Goal: Complete application form: Complete application form

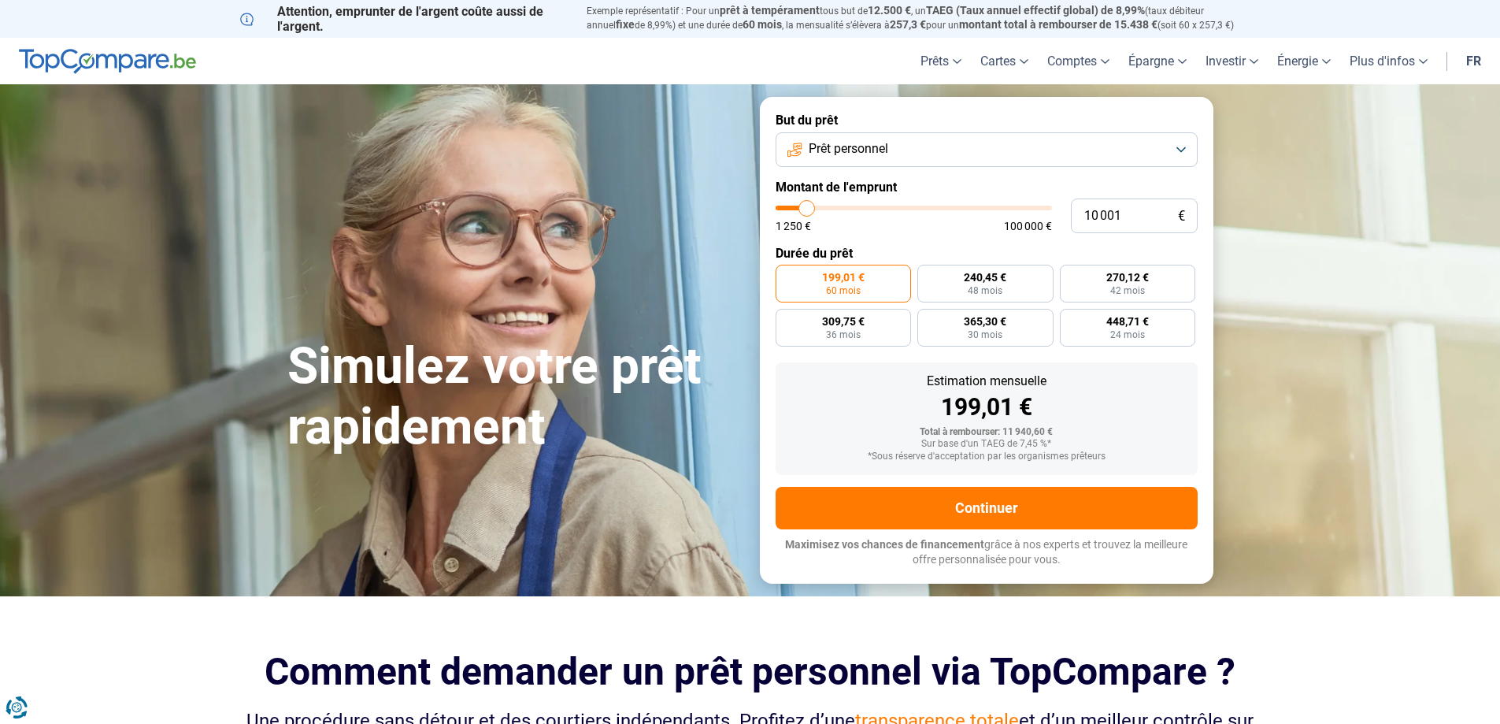
click at [849, 145] on span "Prêt personnel" at bounding box center [849, 148] width 80 height 17
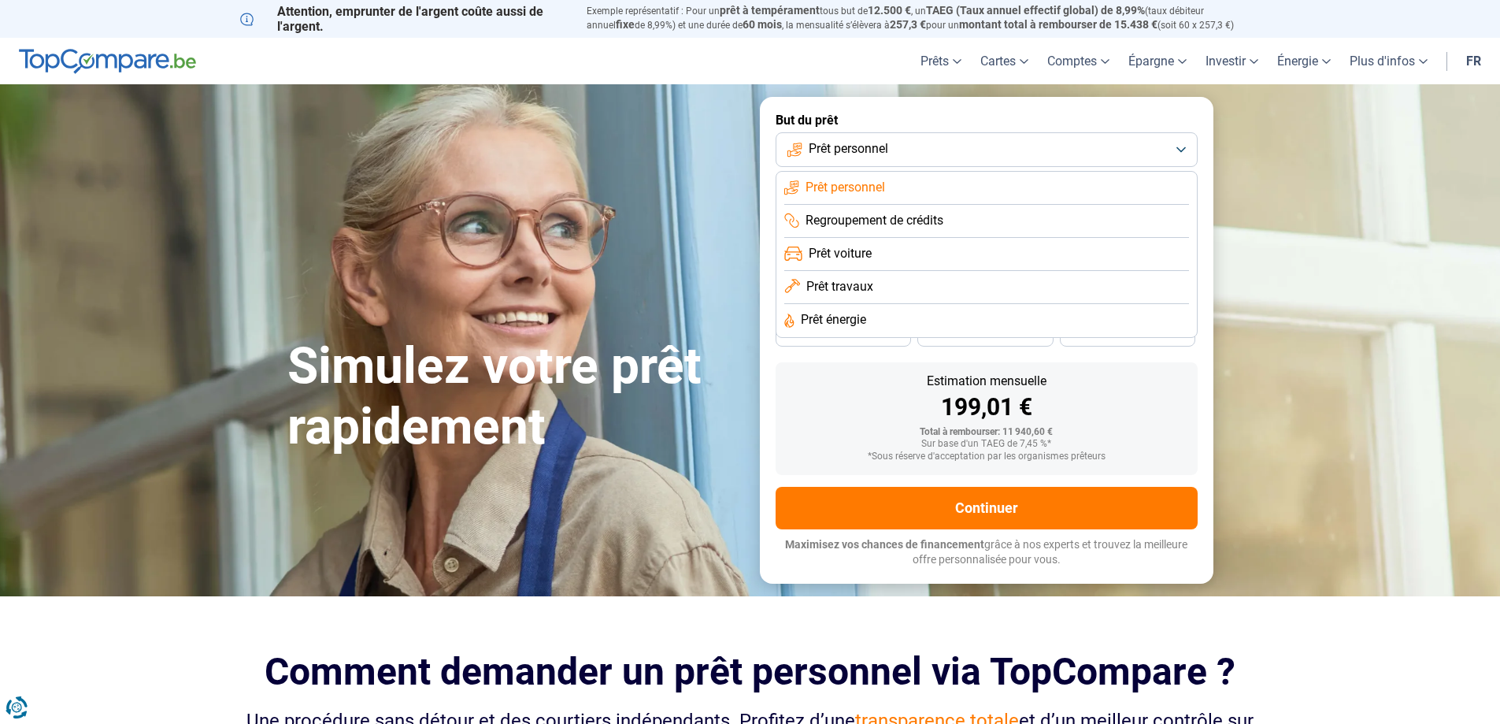
click at [828, 288] on span "Prêt travaux" at bounding box center [839, 286] width 67 height 17
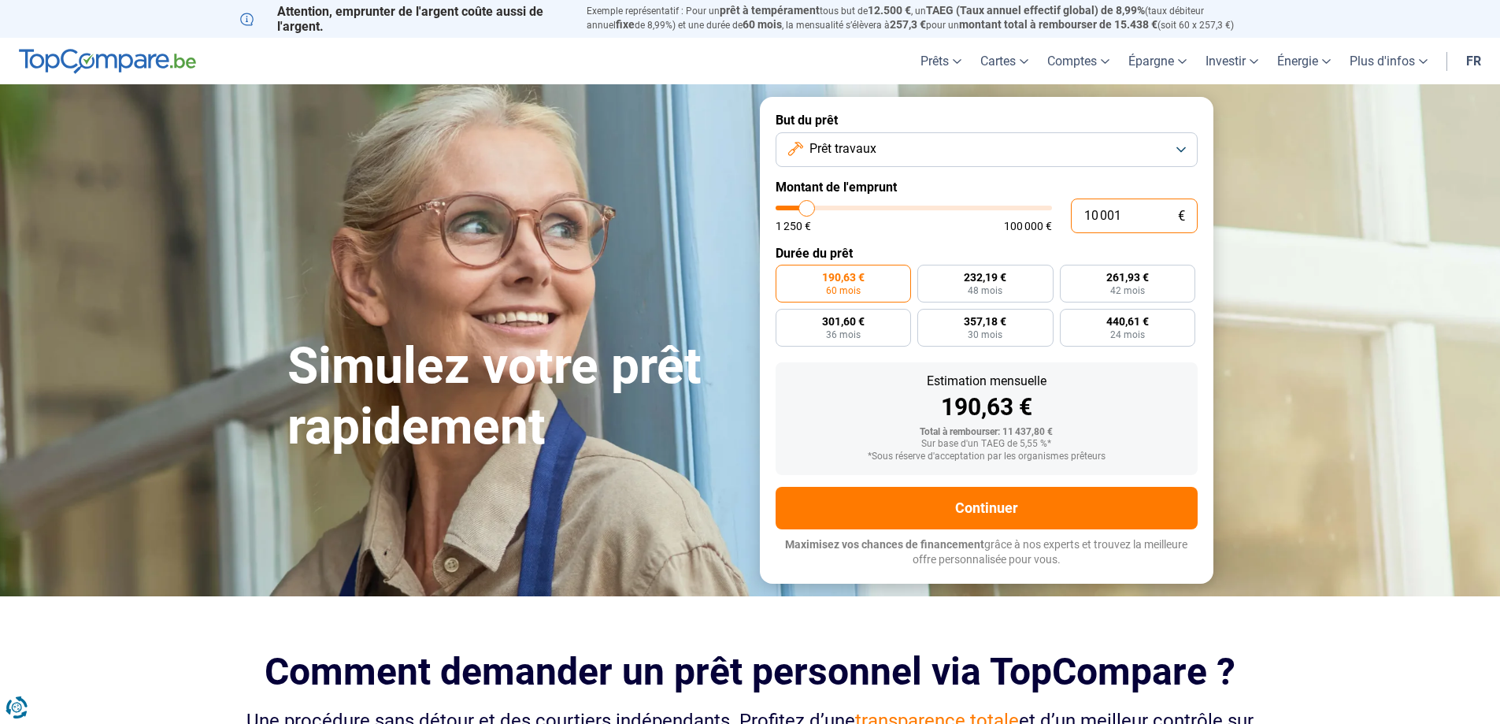
drag, startPoint x: 1132, startPoint y: 215, endPoint x: 1060, endPoint y: 205, distance: 72.4
click at [1060, 205] on div "10 001 € 1 250 € 100 000 €" at bounding box center [987, 215] width 422 height 35
type input "3"
type input "1250"
type input "30"
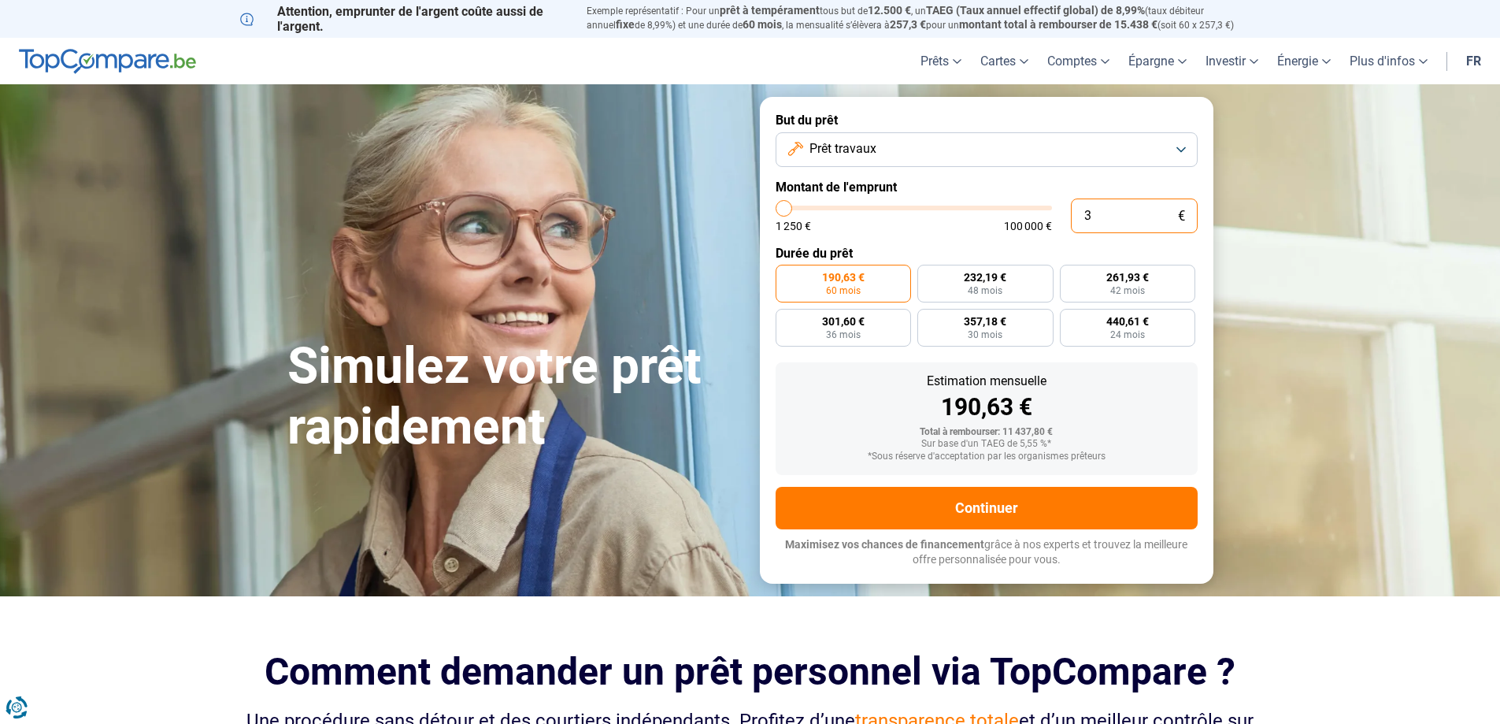
type input "1250"
type input "3"
type input "1250"
type input "31"
type input "1250"
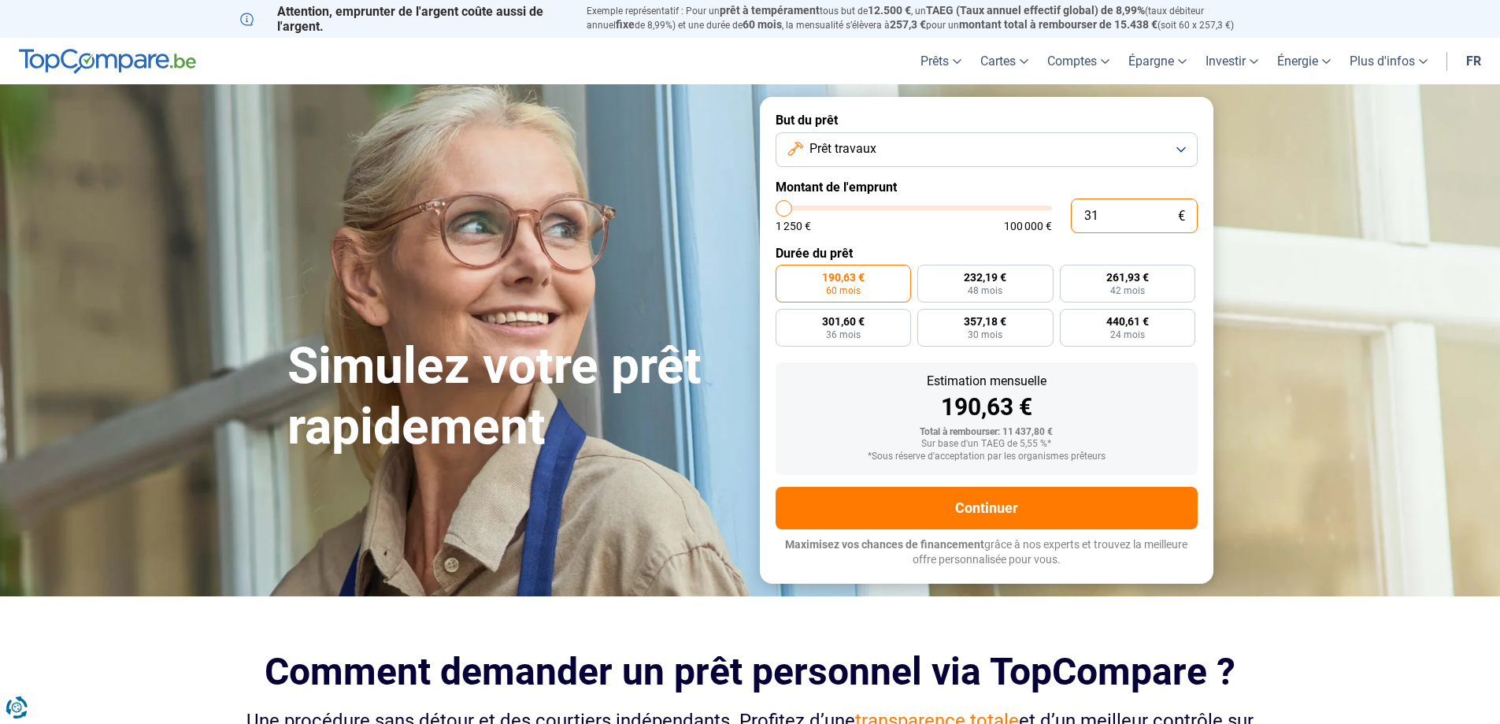
type input "310"
type input "1250"
type input "3 100"
type input "3000"
type input "31 000"
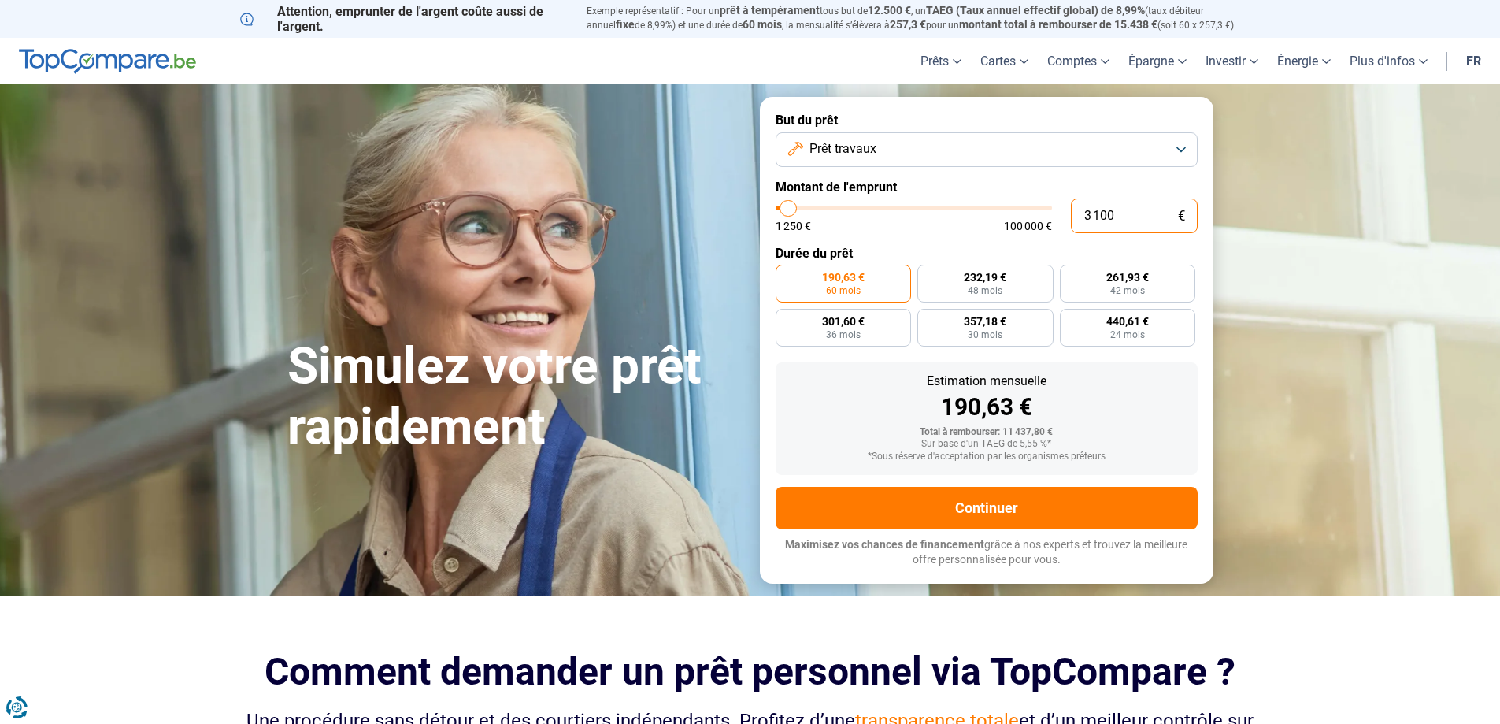
type input "31000"
radio input "false"
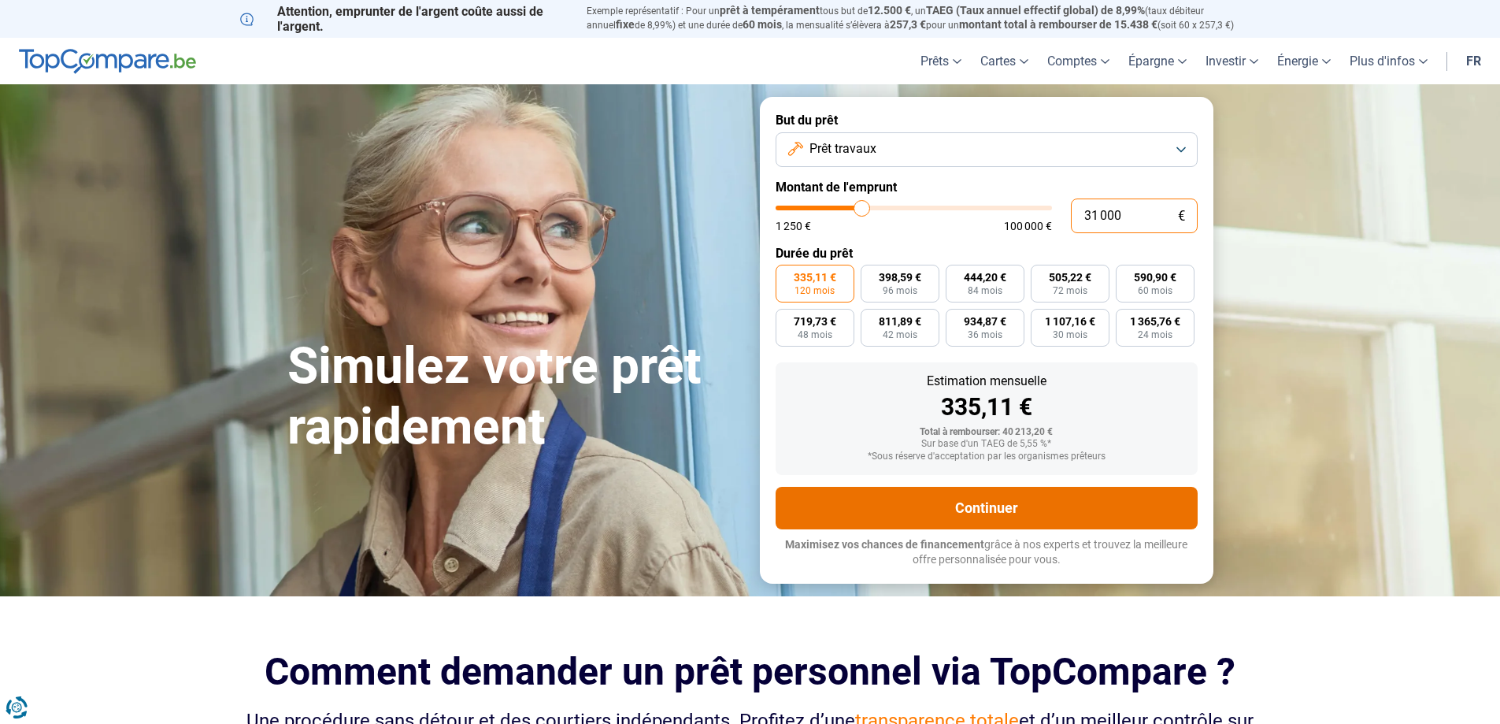
type input "31 000"
click at [1000, 506] on button "Continuer" at bounding box center [987, 508] width 422 height 43
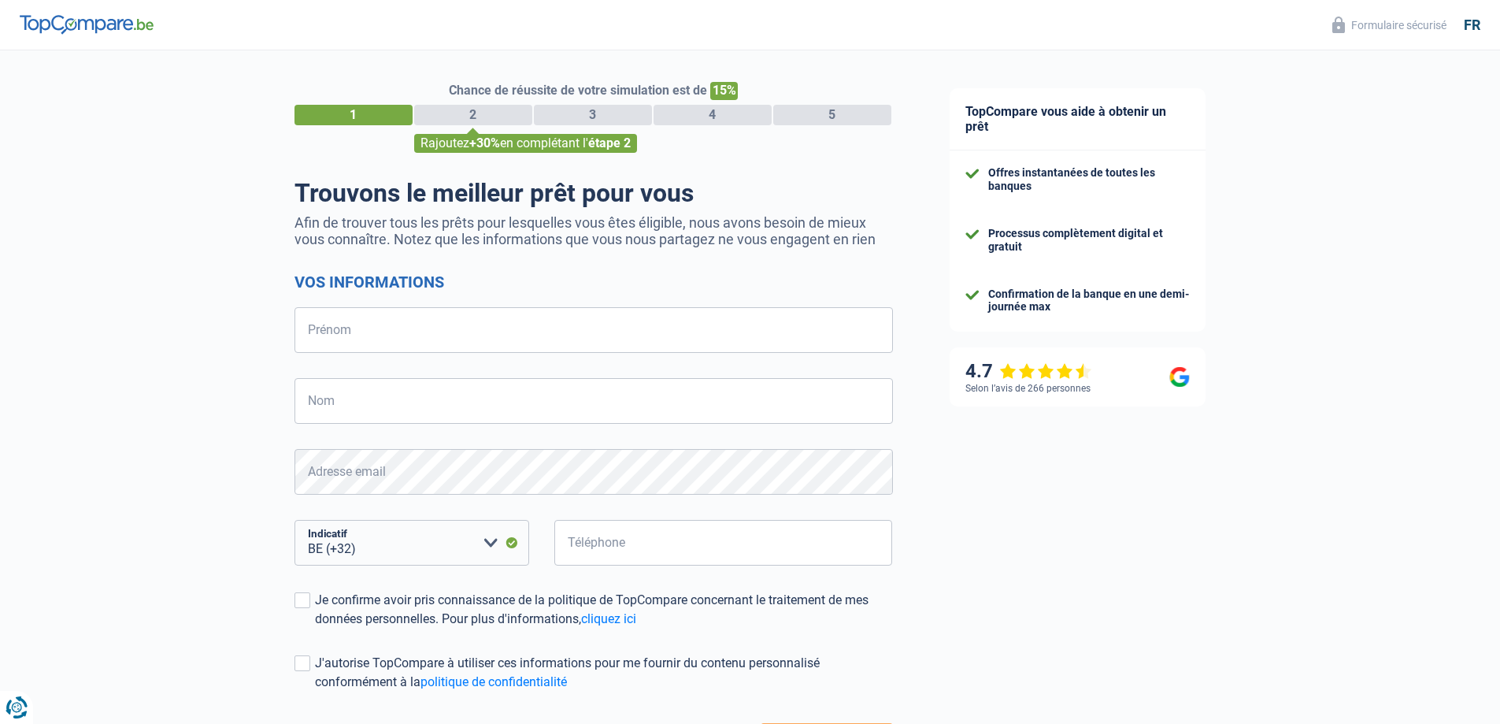
select select "32"
click at [333, 339] on input "Prénom" at bounding box center [594, 330] width 599 height 46
type input "Pierre-Jean"
type input "Dubois"
type input "483188197"
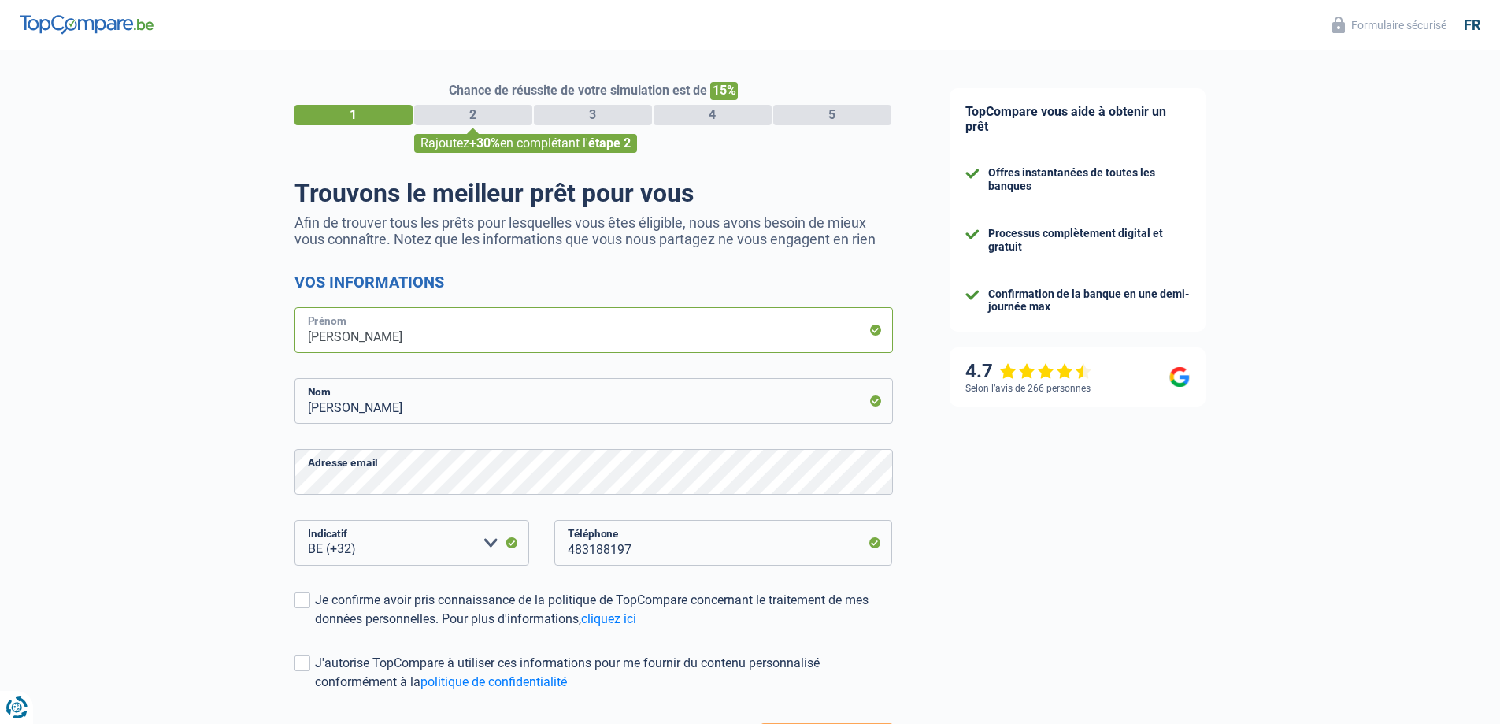
scroll to position [132, 0]
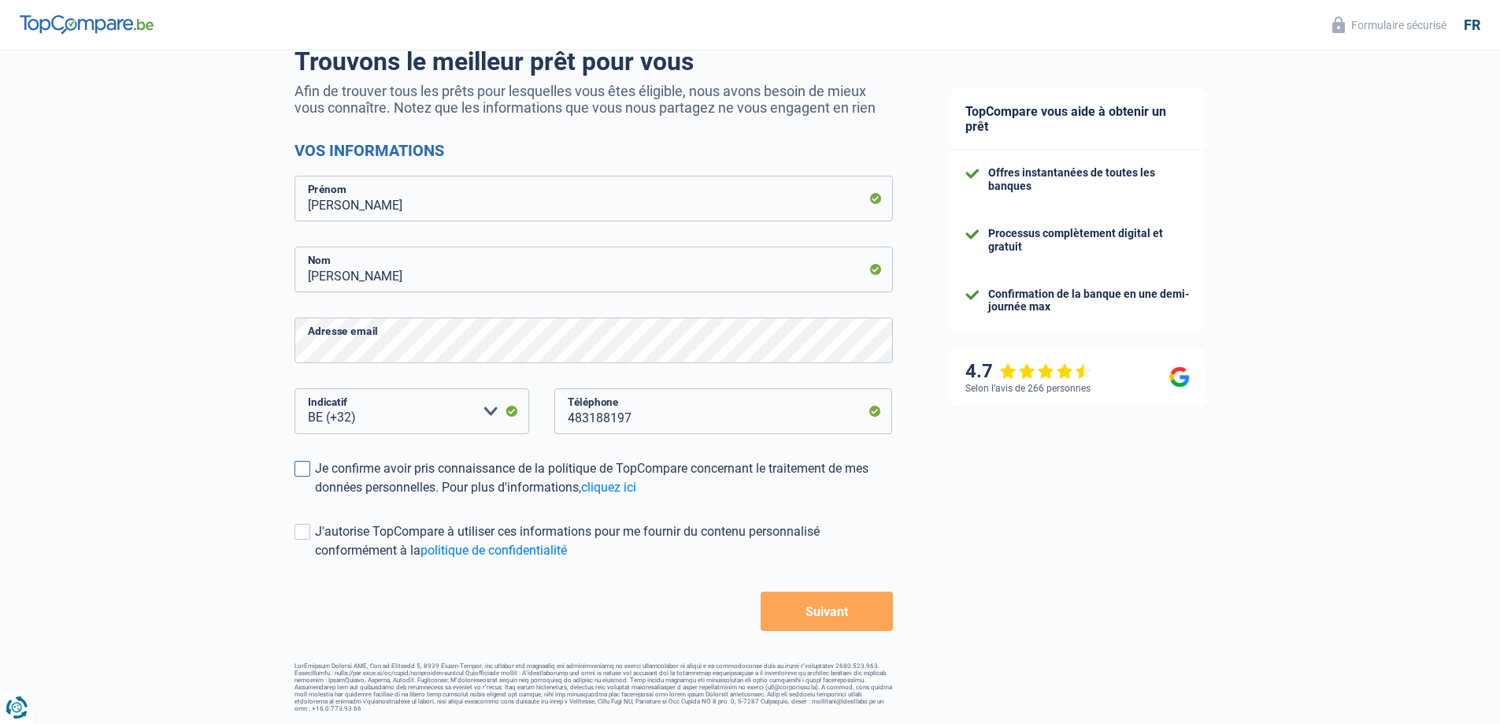
click at [308, 466] on span at bounding box center [303, 469] width 16 height 16
click at [315, 497] on input "Je confirme avoir pris connaissance de la politique de TopCompare concernant le…" at bounding box center [315, 497] width 0 height 0
click at [825, 613] on button "Suivant" at bounding box center [827, 610] width 132 height 39
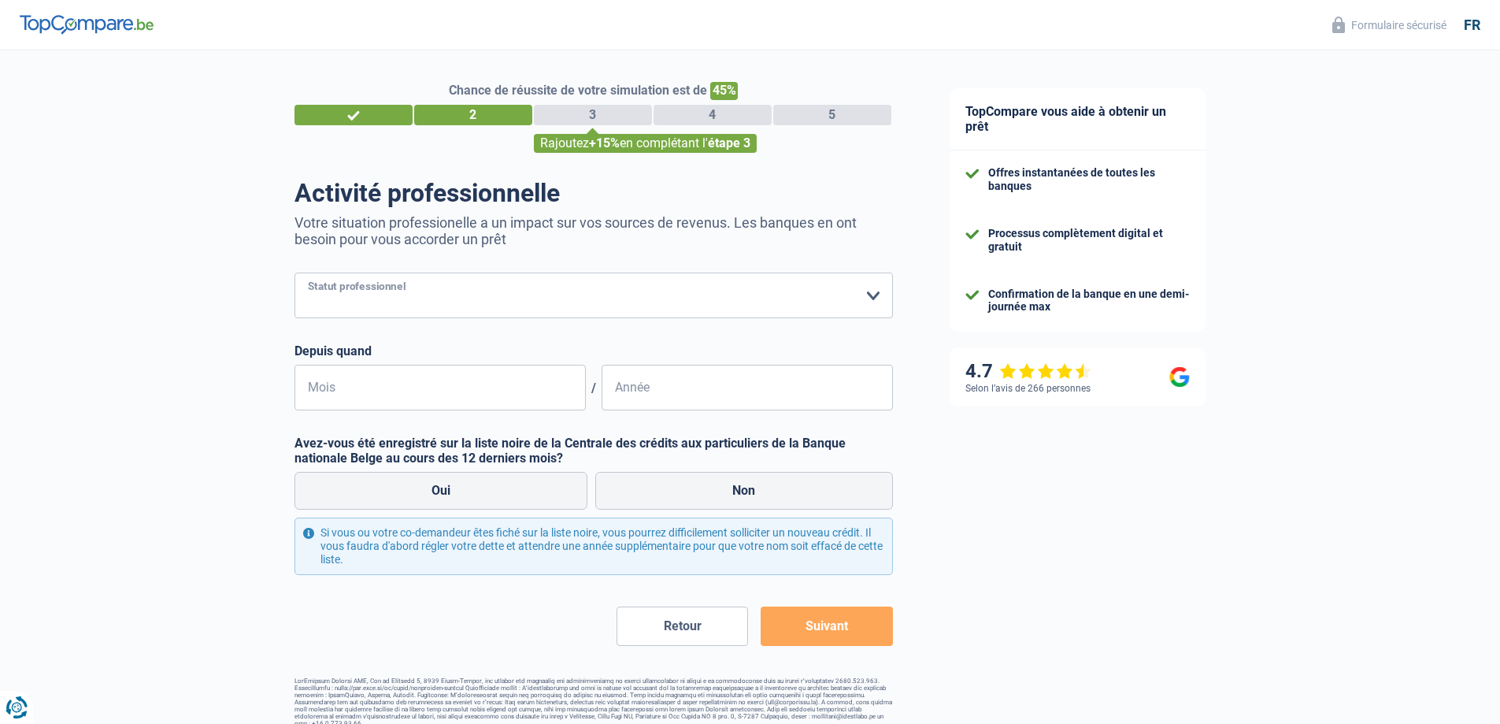
click at [426, 307] on select "Ouvrier Employé privé Employé public Invalide Indépendant Pensionné Chômeur Mut…" at bounding box center [594, 295] width 599 height 46
select select "privateEmployee"
click at [295, 274] on select "Ouvrier Employé privé Employé public Invalide Indépendant Pensionné Chômeur Mut…" at bounding box center [594, 295] width 599 height 46
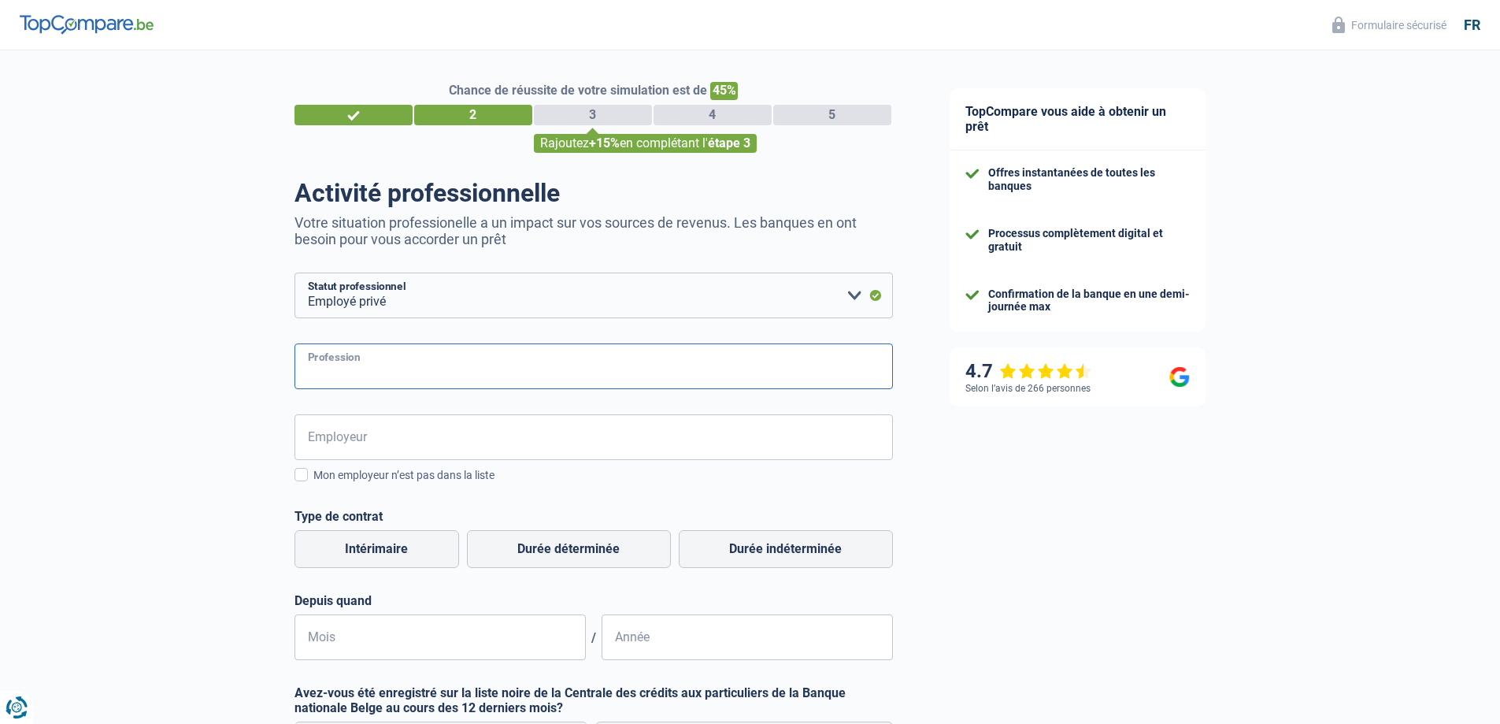
click at [380, 357] on input "Profession" at bounding box center [594, 366] width 599 height 46
type input "Directeur Commercial"
click at [357, 445] on input "Employeur" at bounding box center [594, 437] width 599 height 46
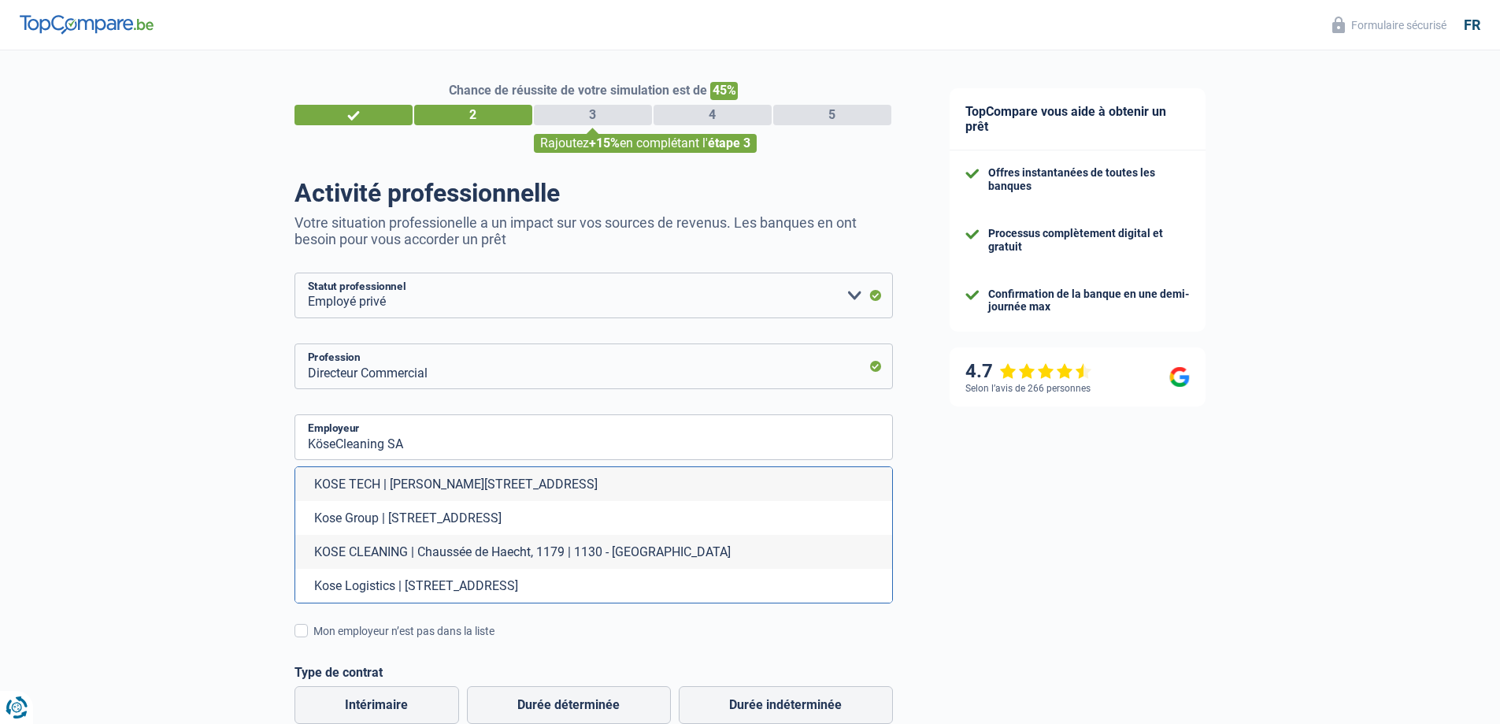
click at [405, 555] on li "KOSE CLEANING | Chaussée de Haecht, 1179 | 1130 - Bruxelles" at bounding box center [593, 552] width 597 height 34
type input "KOSE CLEANING | Chaussée de Haecht, 1179 | 1130 - Bruxelles"
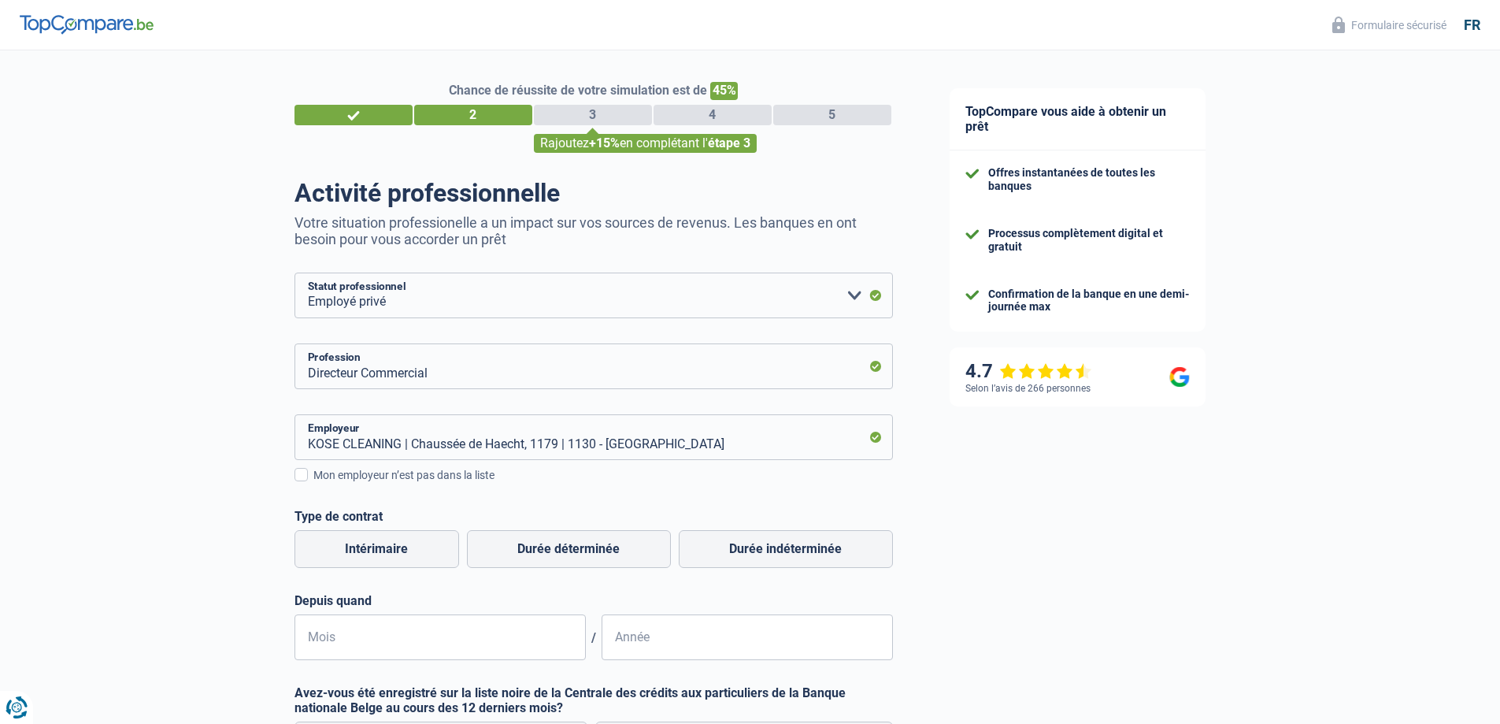
scroll to position [158, 0]
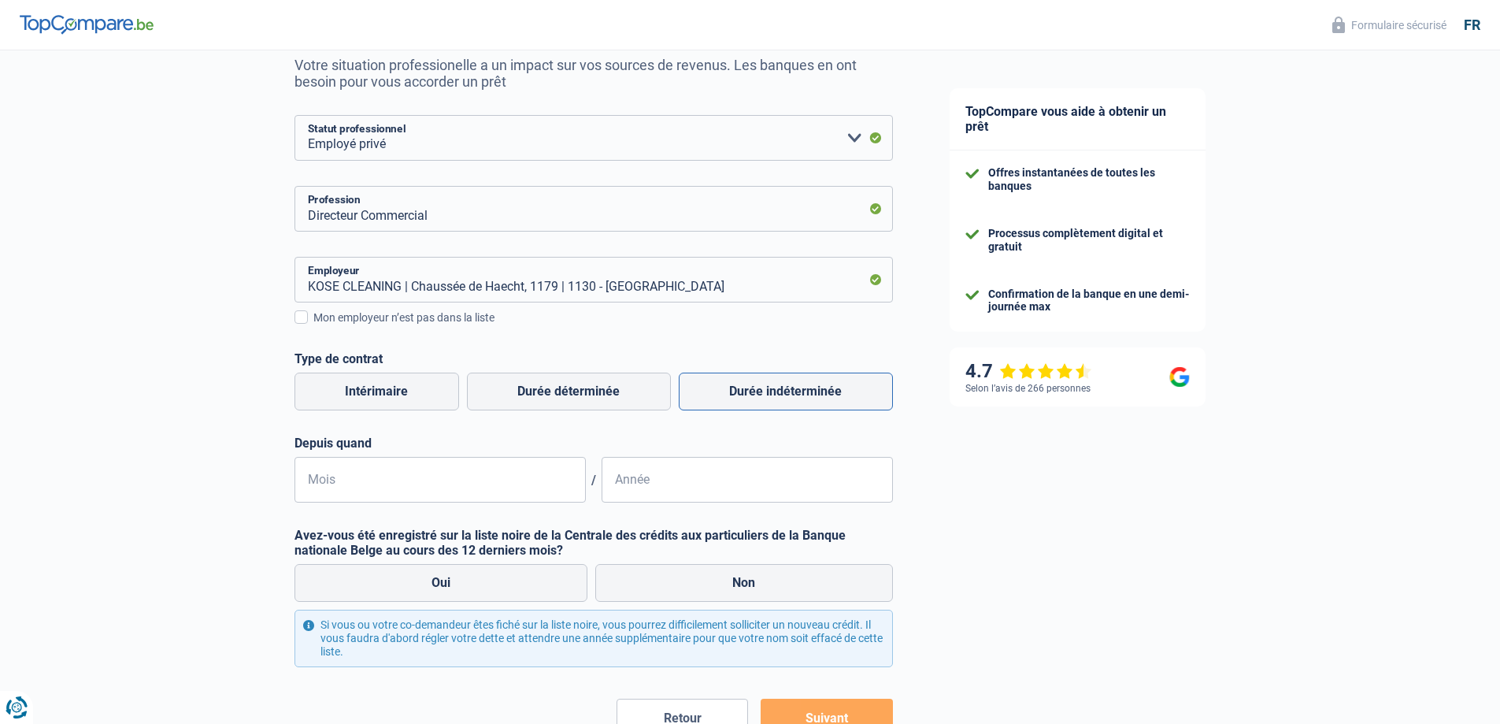
click at [744, 396] on label "Durée indéterminée" at bounding box center [786, 392] width 214 height 38
click at [744, 396] on input "Durée indéterminée" at bounding box center [786, 392] width 214 height 38
radio input "true"
click at [391, 474] on input "Mois" at bounding box center [440, 480] width 291 height 46
type input "09"
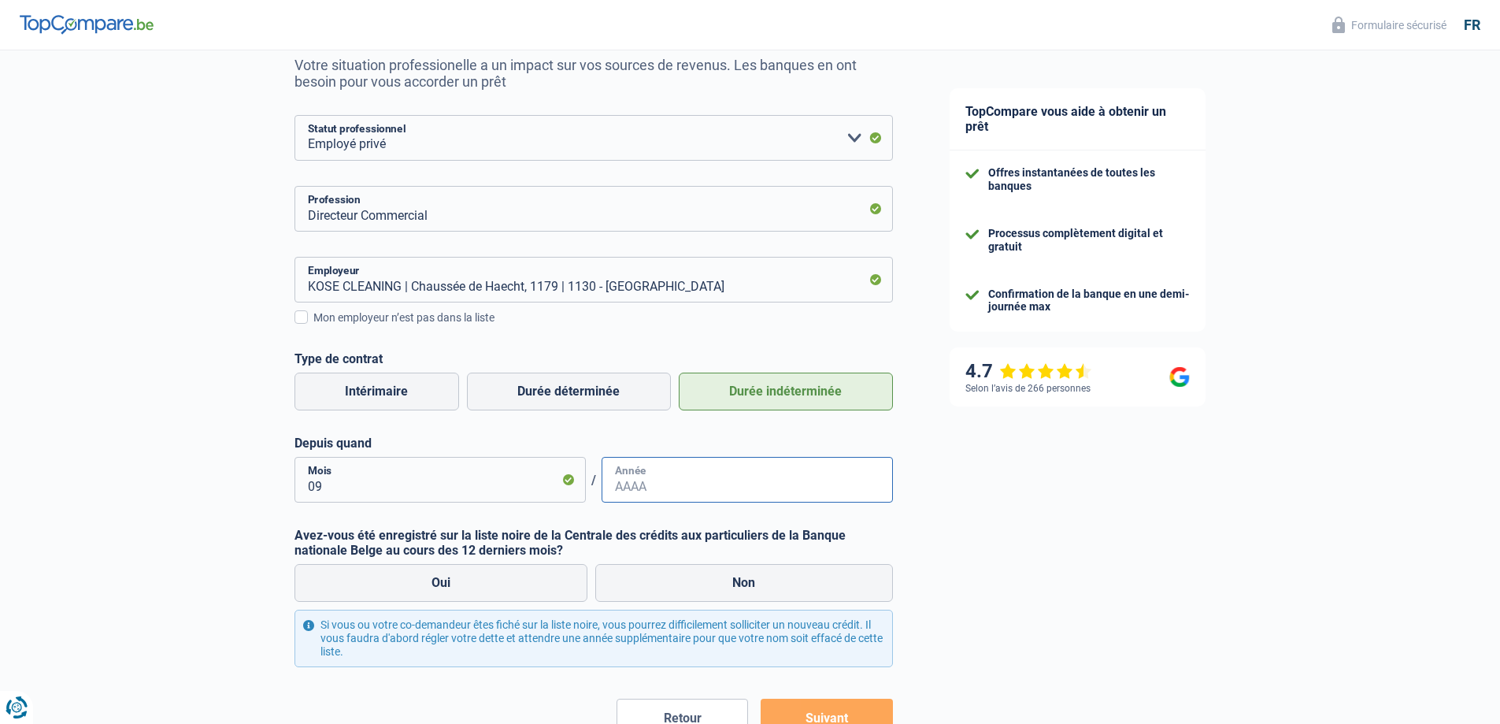
click at [636, 476] on input "Année" at bounding box center [747, 480] width 291 height 46
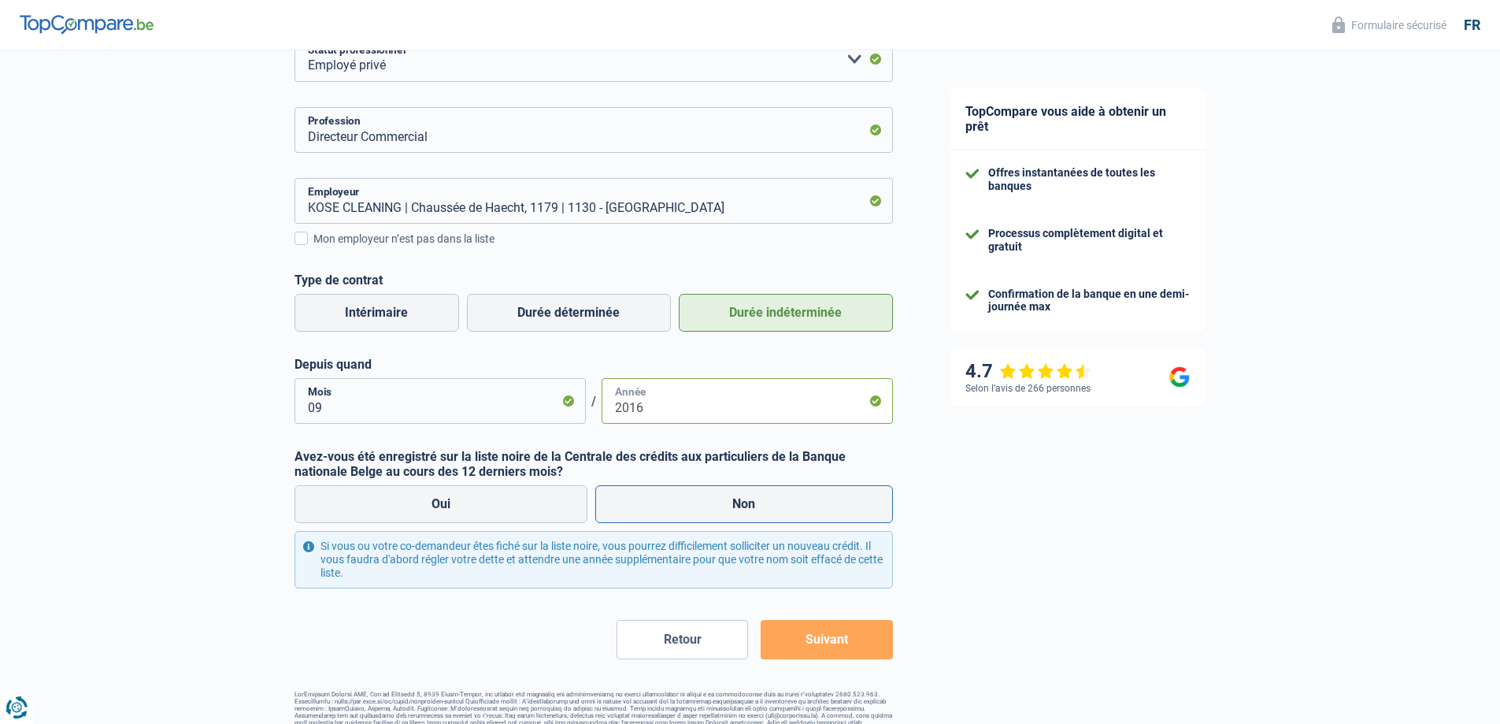
type input "2016"
click at [696, 500] on label "Non" at bounding box center [744, 504] width 298 height 38
click at [696, 500] on input "Non" at bounding box center [744, 504] width 298 height 38
radio input "true"
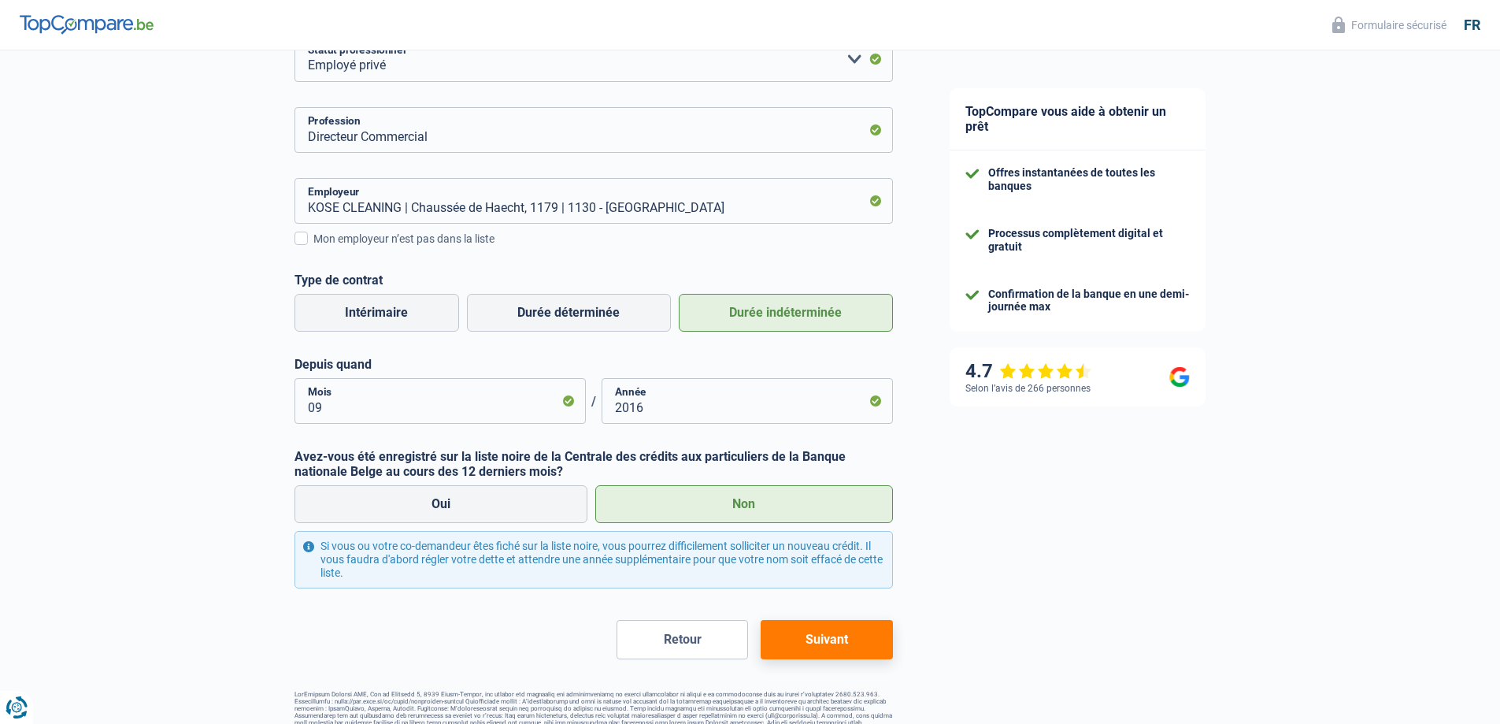
scroll to position [265, 0]
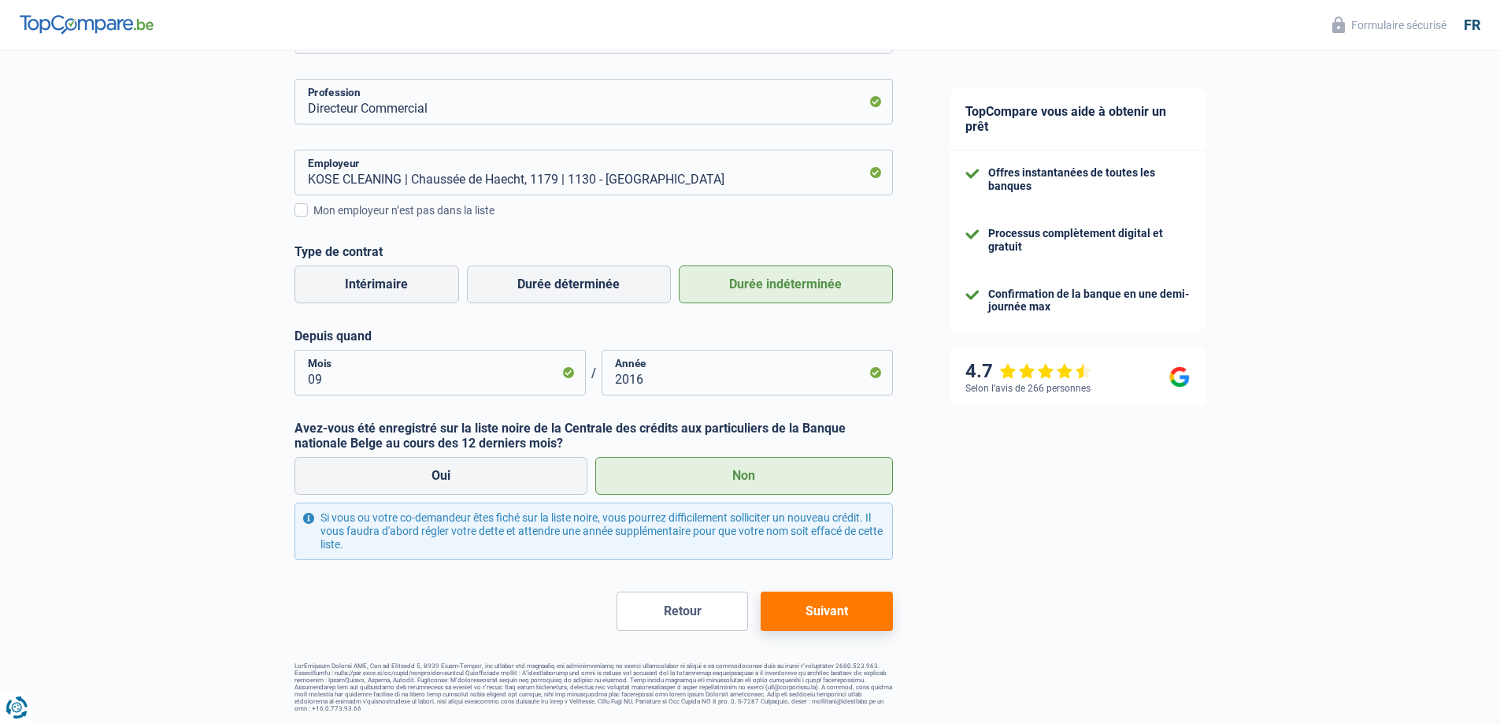
click at [830, 616] on button "Suivant" at bounding box center [827, 610] width 132 height 39
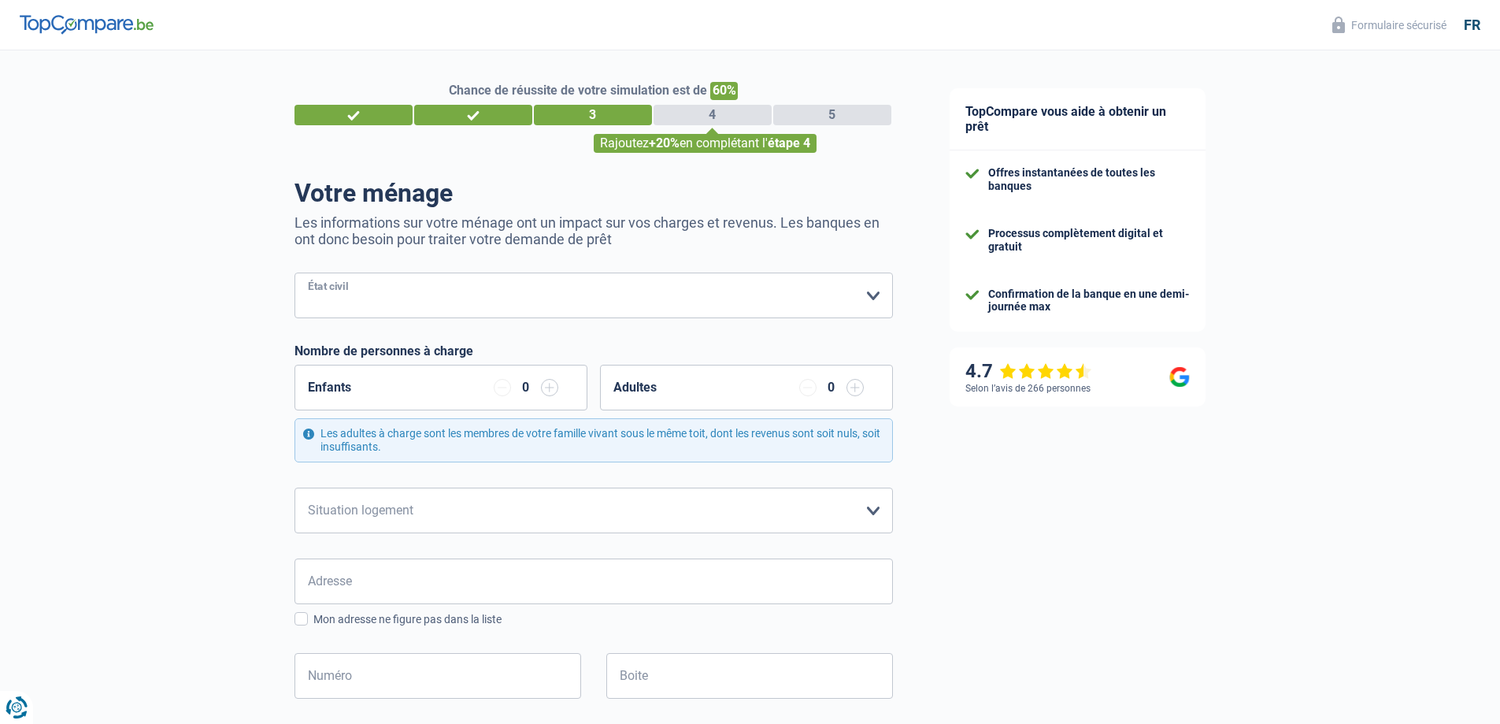
click at [480, 299] on select "Célibataire Marié(e) Cohabitant(e) légal(e) Divorcé(e) Veuf(ve) Séparé (de fait…" at bounding box center [594, 295] width 599 height 46
select select "single"
click at [295, 274] on select "Célibataire Marié(e) Cohabitant(e) légal(e) Divorcé(e) Veuf(ve) Séparé (de fait…" at bounding box center [594, 295] width 599 height 46
click at [549, 391] on input "button" at bounding box center [549, 387] width 17 height 17
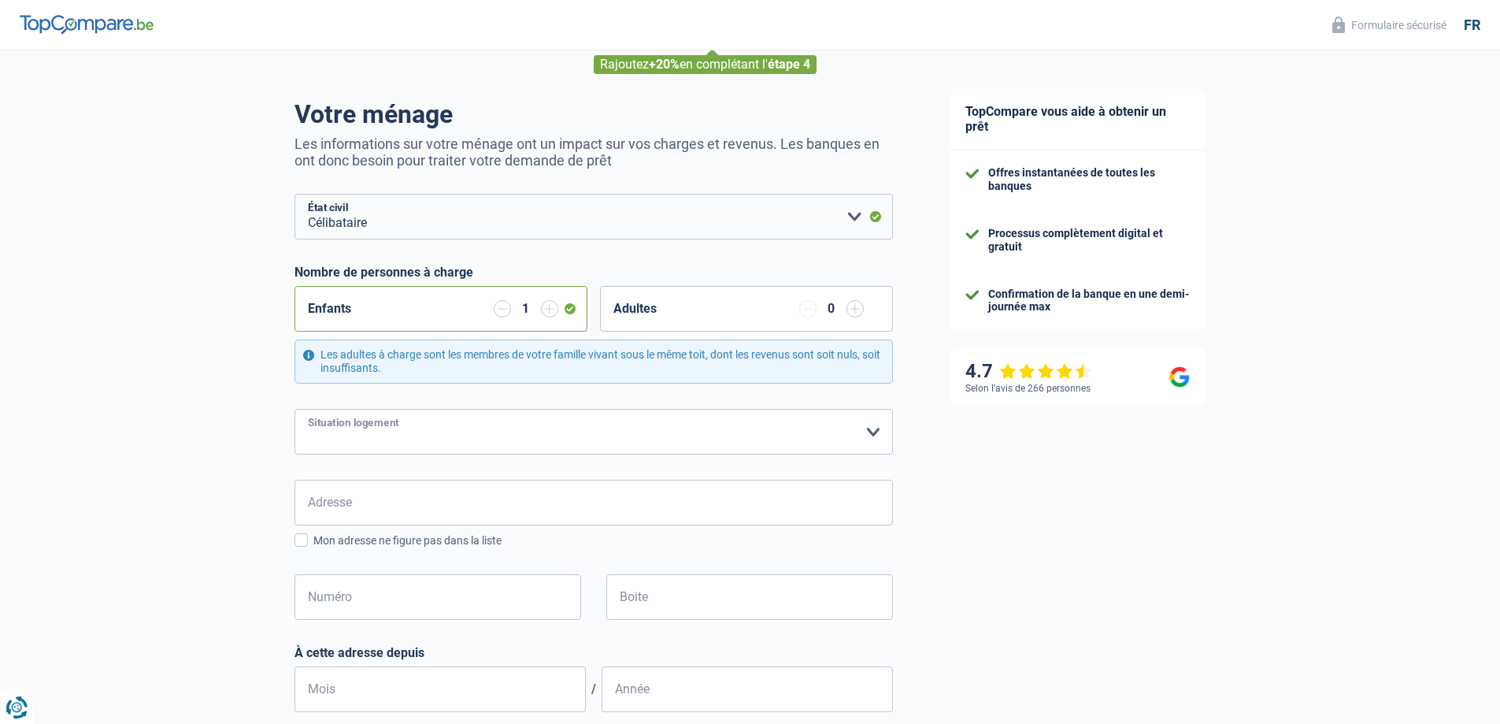
click at [358, 427] on select "Locataire Propriétaire avec prêt hypothécaire Propriétaire sans prêt hypothécai…" at bounding box center [594, 432] width 599 height 46
select select "ownerWithMortgage"
click at [295, 410] on select "Locataire Propriétaire avec prêt hypothécaire Propriétaire sans prêt hypothécai…" at bounding box center [594, 432] width 599 height 46
click at [326, 495] on input "Adresse" at bounding box center [594, 503] width 599 height 46
type input "rue du Pont, 5"
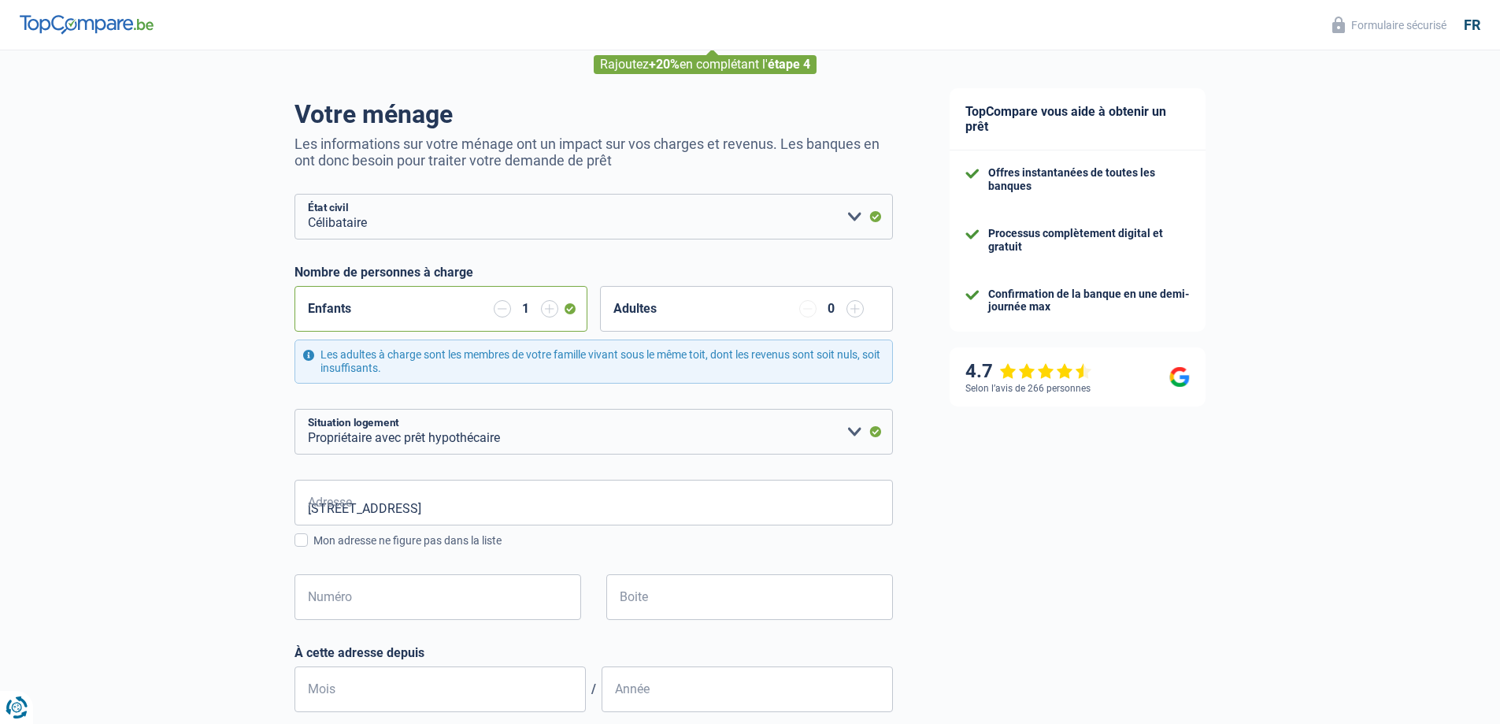
type input "Belgique"
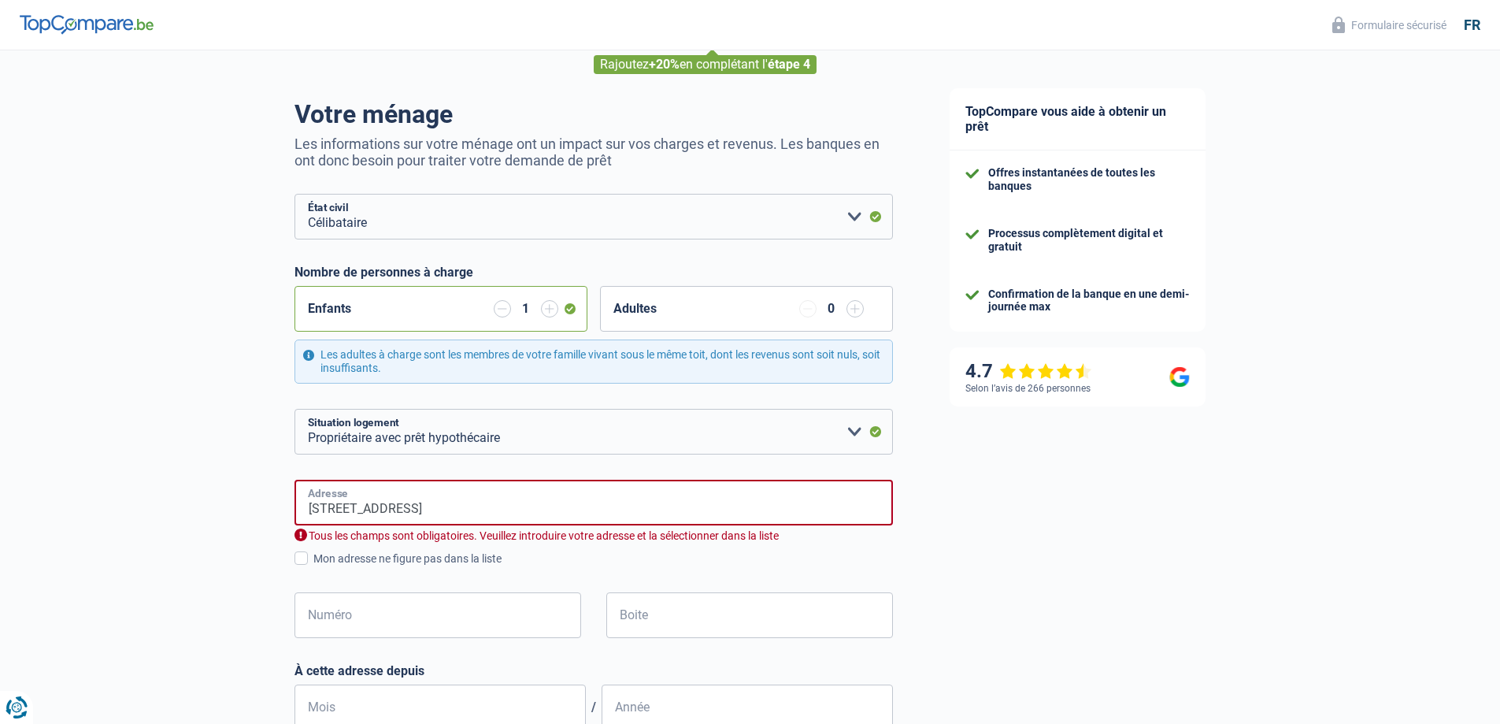
type input "Belgique"
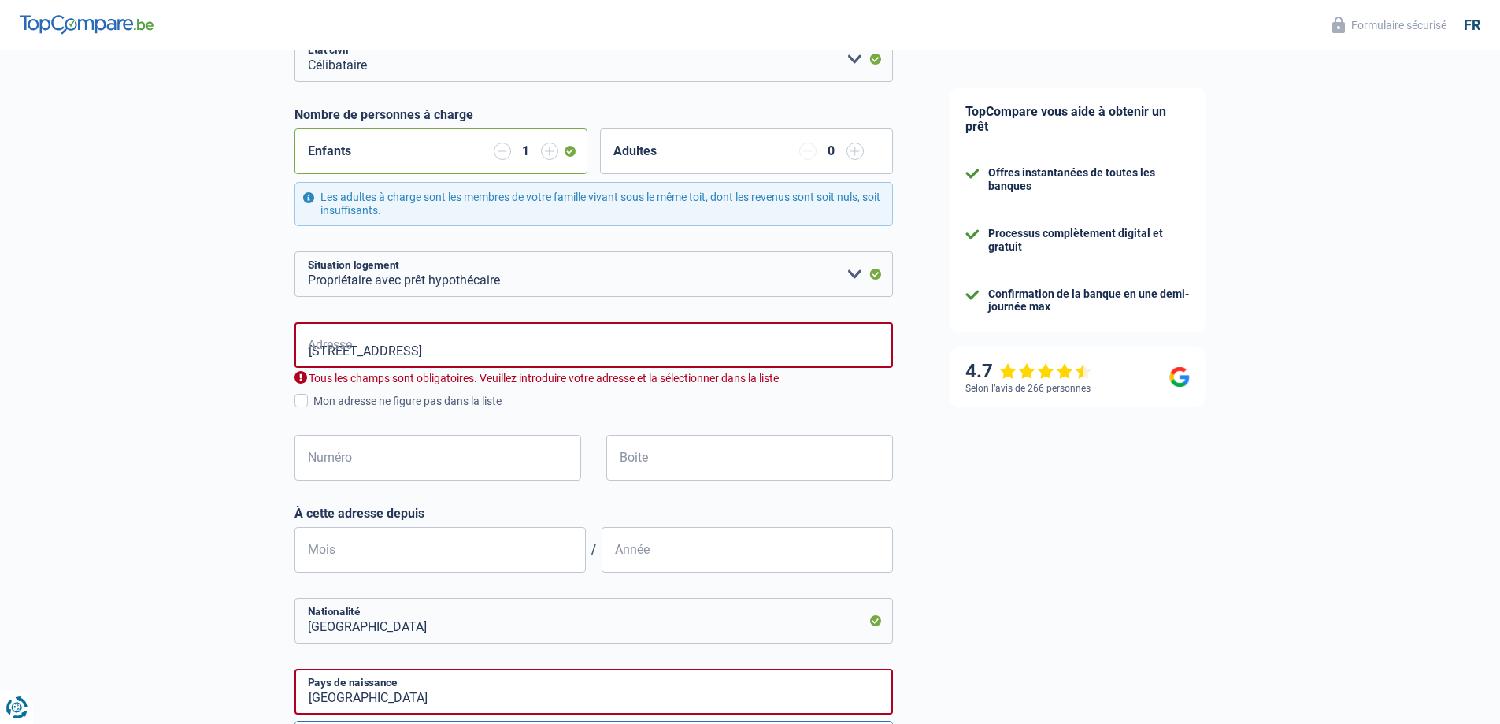
drag, startPoint x: 351, startPoint y: 346, endPoint x: 223, endPoint y: 337, distance: 128.7
click at [223, 337] on div "Chance de réussite de votre simulation est de 60% 1 2 3 4 5 Rajoutez +20% en co…" at bounding box center [460, 505] width 921 height 1394
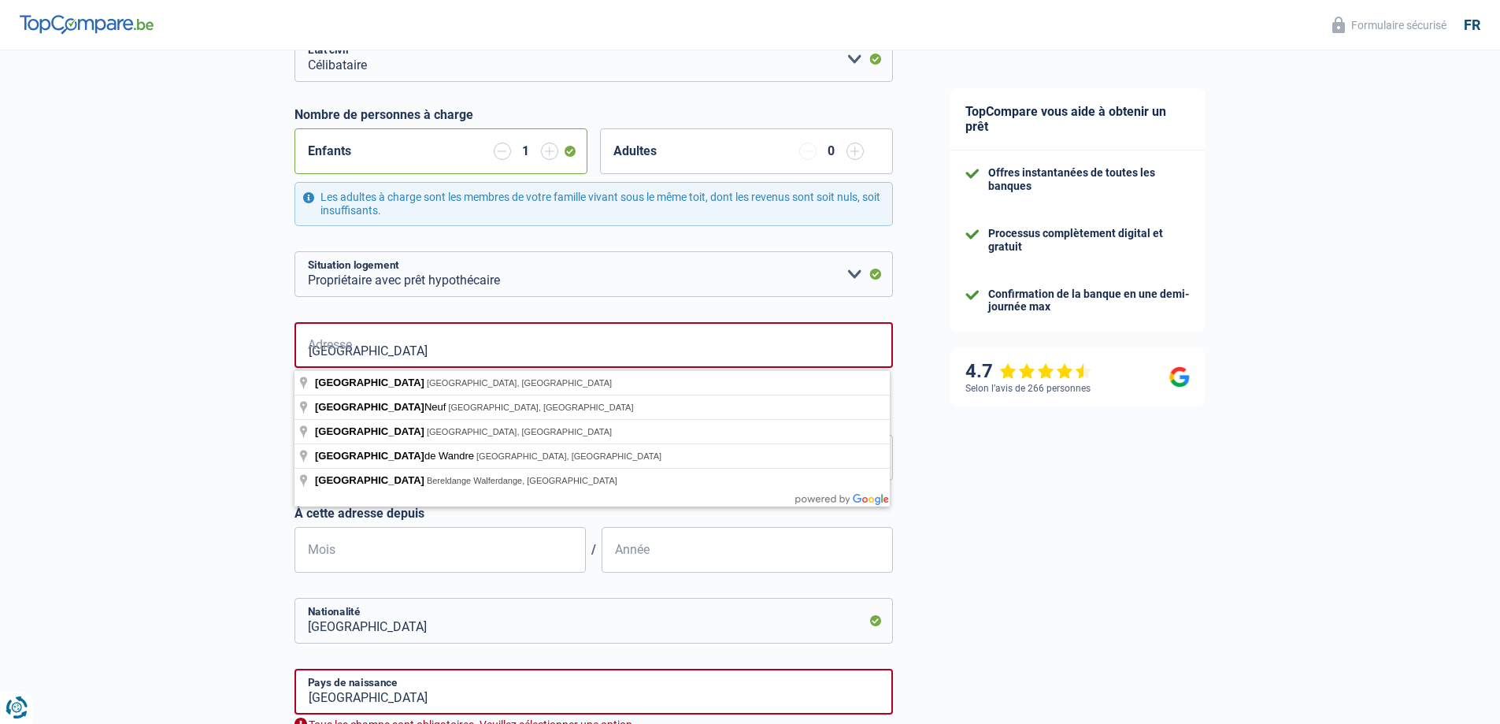
click at [187, 336] on div "Chance de réussite de votre simulation est de 60% 1 2 3 4 5 Rajoutez +20% en co…" at bounding box center [460, 420] width 921 height 1225
click at [398, 343] on input "rue du pont" at bounding box center [594, 345] width 599 height 46
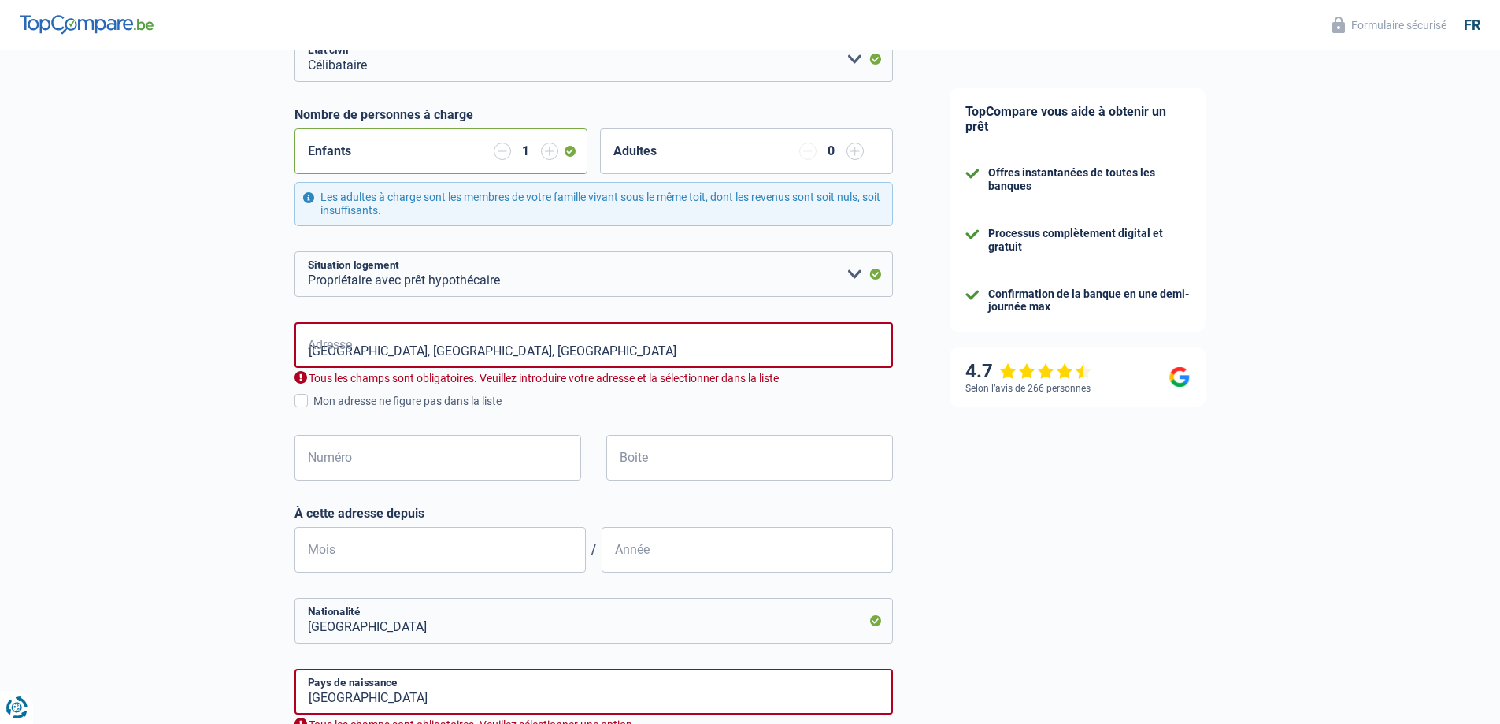
type input "Rue du Pont, 4000, Liège, BE"
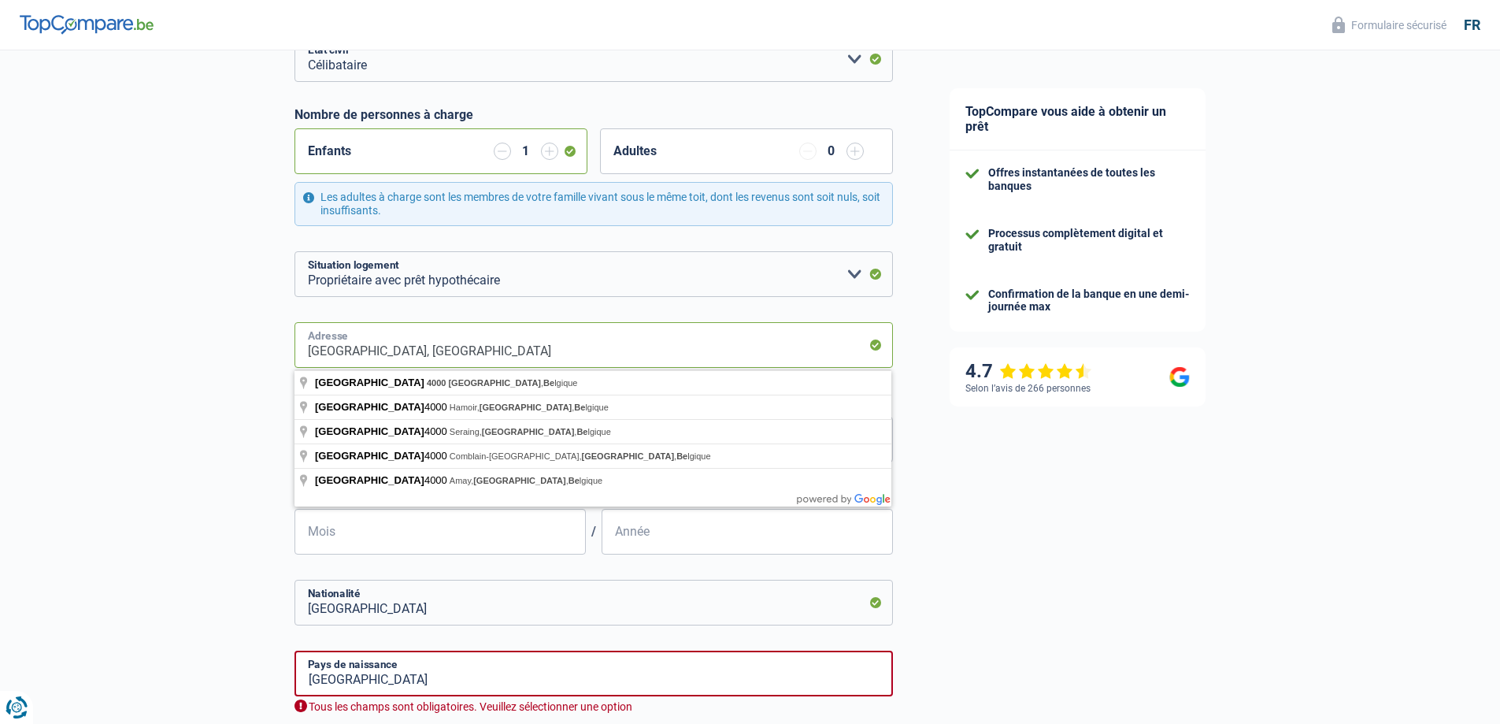
drag, startPoint x: 484, startPoint y: 350, endPoint x: 241, endPoint y: 333, distance: 243.9
click at [241, 333] on div "Chance de réussite de votre simulation est de 60% 1 2 3 4 5 Rajoutez +20% en co…" at bounding box center [460, 411] width 921 height 1207
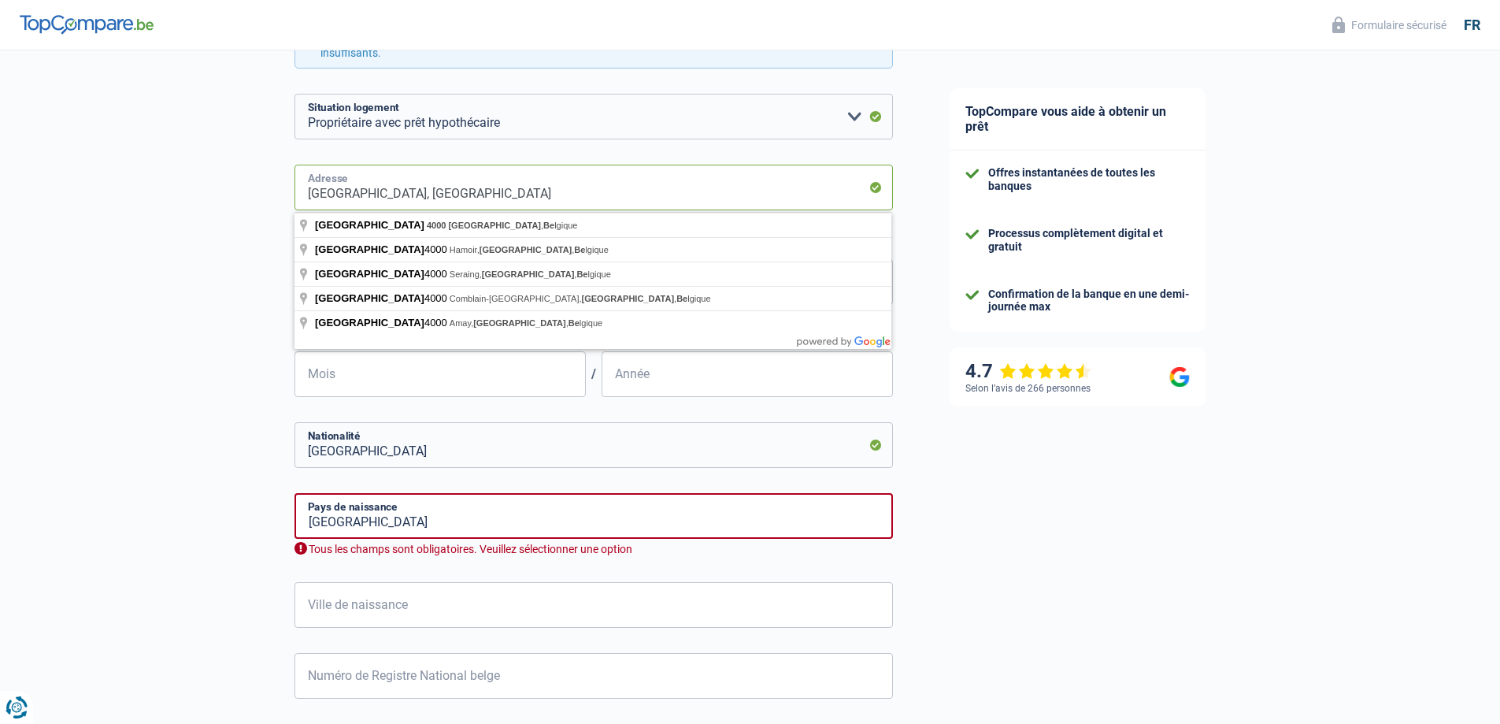
scroll to position [315, 0]
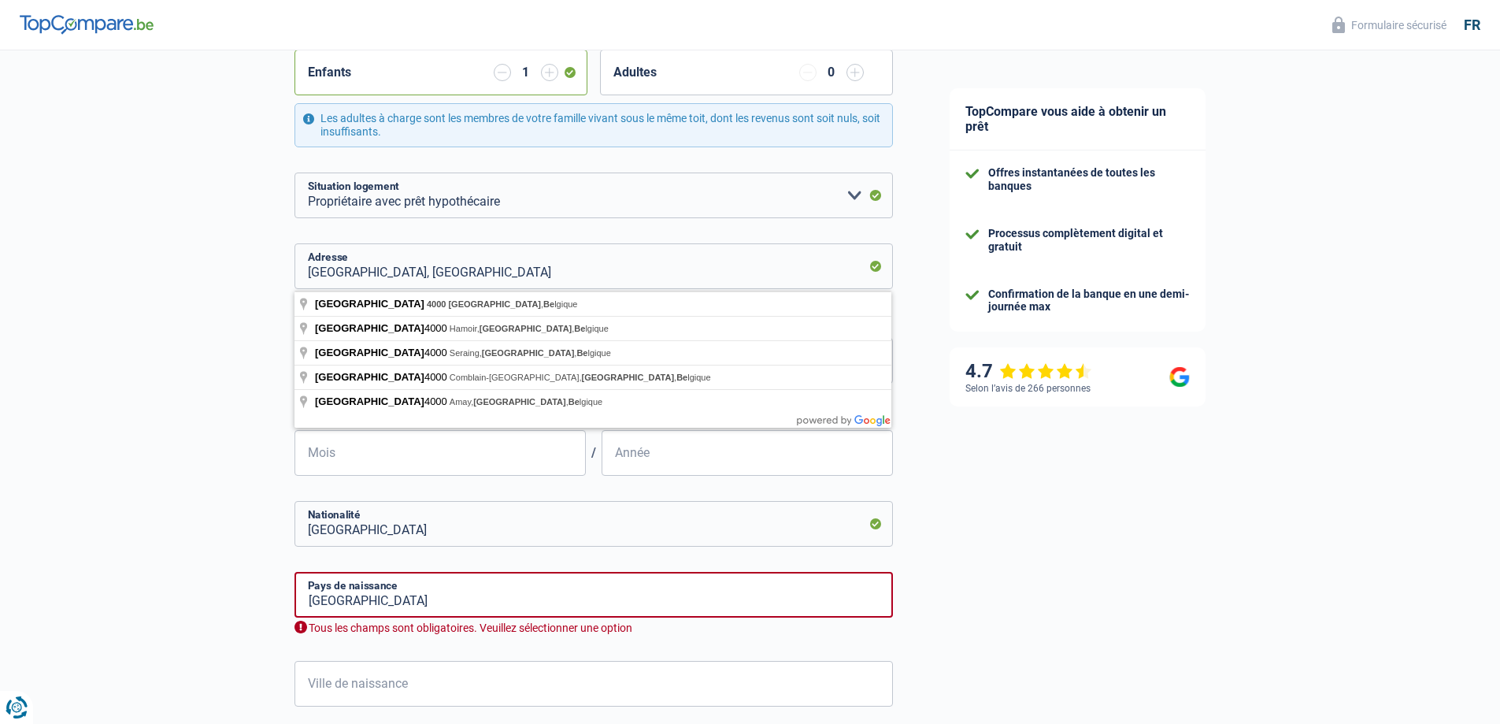
click at [232, 326] on div "Chance de réussite de votre simulation est de 60% 1 2 3 4 5 Rajoutez +20% en co…" at bounding box center [460, 332] width 921 height 1207
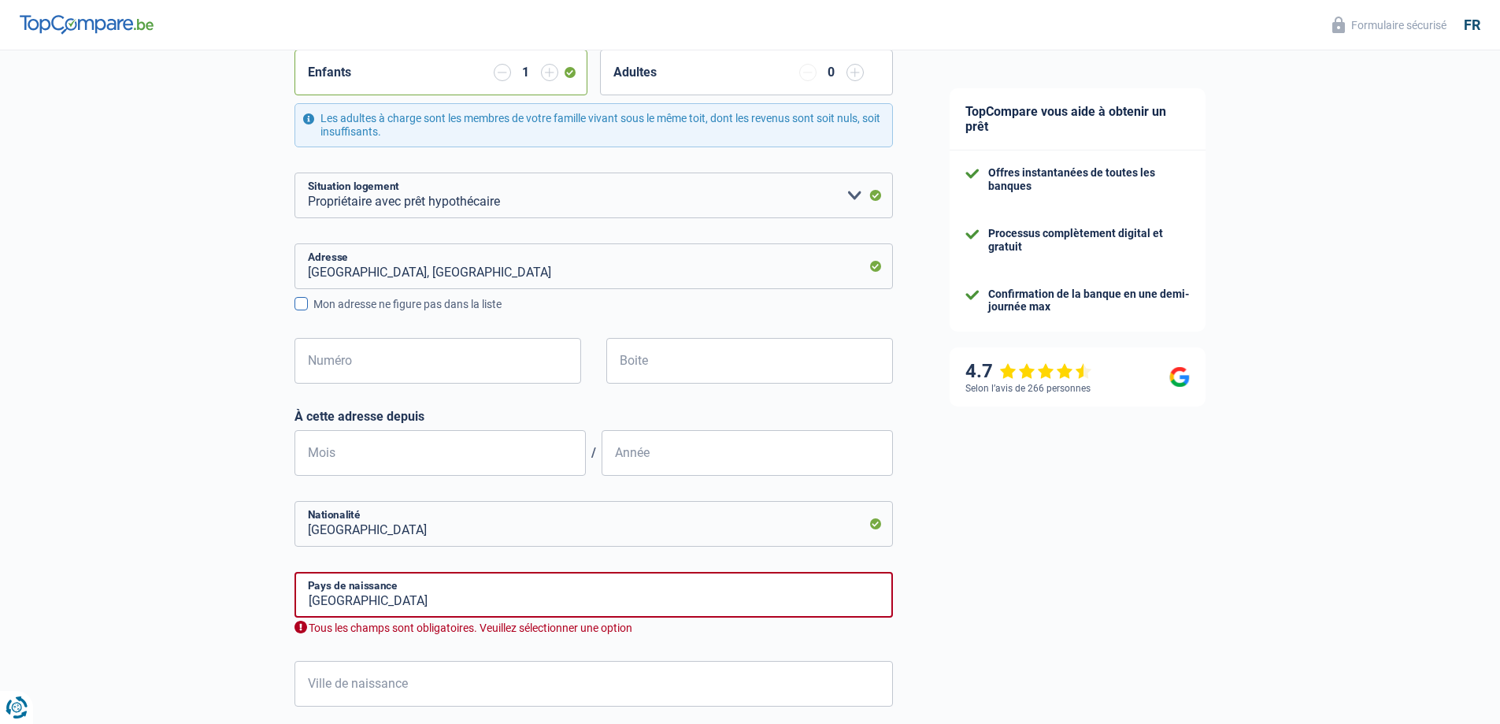
click at [355, 305] on div "Mon adresse ne figure pas dans la liste" at bounding box center [603, 304] width 580 height 17
click at [313, 313] on input "Mon adresse ne figure pas dans la liste" at bounding box center [313, 313] width 0 height 0
select select "BE"
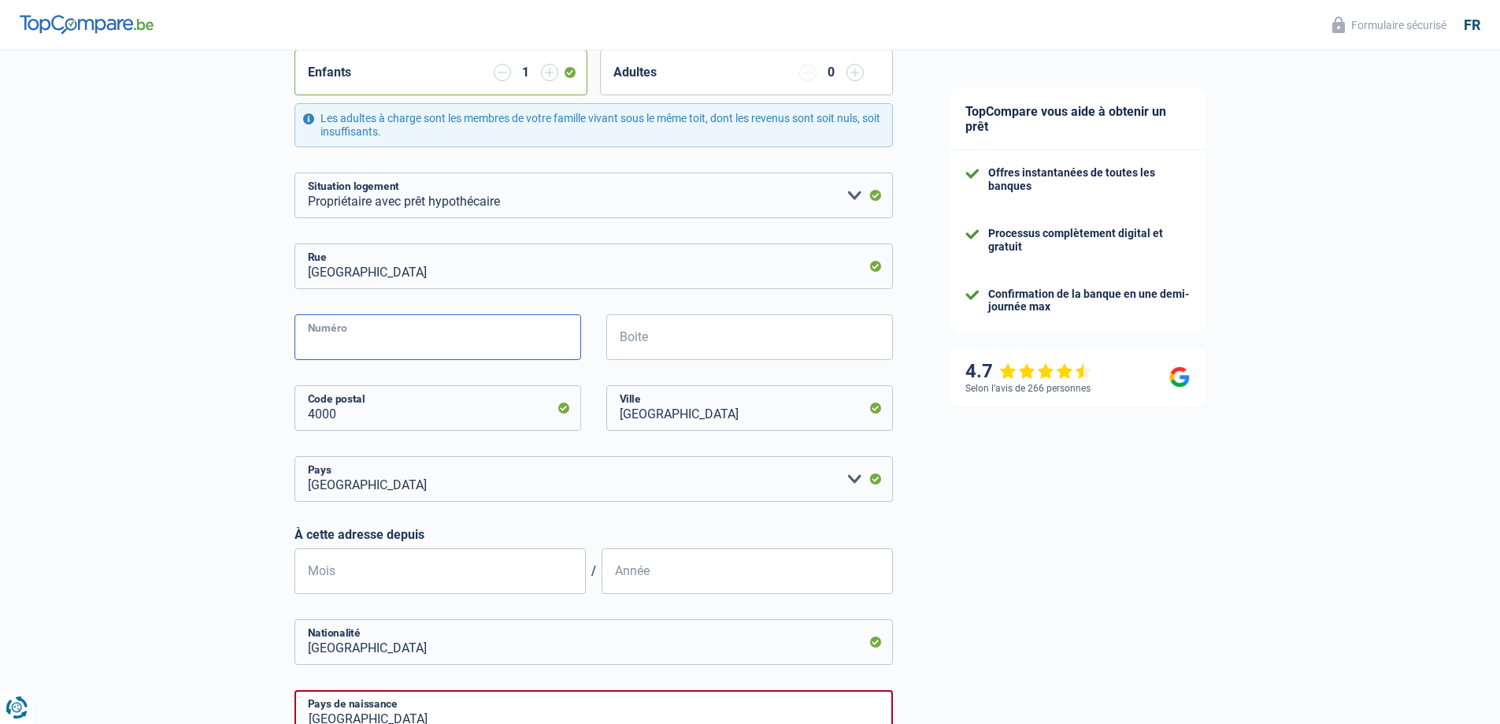
click at [367, 329] on input "Numéro" at bounding box center [438, 337] width 287 height 46
type input "5"
click at [215, 345] on div "Chance de réussite de votre simulation est de 60% 1 2 3 4 5 Rajoutez +20% en co…" at bounding box center [460, 391] width 921 height 1325
click at [361, 411] on input "4000" at bounding box center [438, 408] width 287 height 46
drag, startPoint x: 332, startPoint y: 413, endPoint x: 272, endPoint y: 410, distance: 60.0
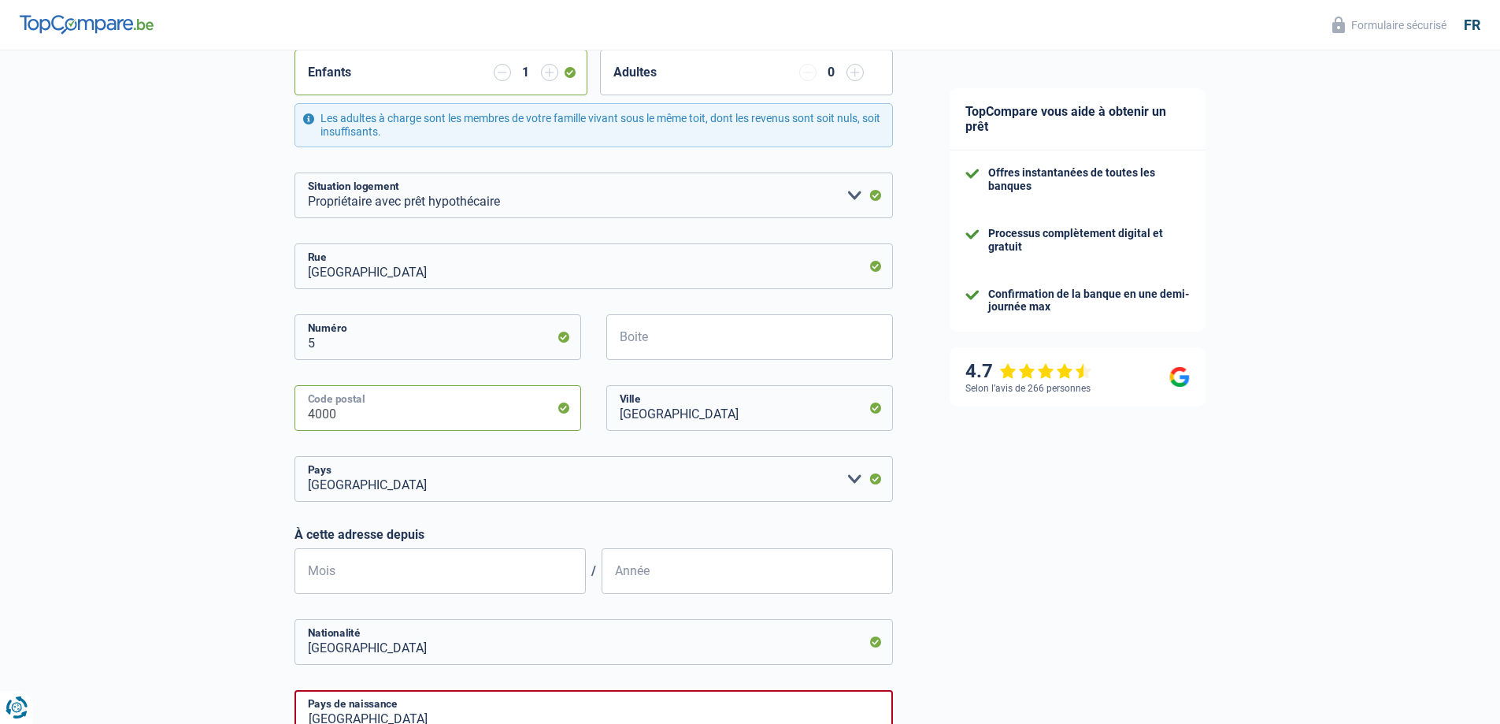
click at [272, 410] on div "Chance de réussite de votre simulation est de 60% 1 2 3 4 5 Rajoutez +20% en co…" at bounding box center [460, 391] width 921 height 1325
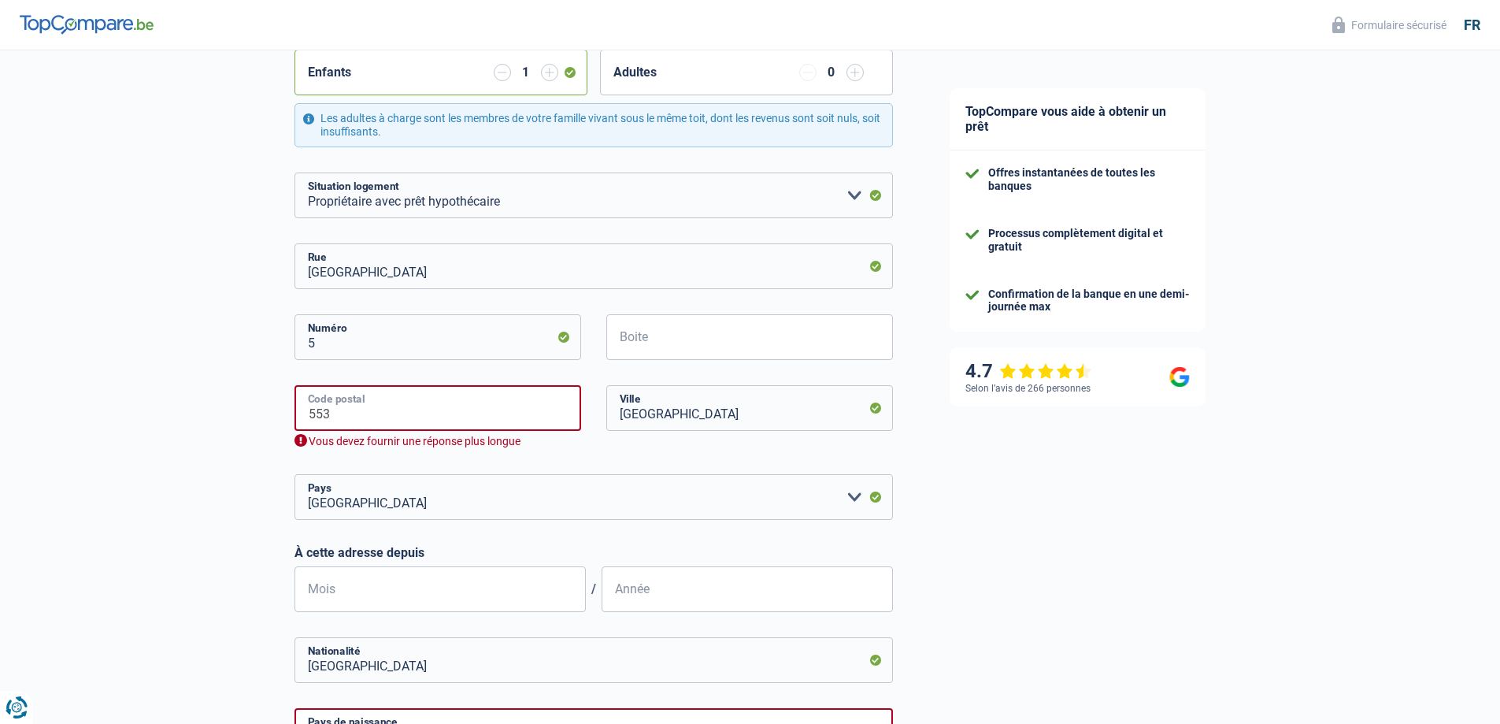
type input "5530"
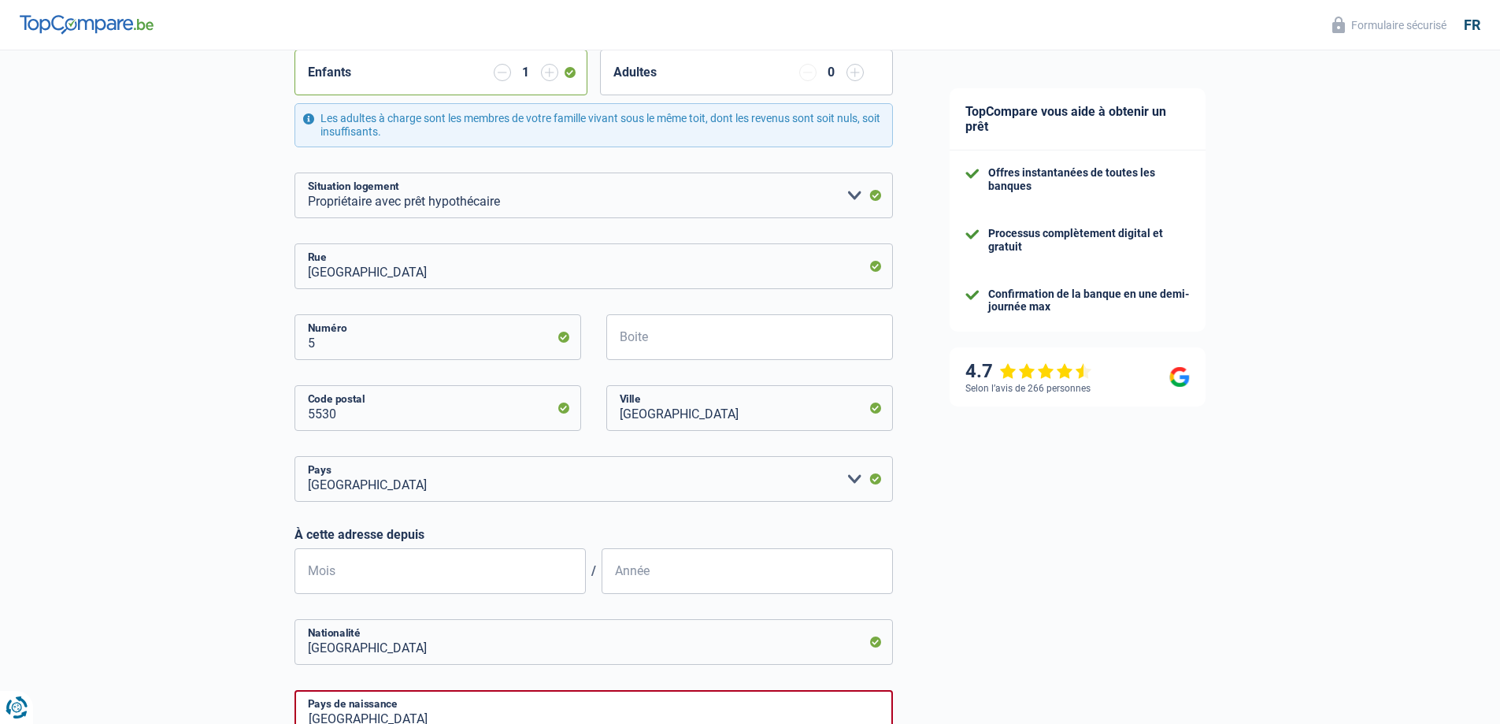
type input "GODINNE"
type input "5530"
click at [639, 408] on input "Liège" at bounding box center [749, 408] width 287 height 46
drag, startPoint x: 728, startPoint y: 417, endPoint x: 543, endPoint y: 408, distance: 185.3
click at [543, 408] on div "5530 Code postal Liège Ville" at bounding box center [594, 420] width 622 height 71
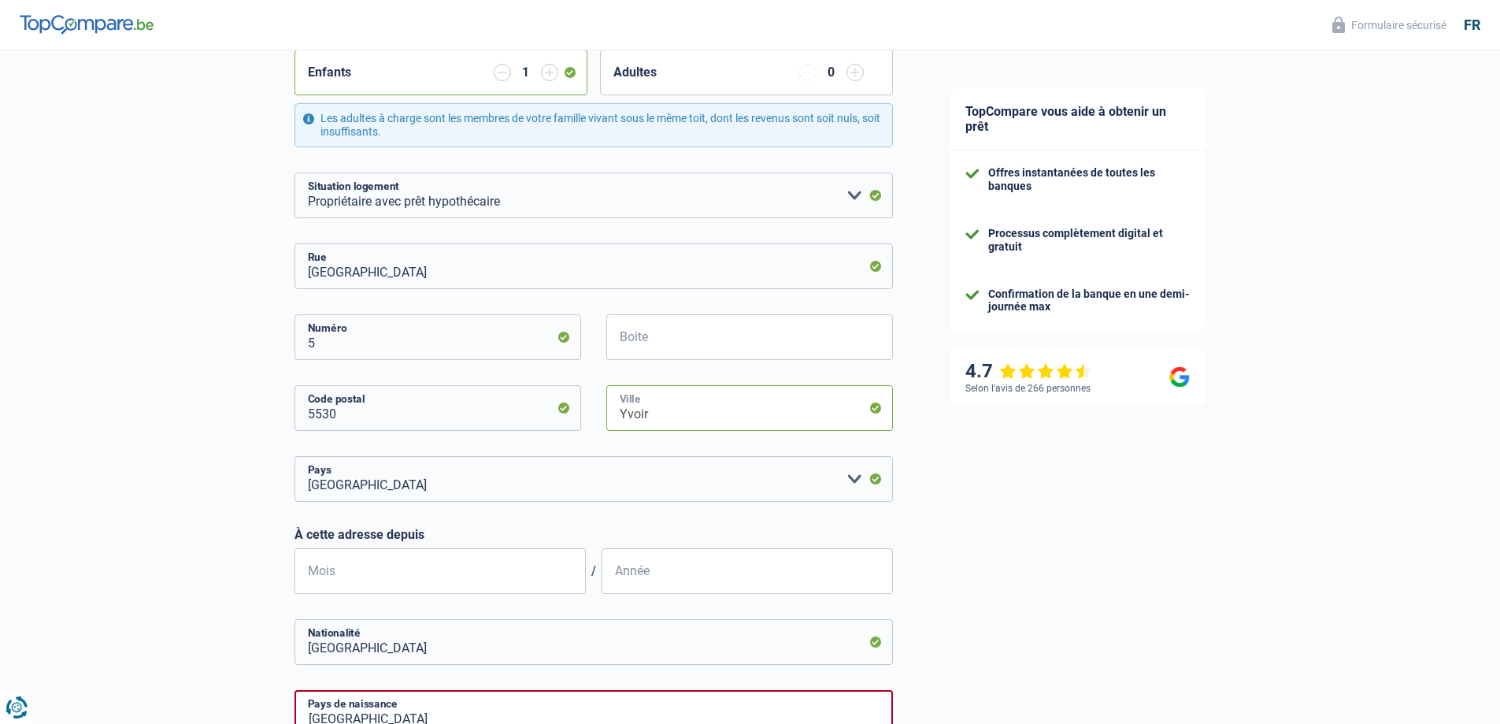
type input "Yvoir"
click at [164, 419] on div "Chance de réussite de votre simulation est de 60% 1 2 3 4 5 Rajoutez +20% en co…" at bounding box center [460, 391] width 921 height 1325
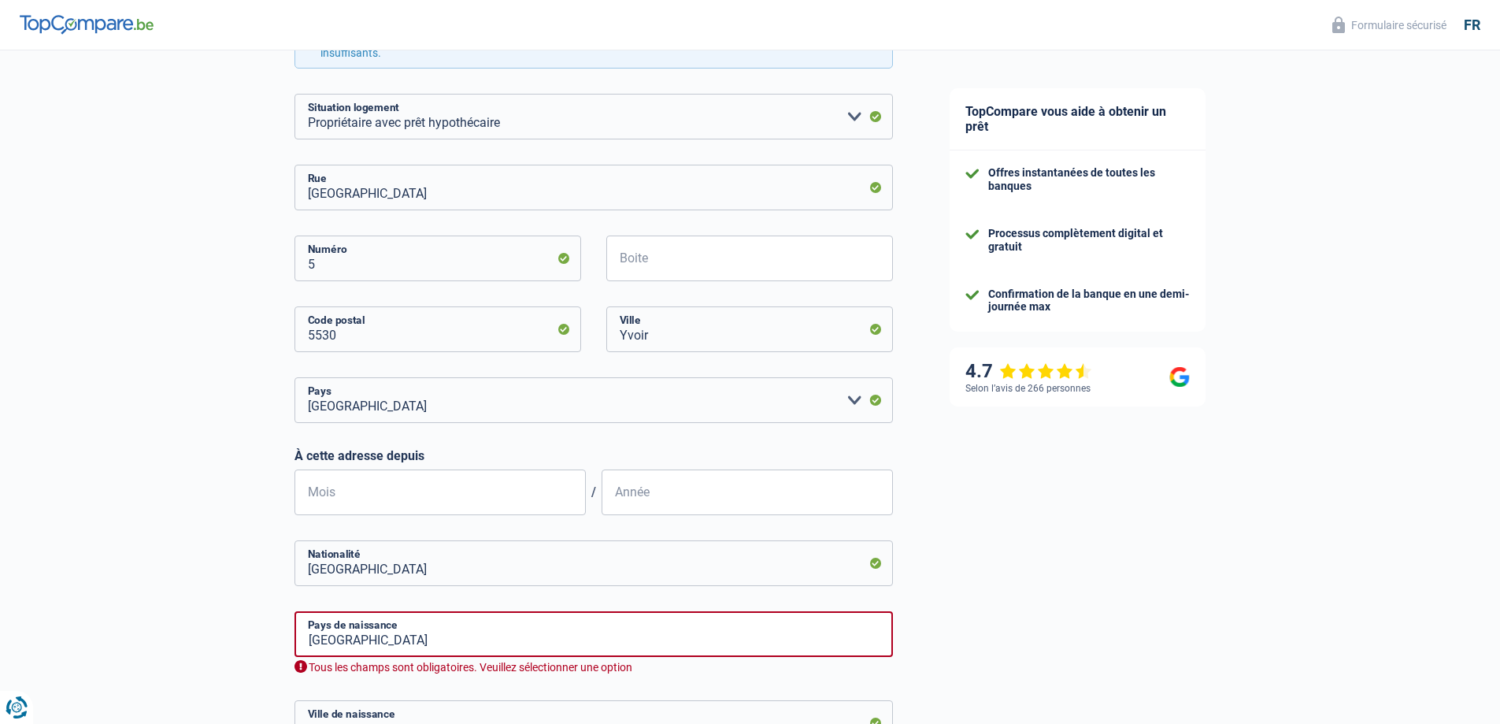
scroll to position [473, 0]
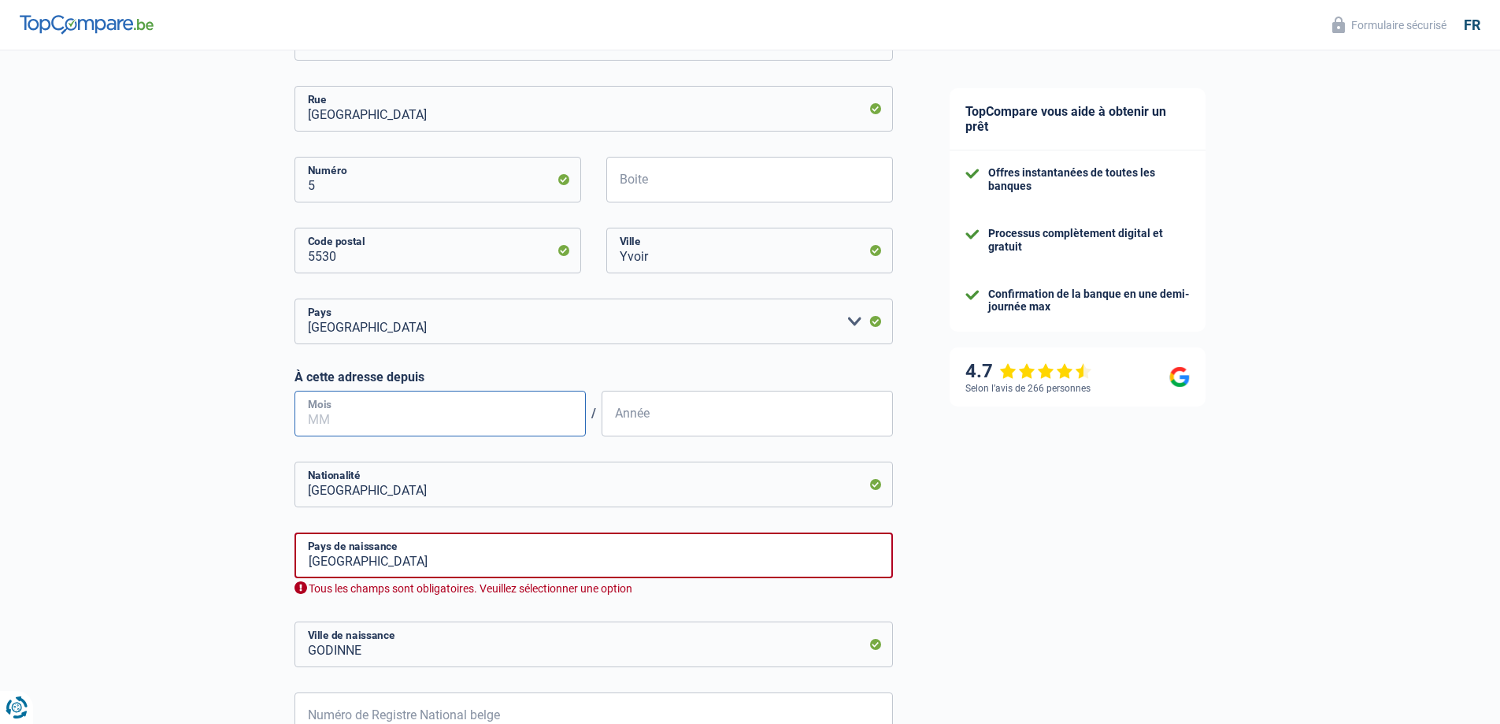
click at [377, 412] on input "Mois" at bounding box center [440, 414] width 291 height 46
type input "09"
type input "2013"
click at [364, 565] on input "Belgique" at bounding box center [594, 555] width 599 height 46
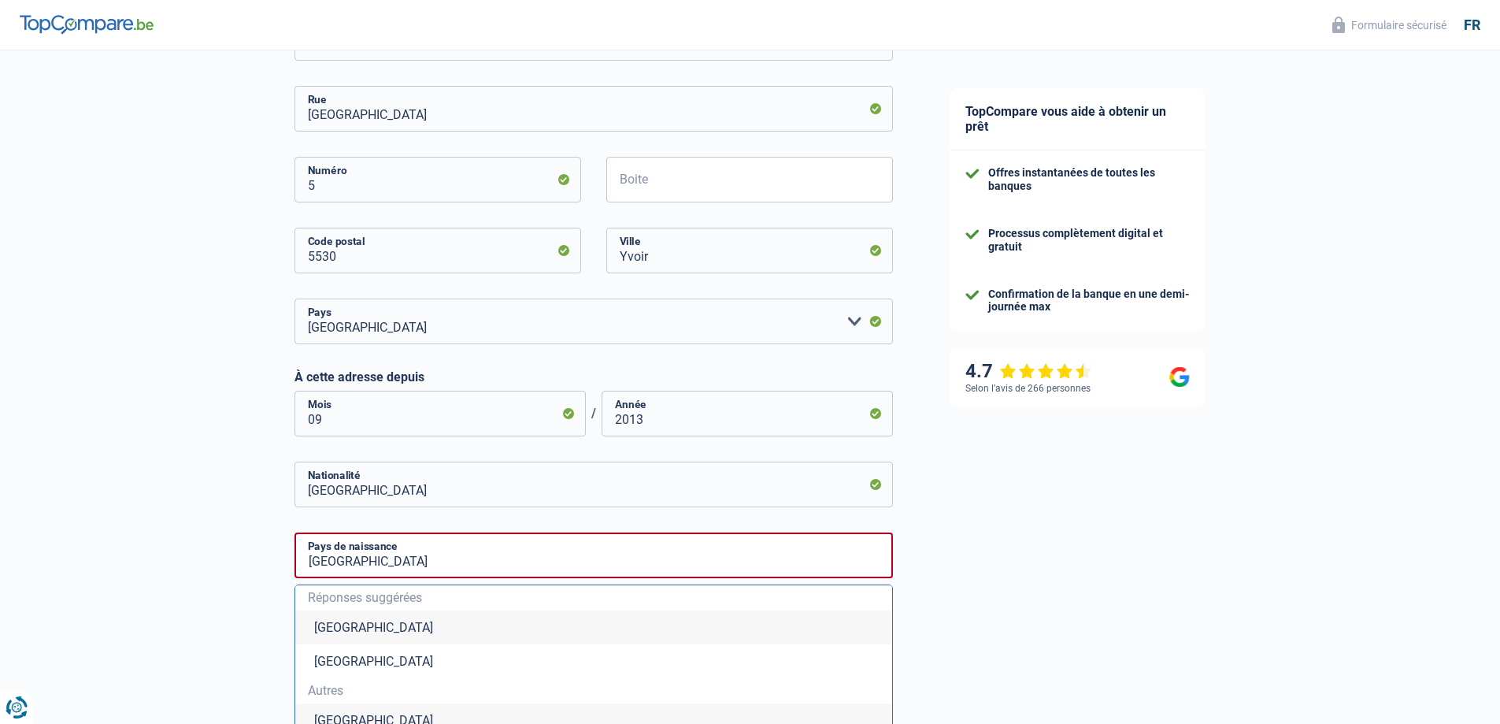
click at [328, 625] on li "Belgique" at bounding box center [593, 627] width 597 height 34
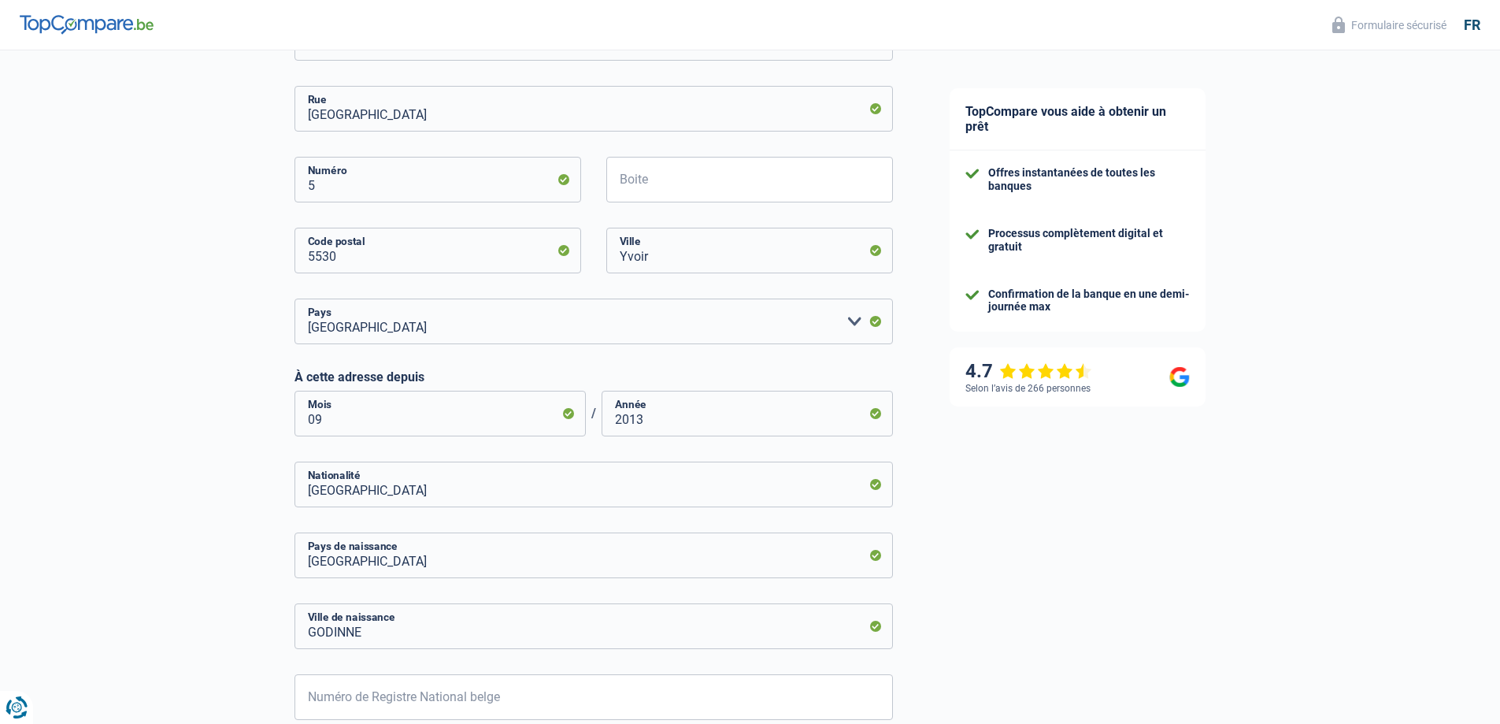
scroll to position [630, 0]
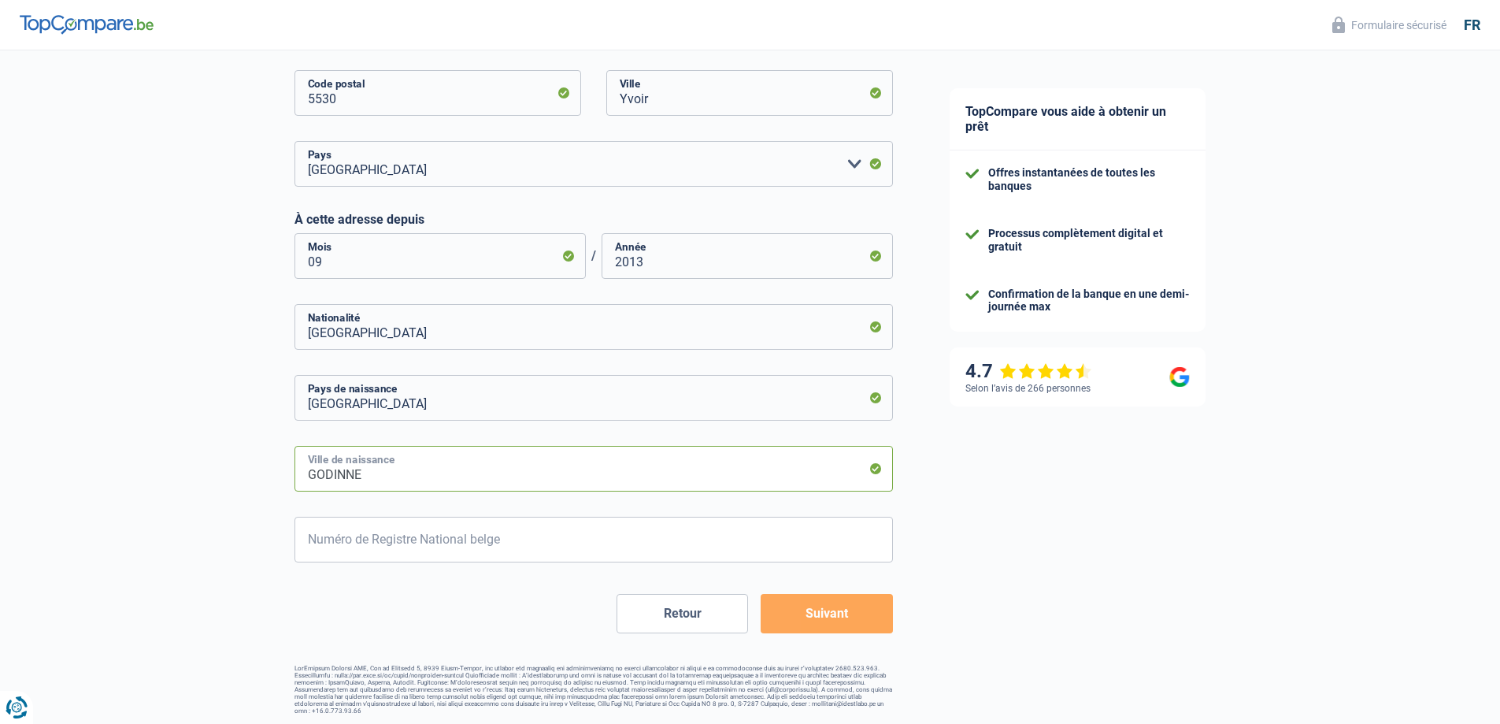
drag, startPoint x: 378, startPoint y: 480, endPoint x: 228, endPoint y: 473, distance: 149.8
click at [228, 473] on div "Chance de réussite de votre simulation est de 60% 1 2 3 4 5 Rajoutez +20% en co…" at bounding box center [460, 67] width 921 height 1307
type input "Anderlecht"
click at [239, 471] on div "Chance de réussite de votre simulation est de 60% 1 2 3 4 5 Rajoutez +20% en co…" at bounding box center [460, 67] width 921 height 1307
click at [330, 539] on input "Numéro de Registre National belge" at bounding box center [594, 540] width 599 height 46
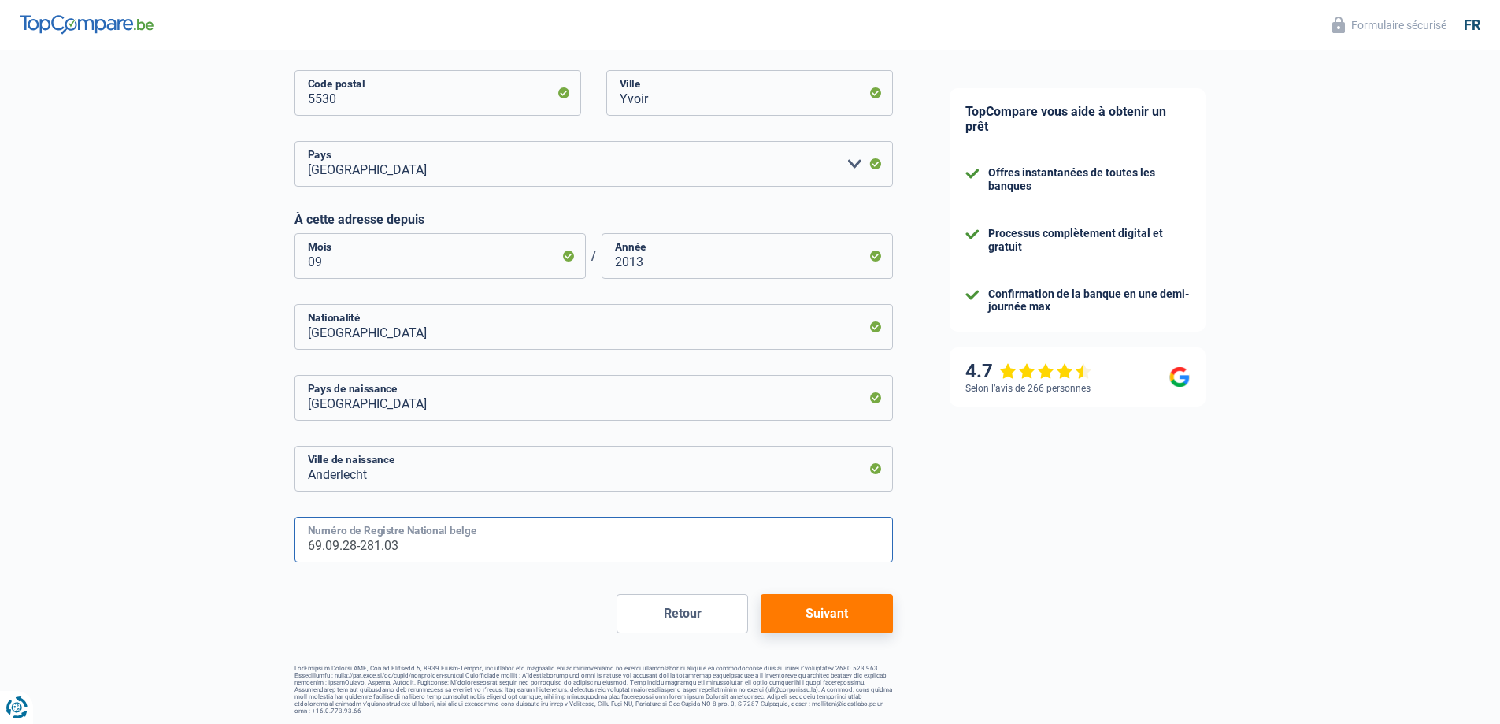
type input "69.09.28-281.03"
click at [810, 617] on button "Suivant" at bounding box center [827, 613] width 132 height 39
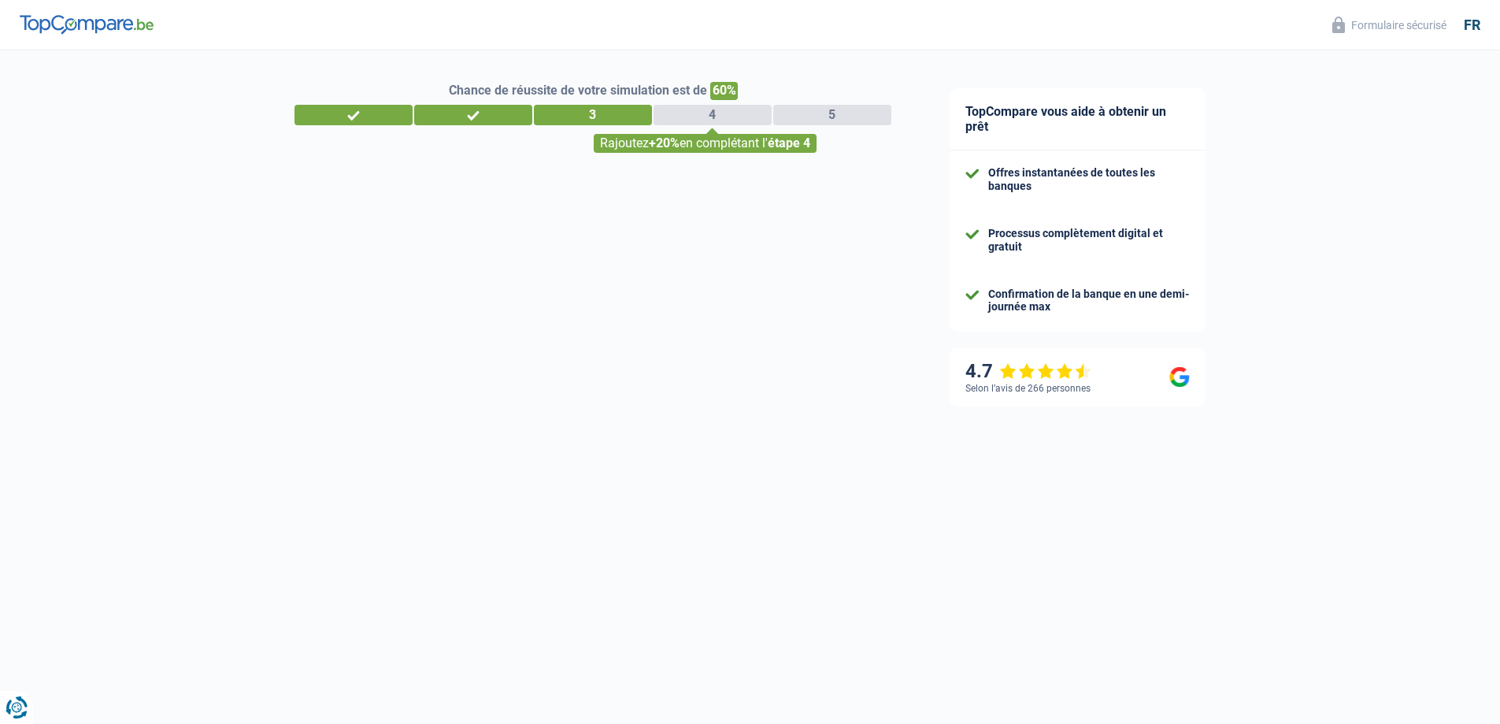
select select "familyAllowances"
select select "netSalary"
select select "mealVouchers"
select select "mortgage"
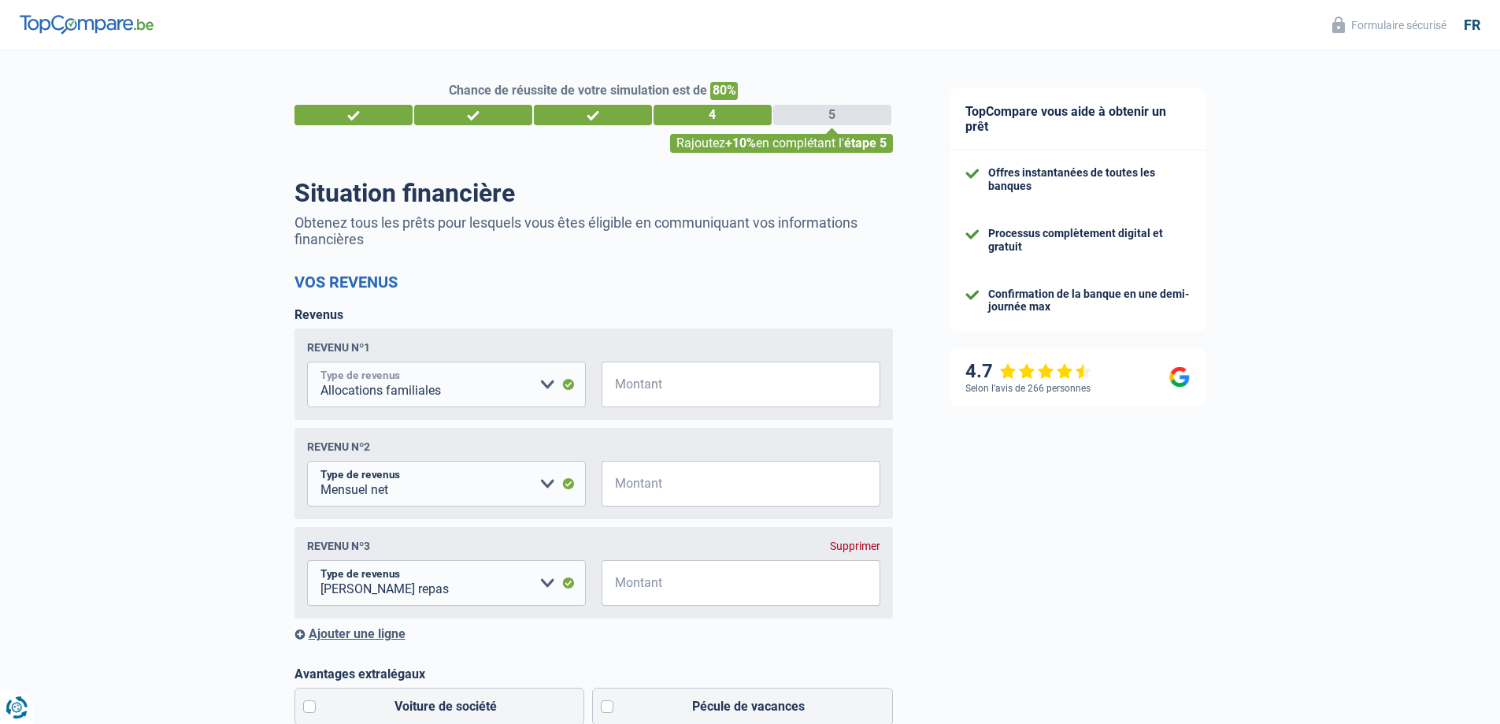
click at [372, 392] on select "Allocation d'handicap Allocations chômage Allocations familiales Chèques repas …" at bounding box center [446, 384] width 279 height 46
select select "netSalary"
click at [307, 364] on select "Allocation d'handicap Allocations chômage Allocations familiales Chèques repas …" at bounding box center [446, 384] width 279 height 46
click at [660, 383] on input "Montant" at bounding box center [750, 384] width 259 height 46
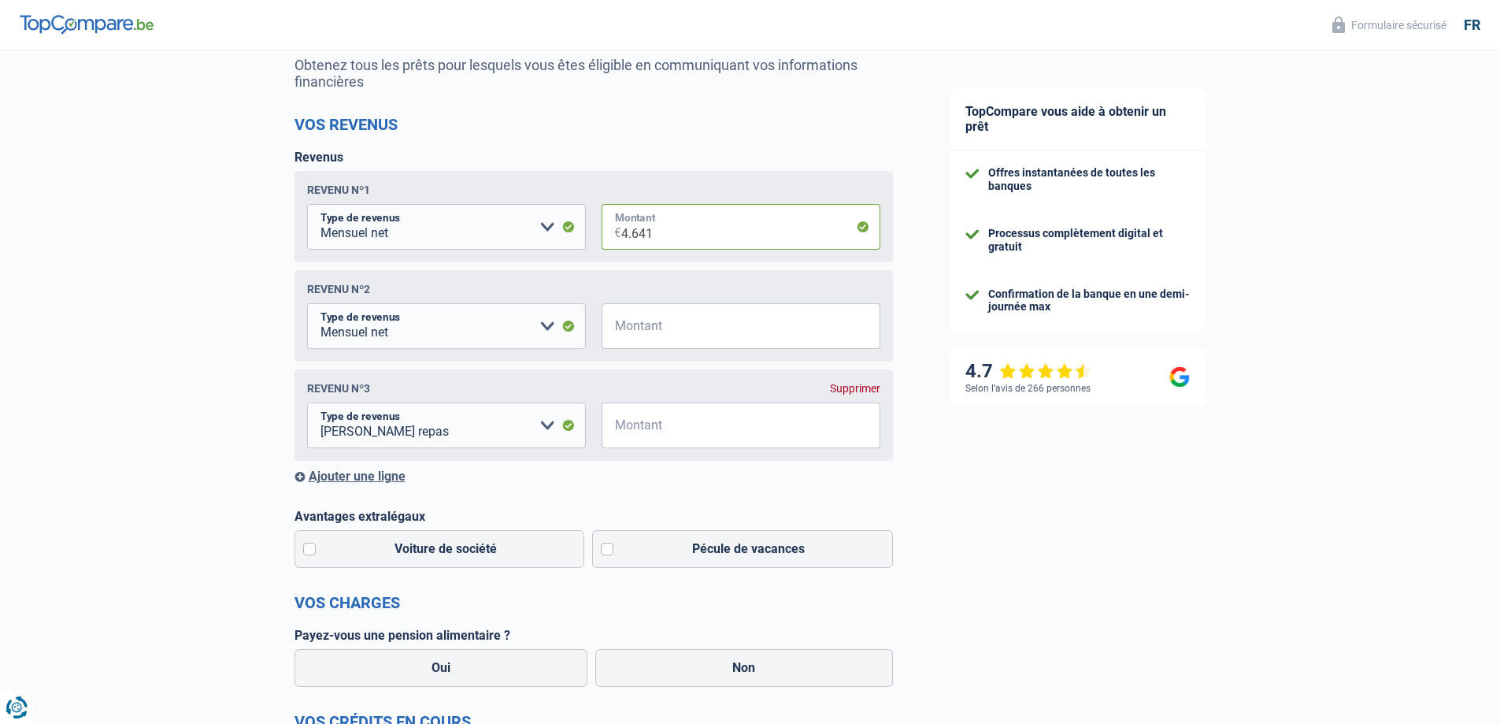
type input "4.641"
click at [843, 391] on div "Supprimer" at bounding box center [855, 388] width 50 height 13
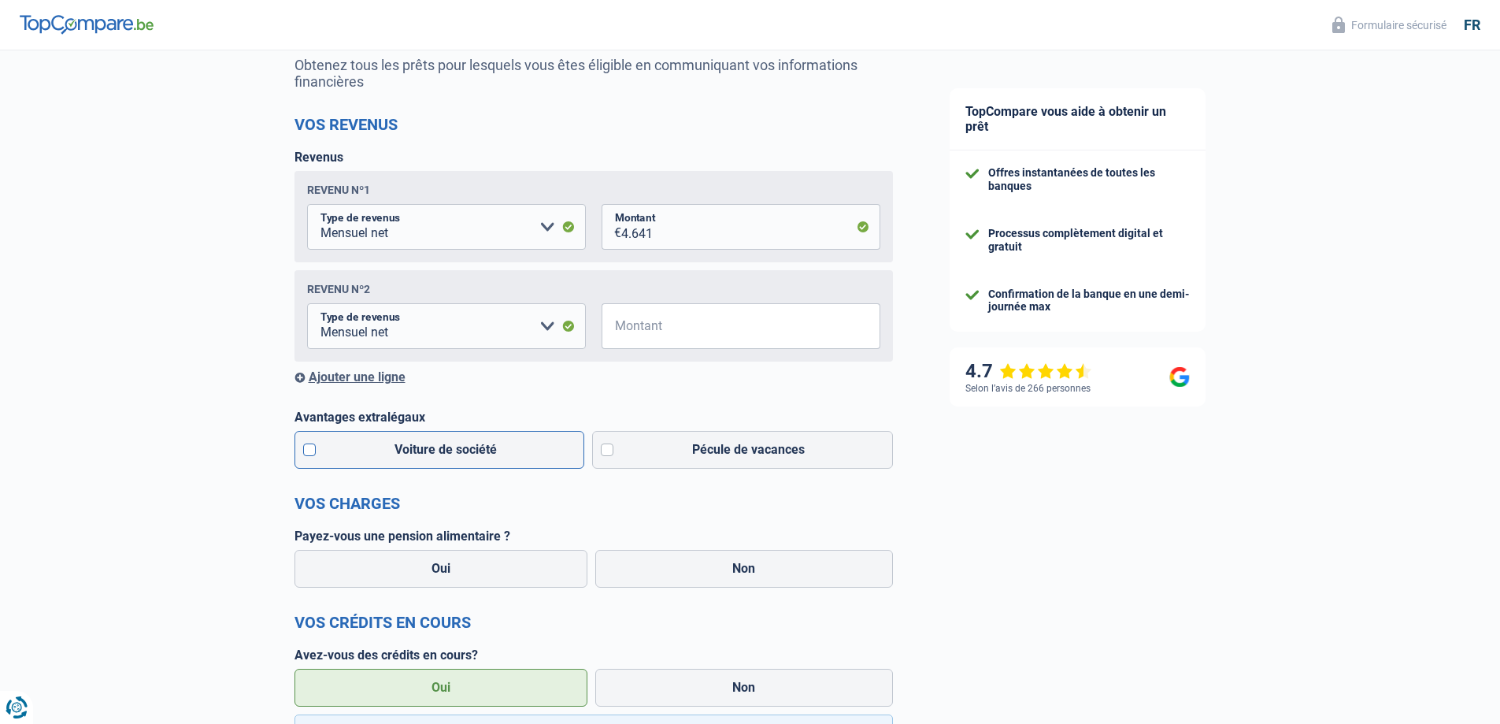
click at [307, 452] on label "Voiture de société" at bounding box center [440, 450] width 291 height 38
click at [307, 452] on input "Voiture de société" at bounding box center [440, 450] width 291 height 38
checkbox input "true"
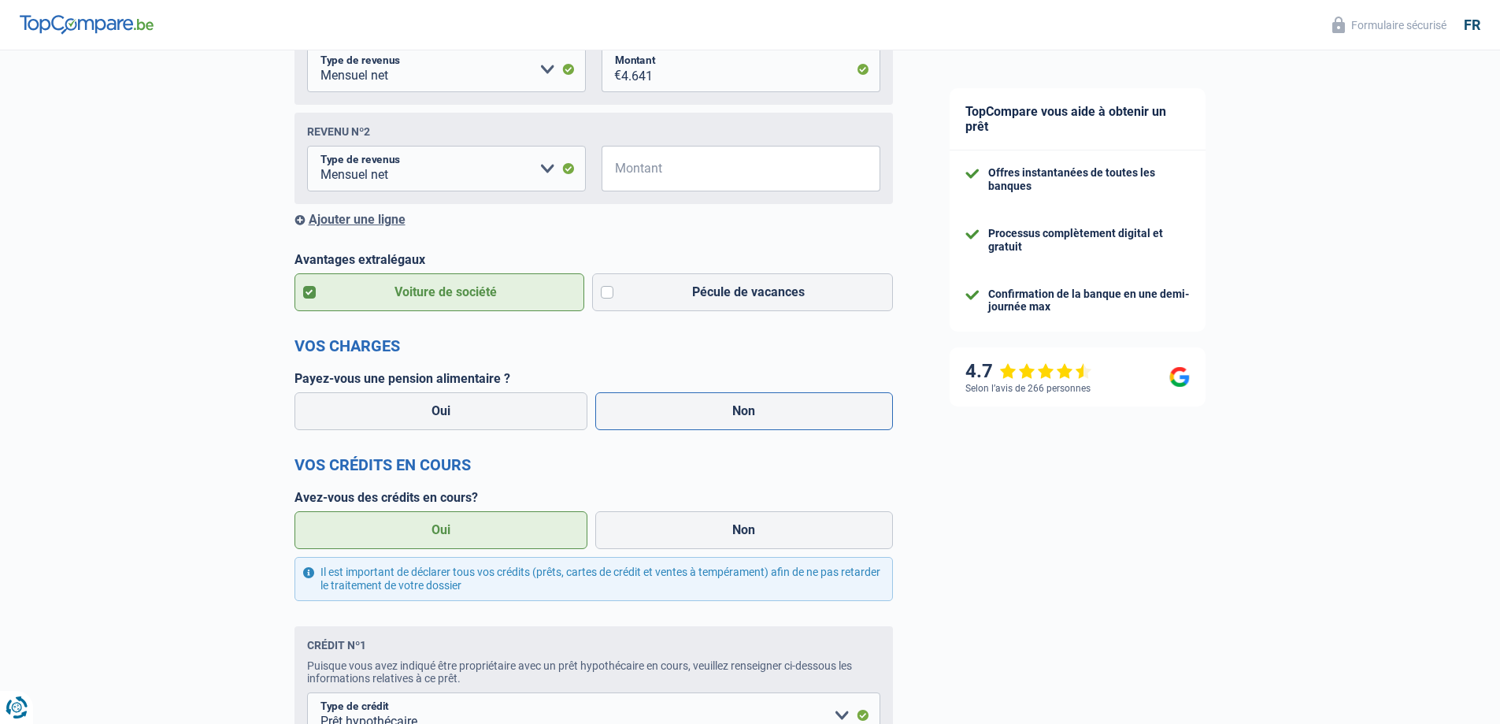
click at [726, 409] on label "Non" at bounding box center [744, 411] width 298 height 38
click at [726, 409] on input "Non" at bounding box center [744, 411] width 298 height 38
radio input "true"
select select "familyAllowances"
select select "mealVouchers"
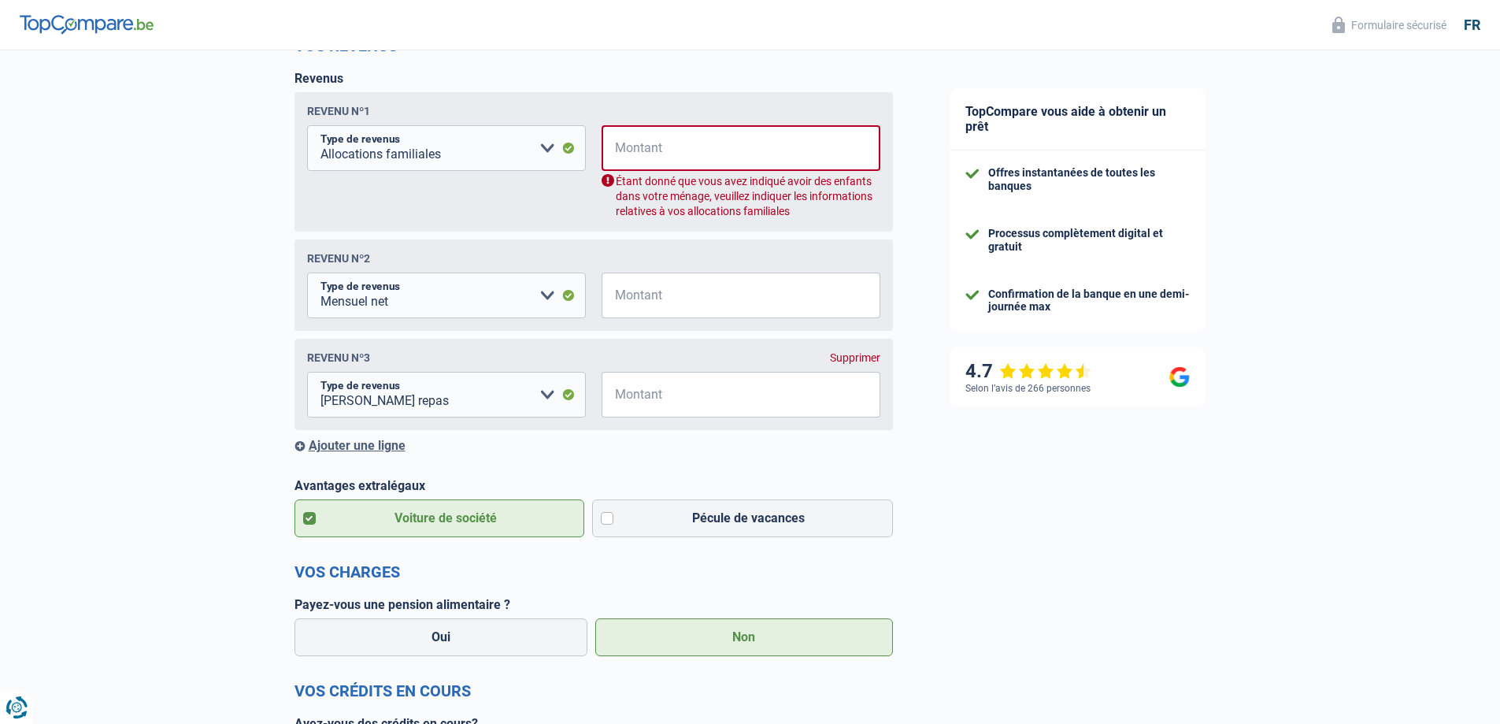
scroll to position [158, 0]
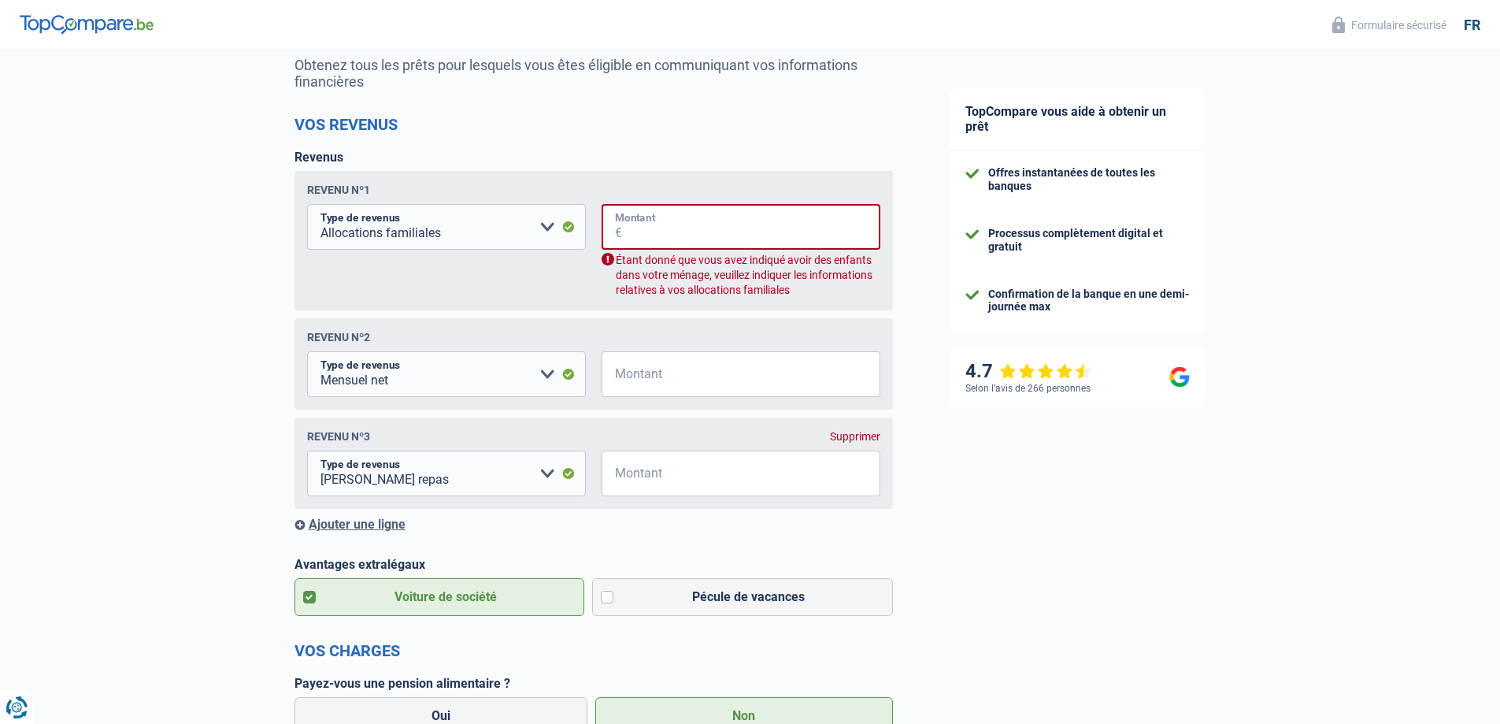
click at [647, 233] on input "Montant" at bounding box center [751, 227] width 258 height 46
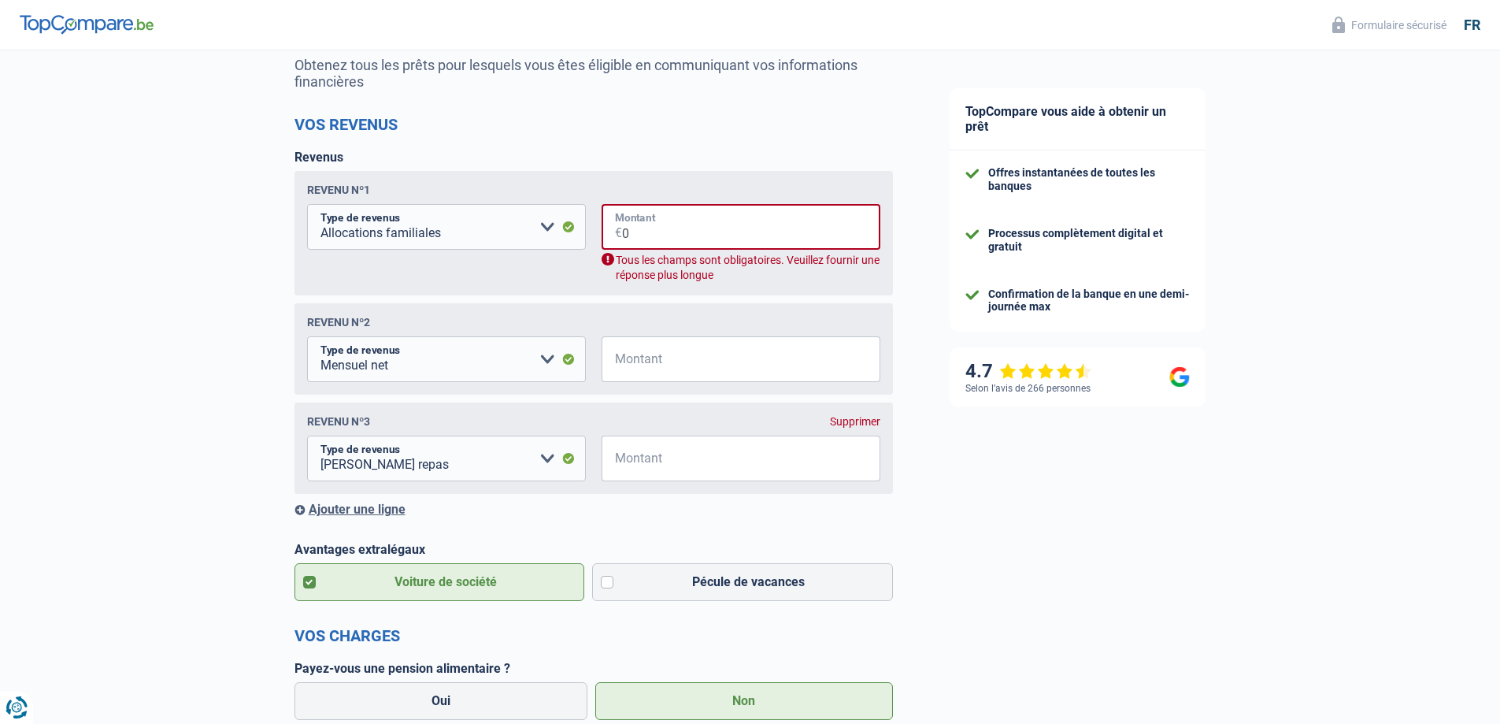
type input "0"
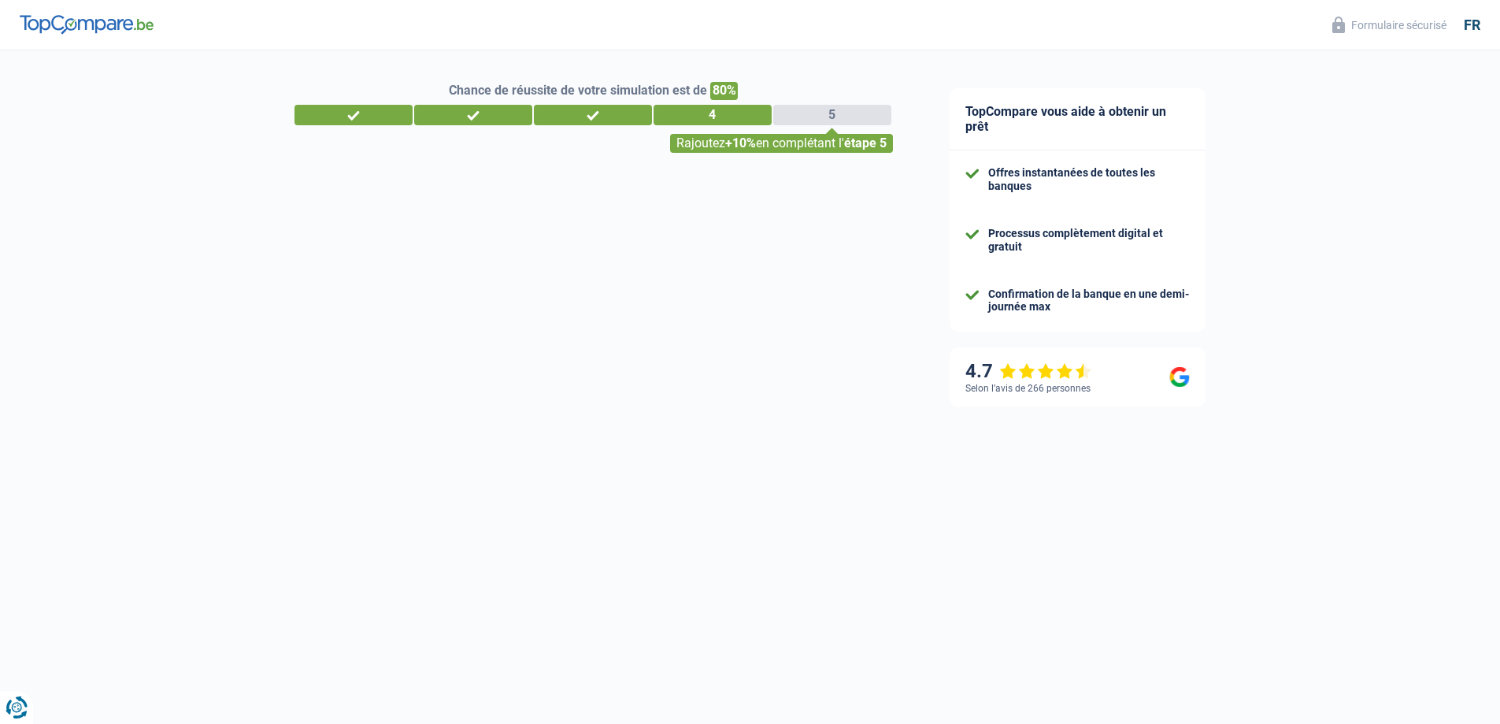
select select "single"
select select "ownerWithMortgage"
select select "BE"
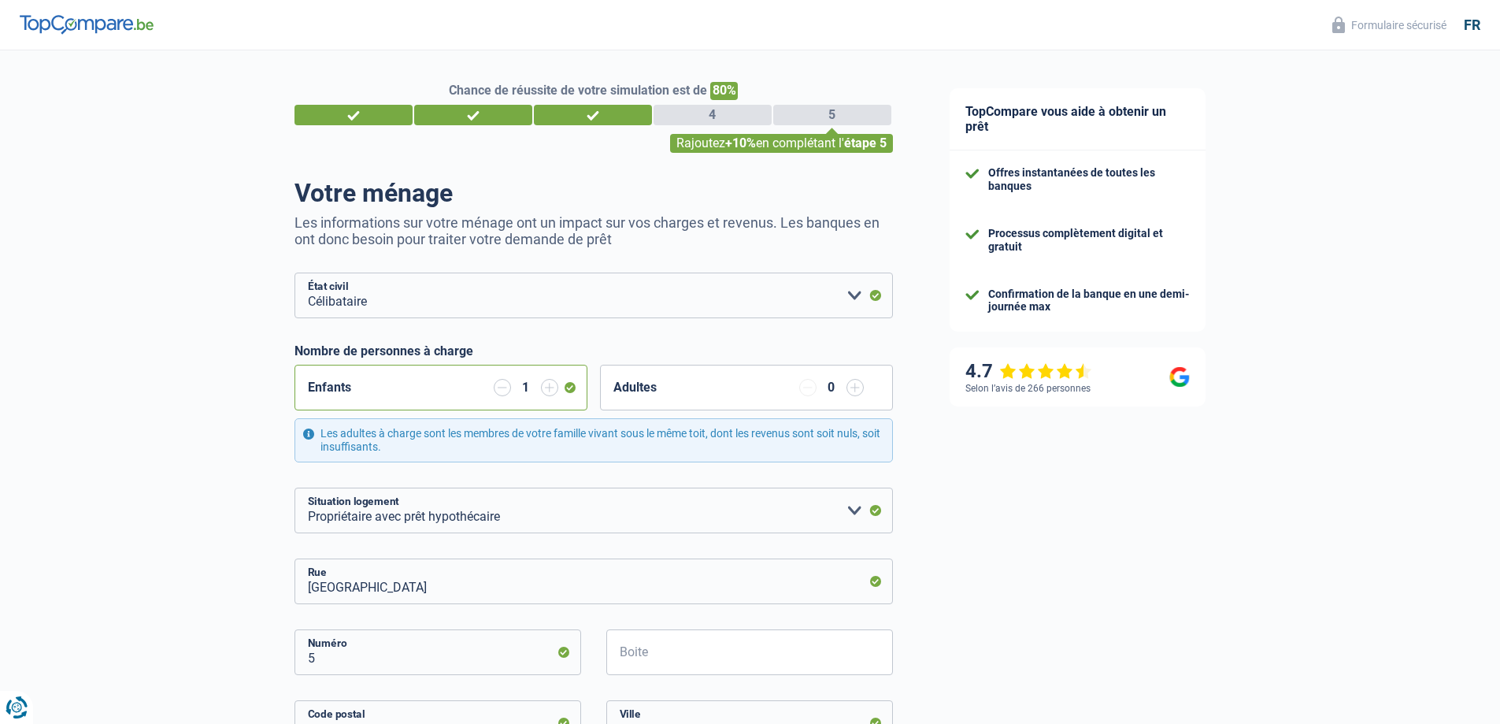
click at [498, 388] on input "button" at bounding box center [502, 387] width 17 height 17
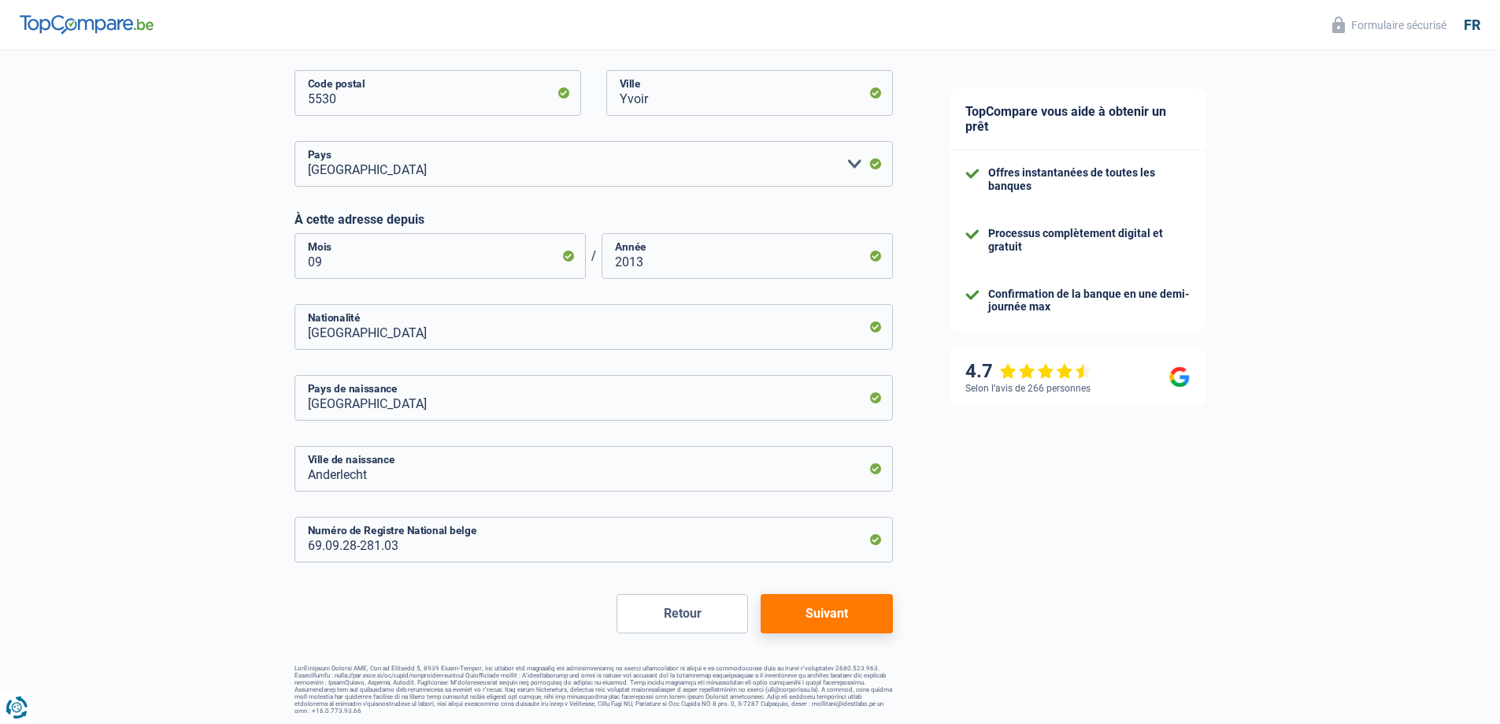
scroll to position [632, 0]
click at [810, 613] on button "Suivant" at bounding box center [827, 610] width 132 height 39
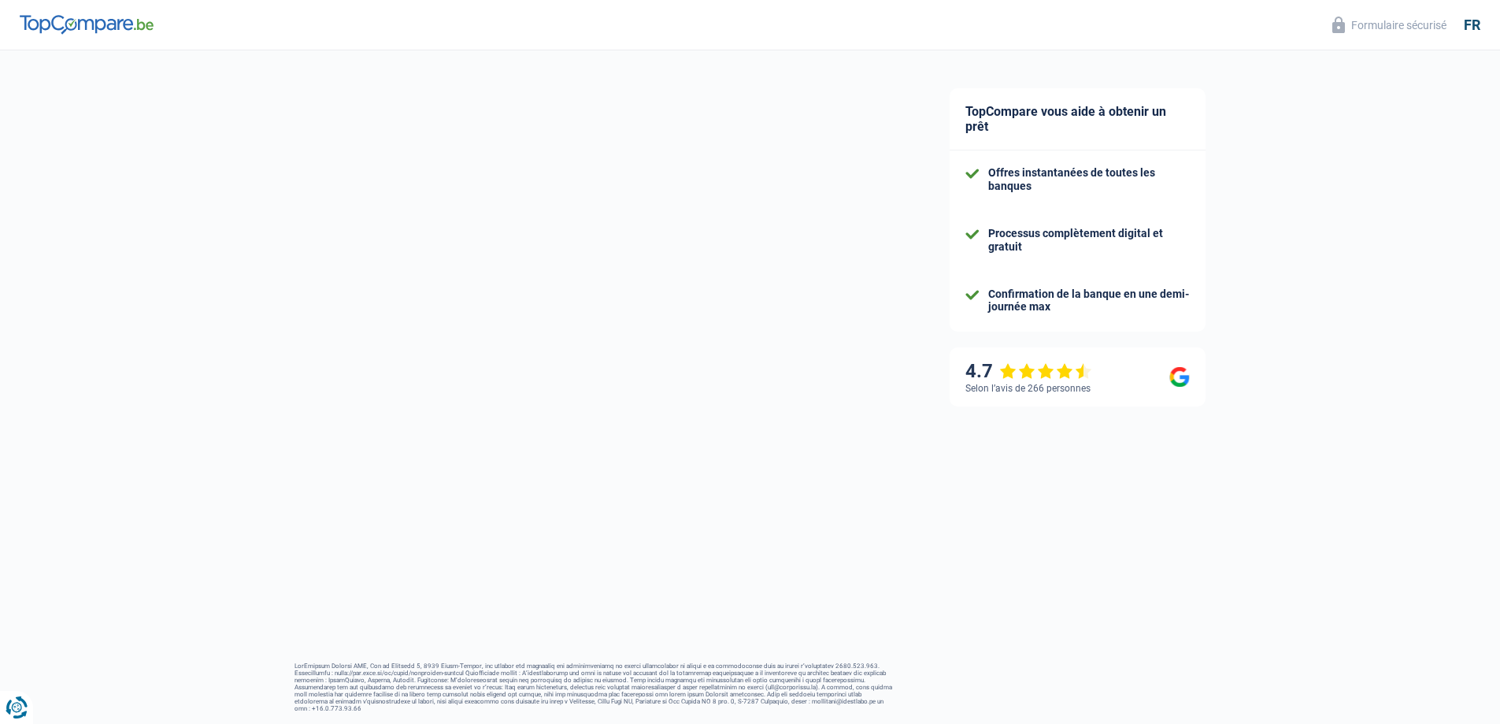
select select "netSalary"
select select "mealVouchers"
select select "mortgage"
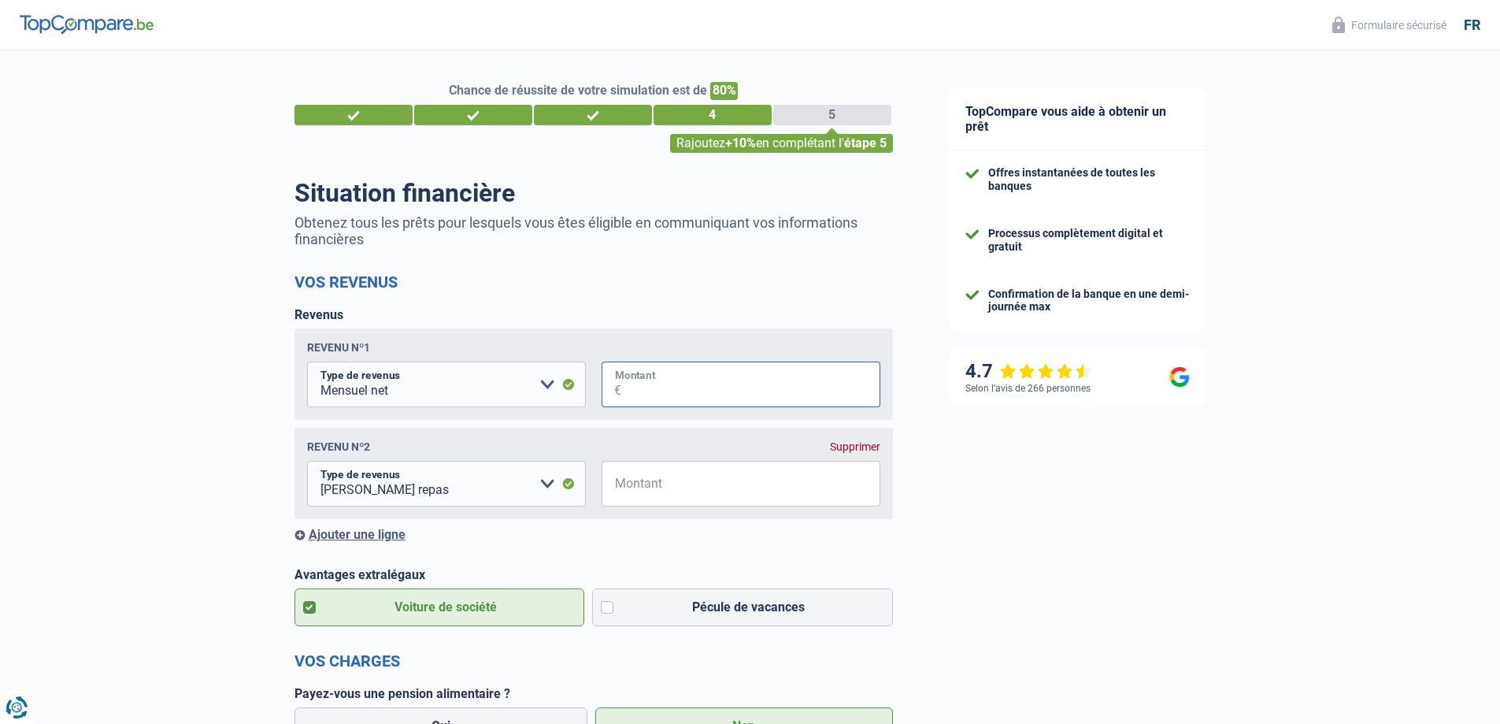
click at [679, 384] on input "Montant" at bounding box center [750, 384] width 259 height 46
type input "4.641"
click at [852, 445] on div "Supprimer" at bounding box center [855, 446] width 50 height 13
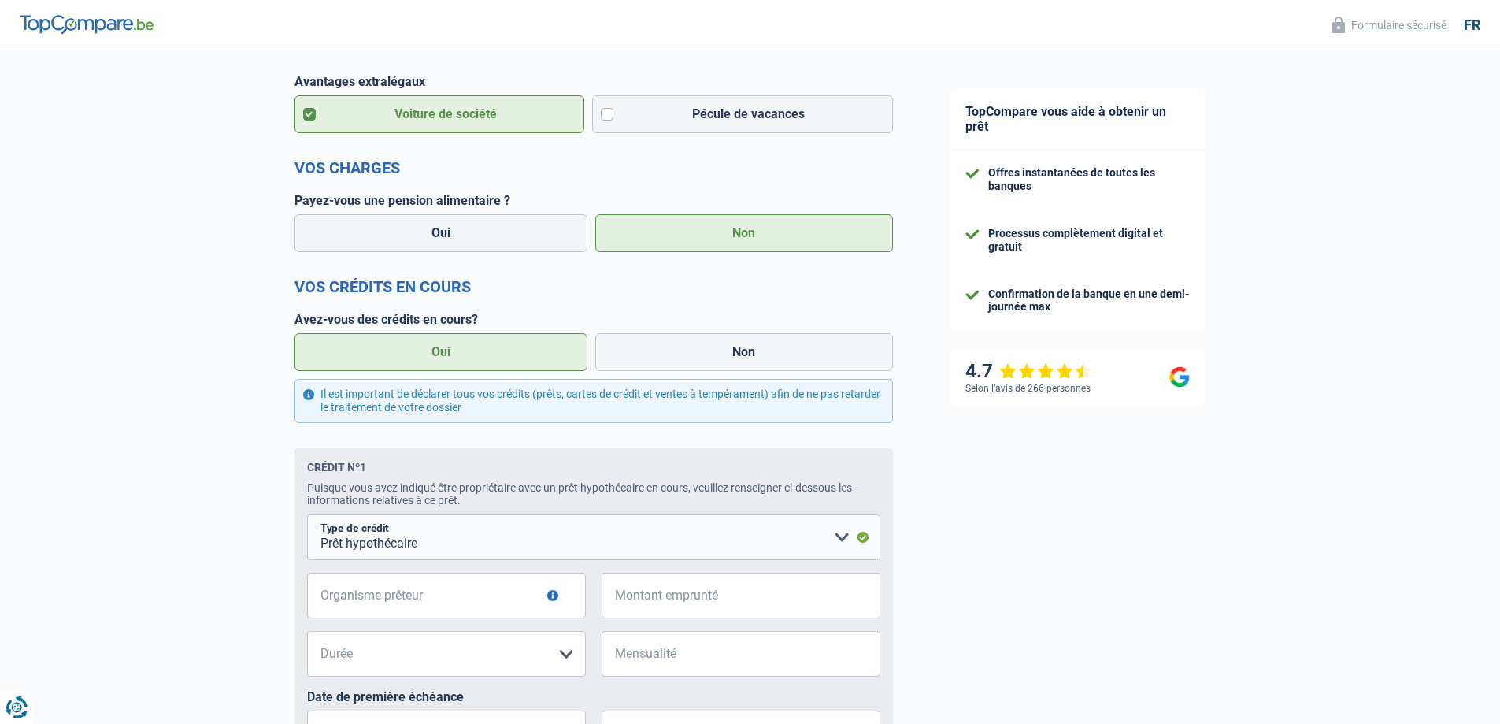
scroll to position [551, 0]
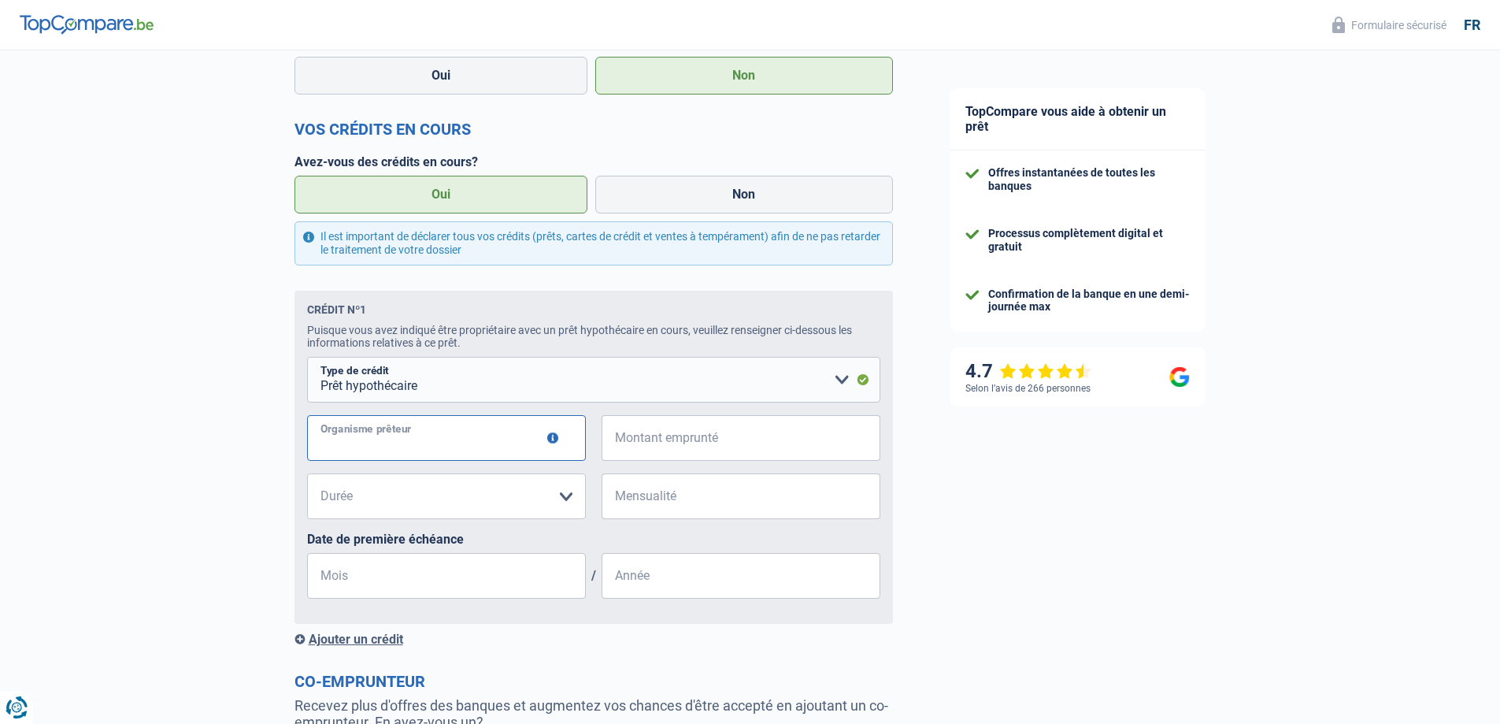
click at [372, 439] on input "Organisme prêteur" at bounding box center [446, 438] width 279 height 46
type input "BNP Paribas Fortis"
click at [691, 445] on input "Montant emprunté" at bounding box center [750, 438] width 259 height 46
type input "180.000"
click at [507, 503] on select "120 mois 180 mois 240 mois 300 mois 360 mois 420 mois Veuillez sélectionner une…" at bounding box center [446, 496] width 279 height 46
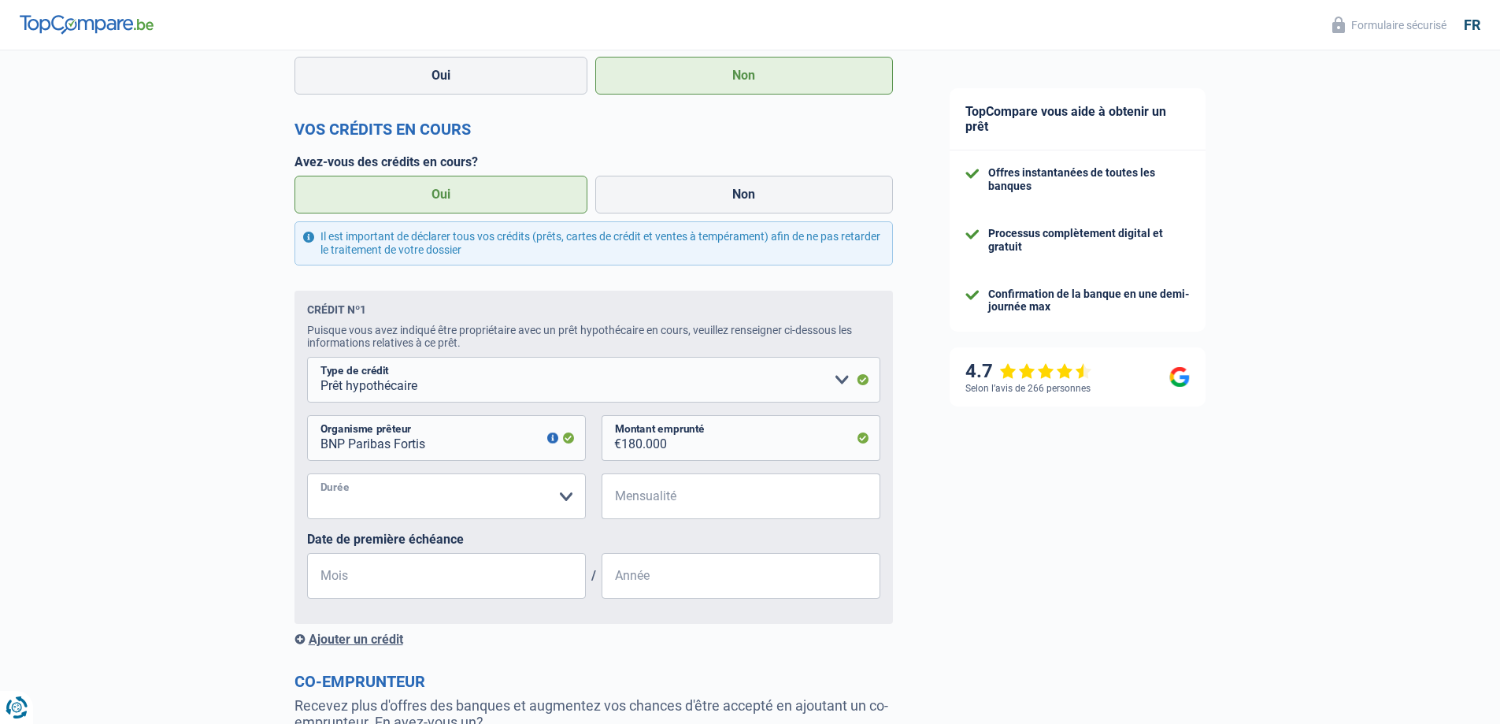
select select "300"
click at [307, 477] on select "120 mois 180 mois 240 mois 300 mois 360 mois 420 mois Veuillez sélectionner une…" at bounding box center [446, 496] width 279 height 46
click at [657, 501] on input "Mensualité" at bounding box center [750, 496] width 259 height 46
type input "1.065"
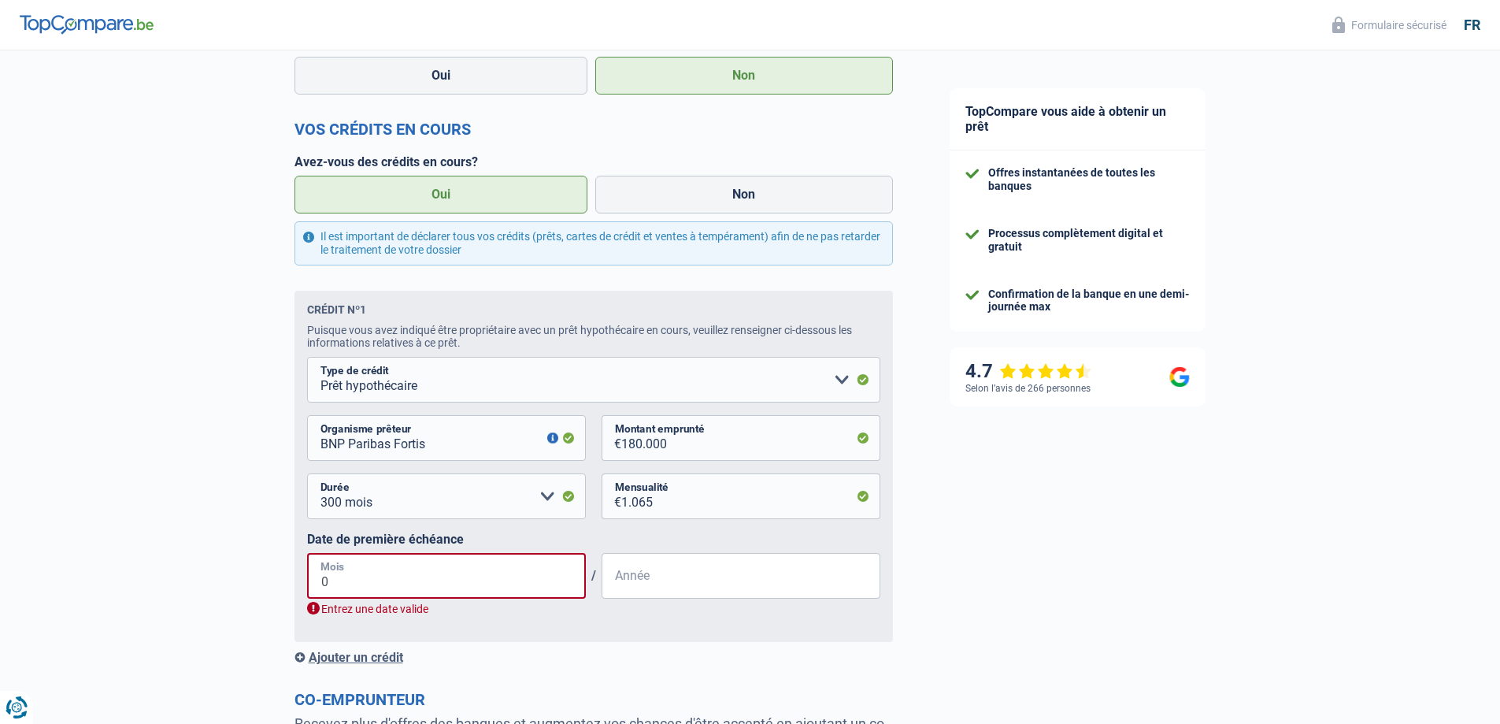
type input "09"
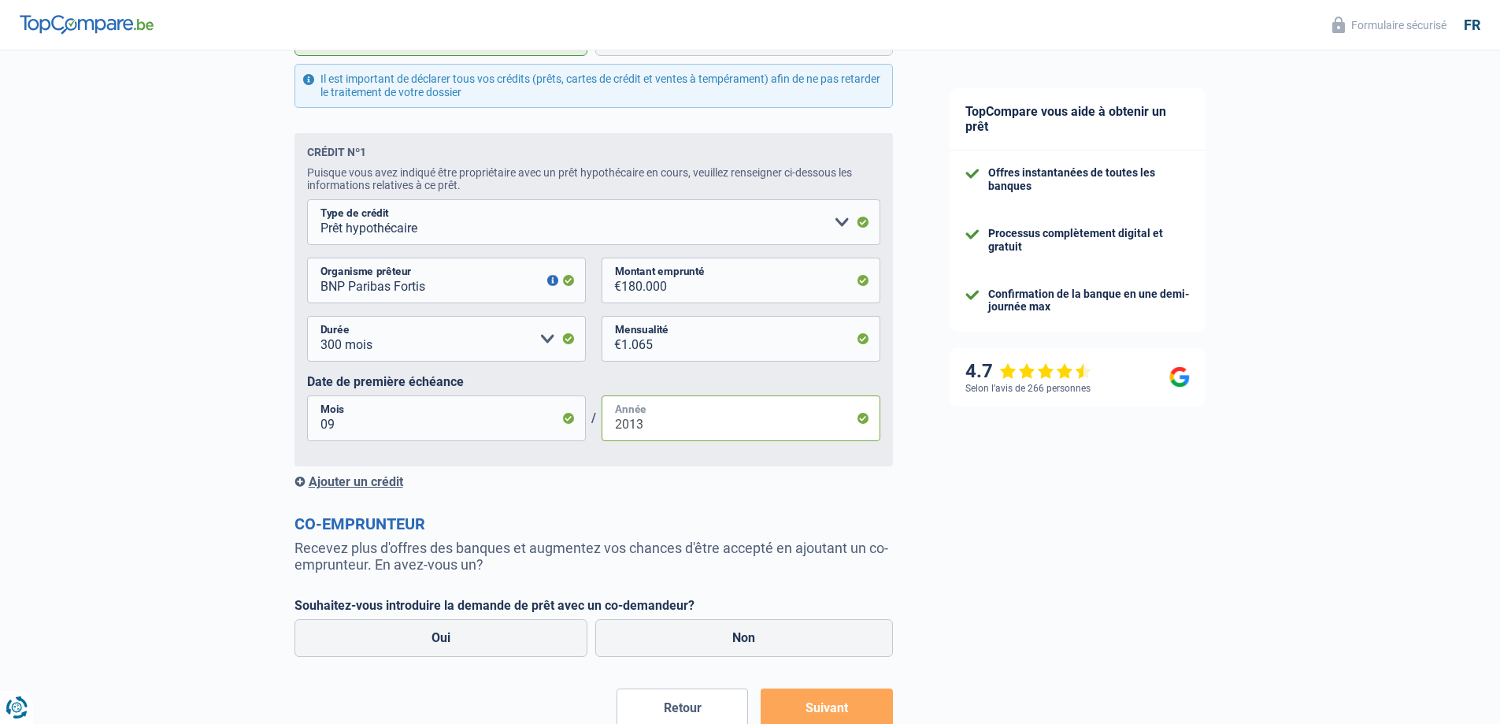
scroll to position [788, 0]
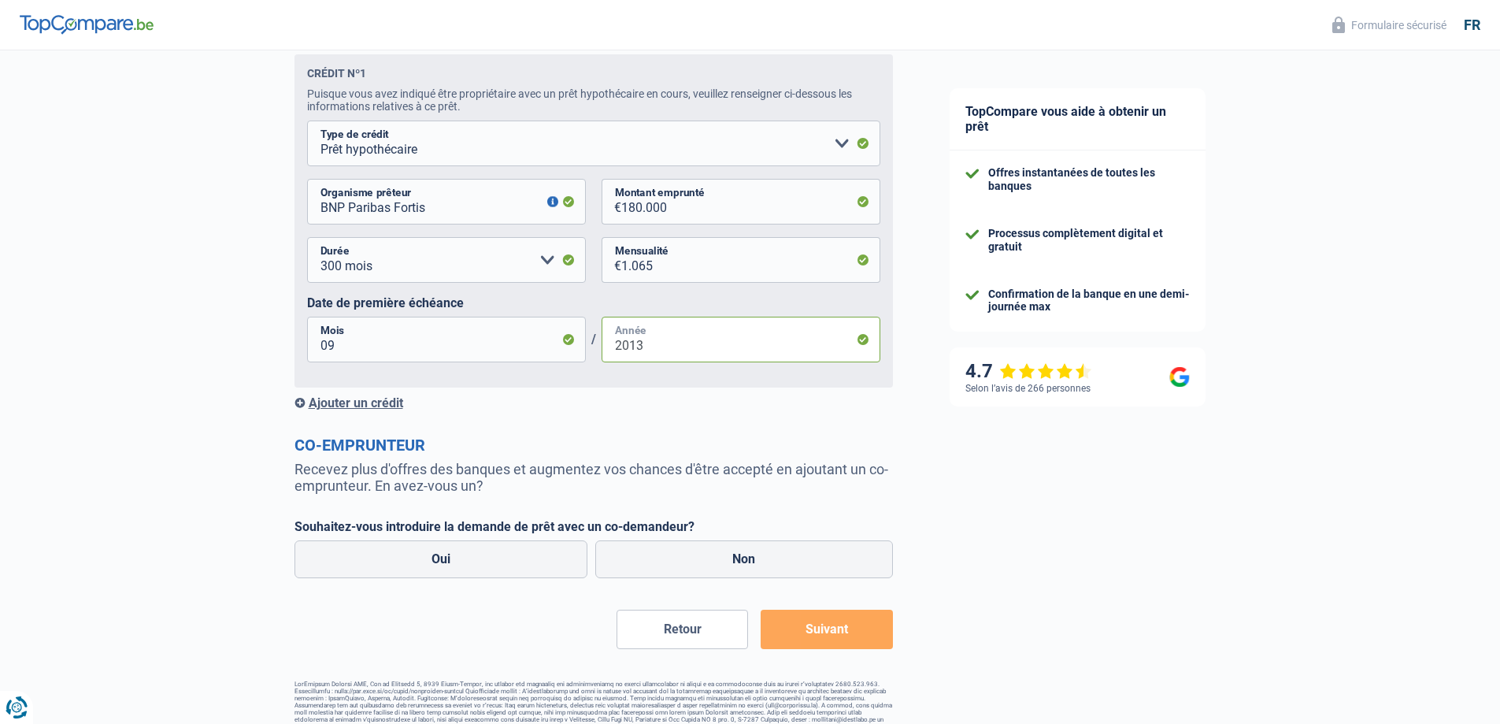
type input "2013"
click at [390, 407] on div "Ajouter un crédit" at bounding box center [594, 402] width 599 height 15
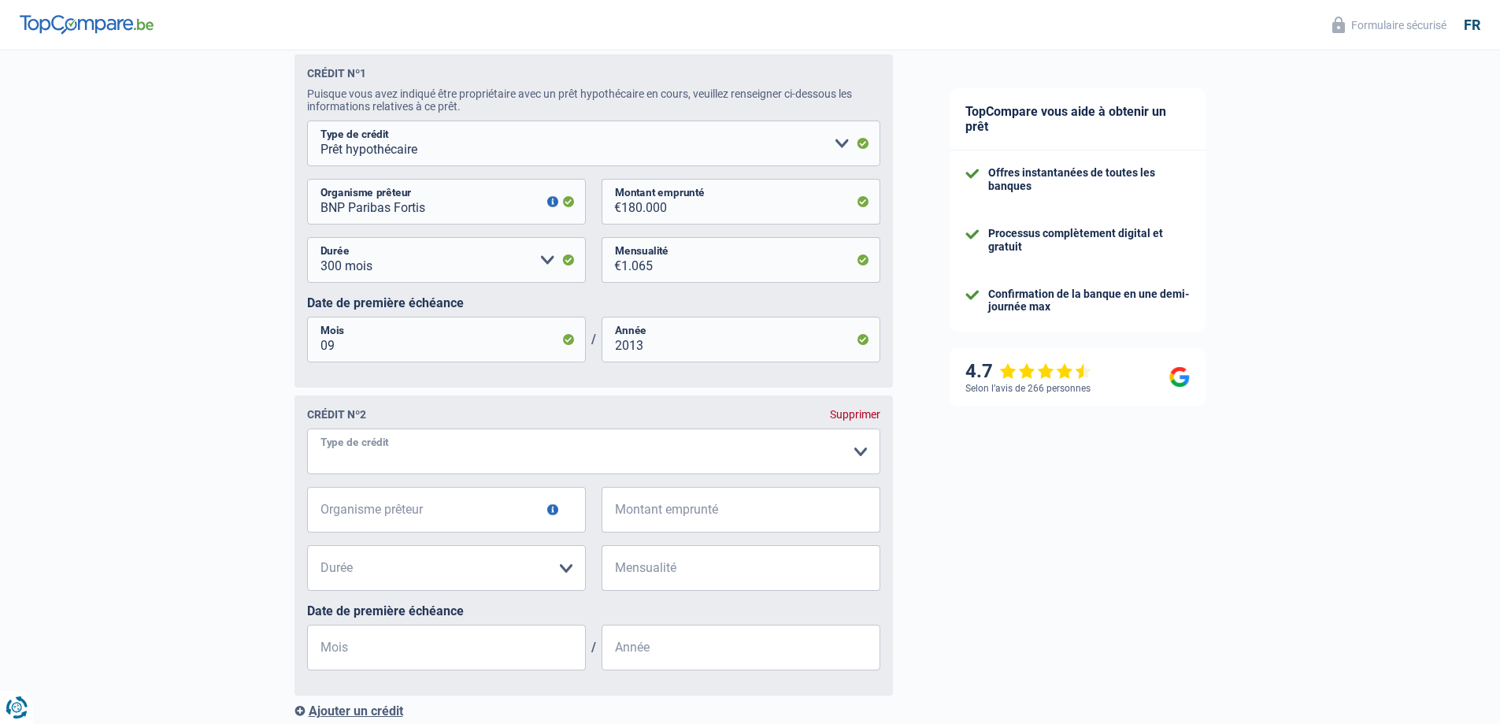
click at [391, 450] on select "Carte ou ouverture de crédit Prêt hypothécaire Vente à tempérament Prêt à tempé…" at bounding box center [593, 451] width 573 height 46
select select "mortgage"
click at [307, 468] on select "Carte ou ouverture de crédit Prêt hypothécaire Vente à tempérament Prêt à tempé…" at bounding box center [593, 451] width 573 height 46
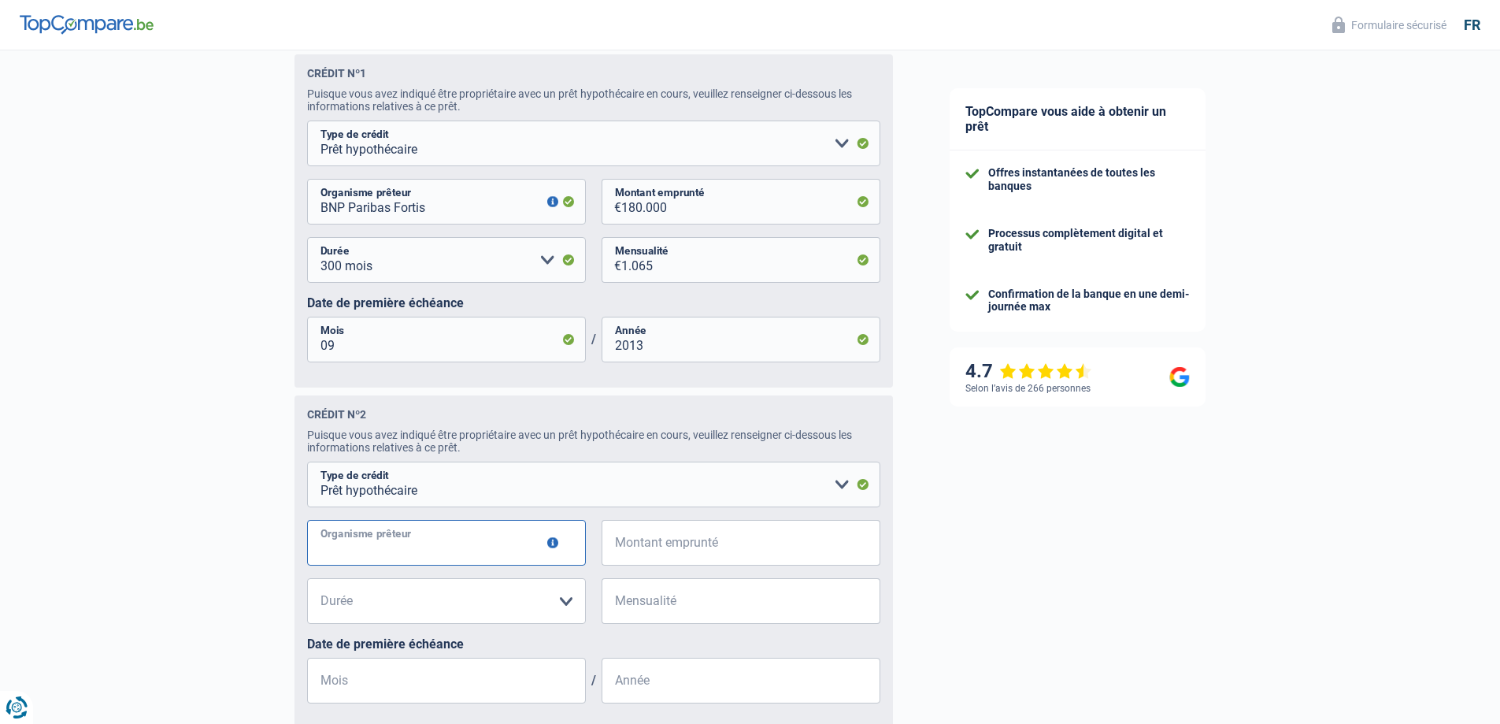
click at [414, 557] on input "Organisme prêteur" at bounding box center [446, 543] width 279 height 46
type input "BNP Paribas Fortis"
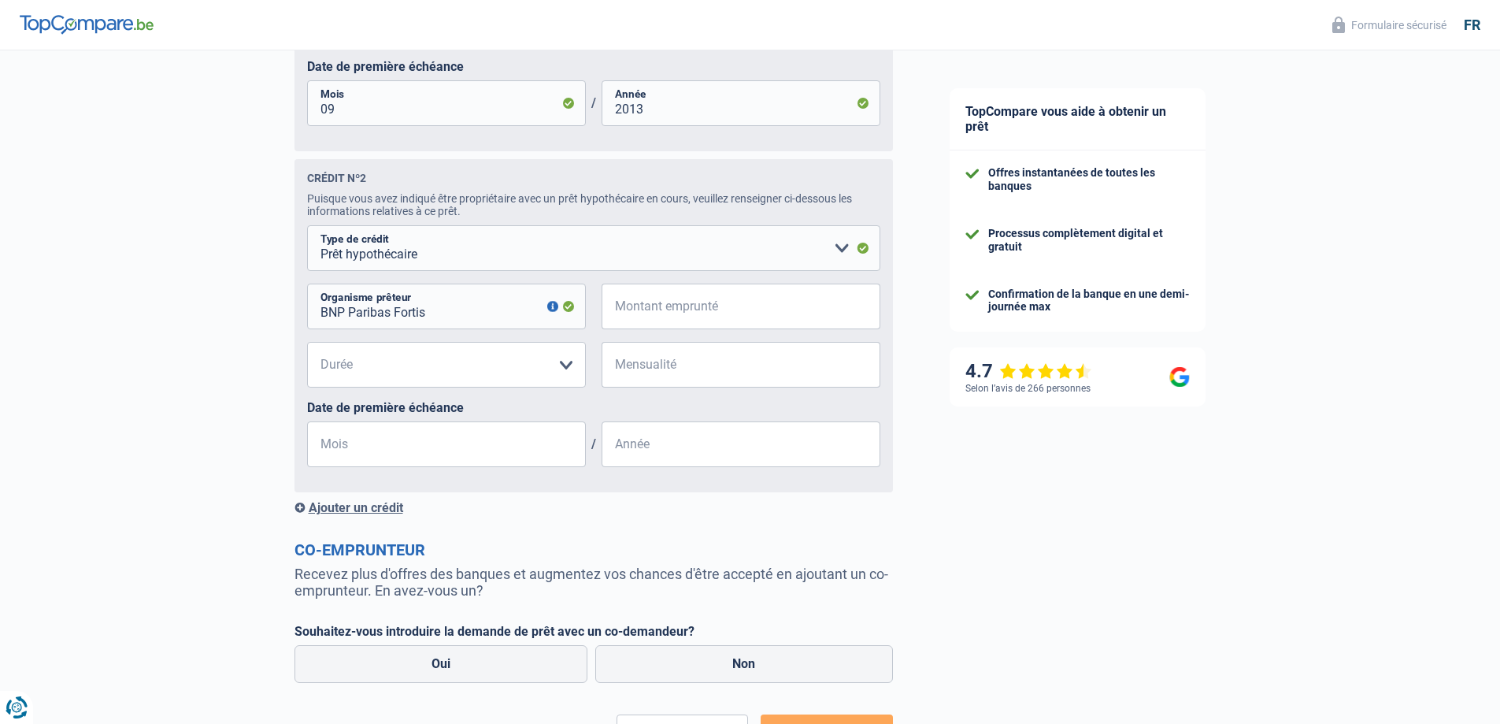
scroll to position [1103, 0]
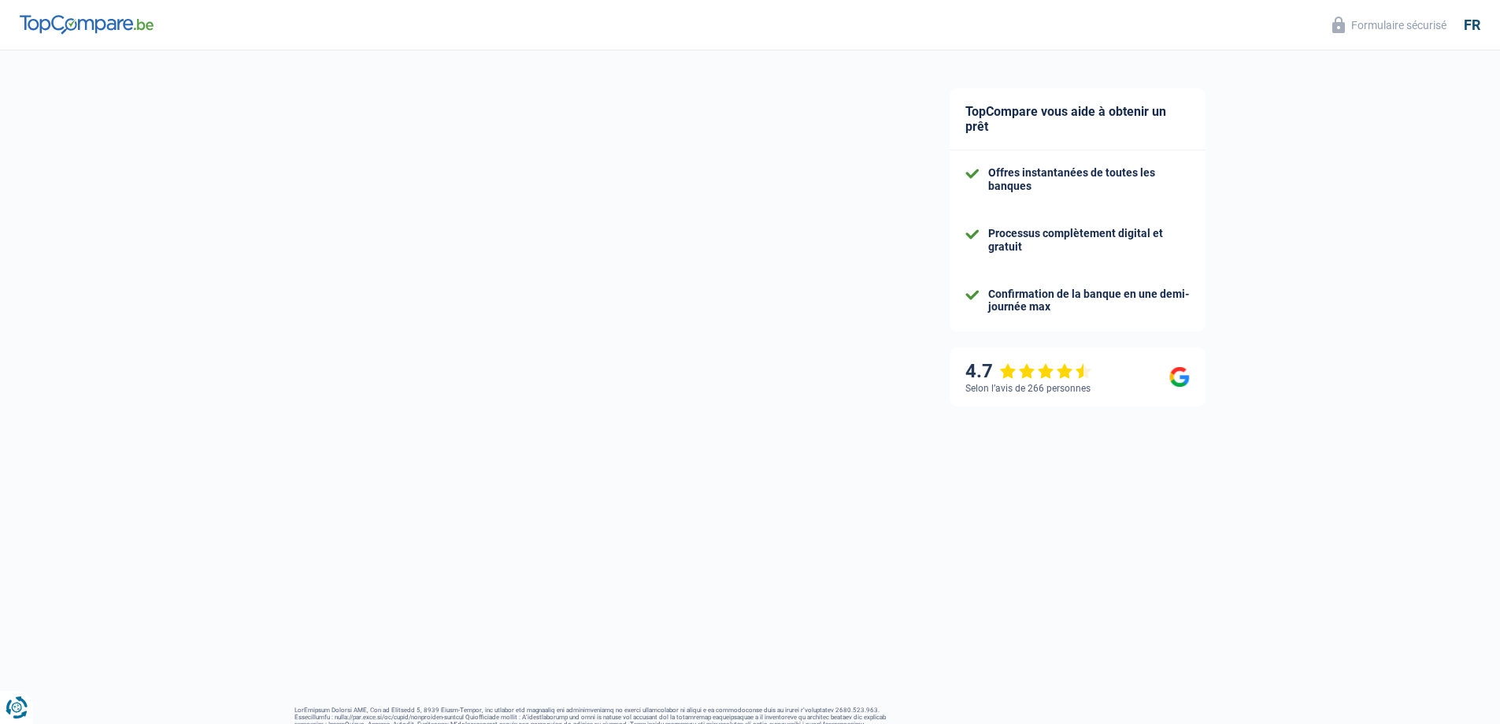
select select "single"
select select "ownerWithMortgage"
select select "BE"
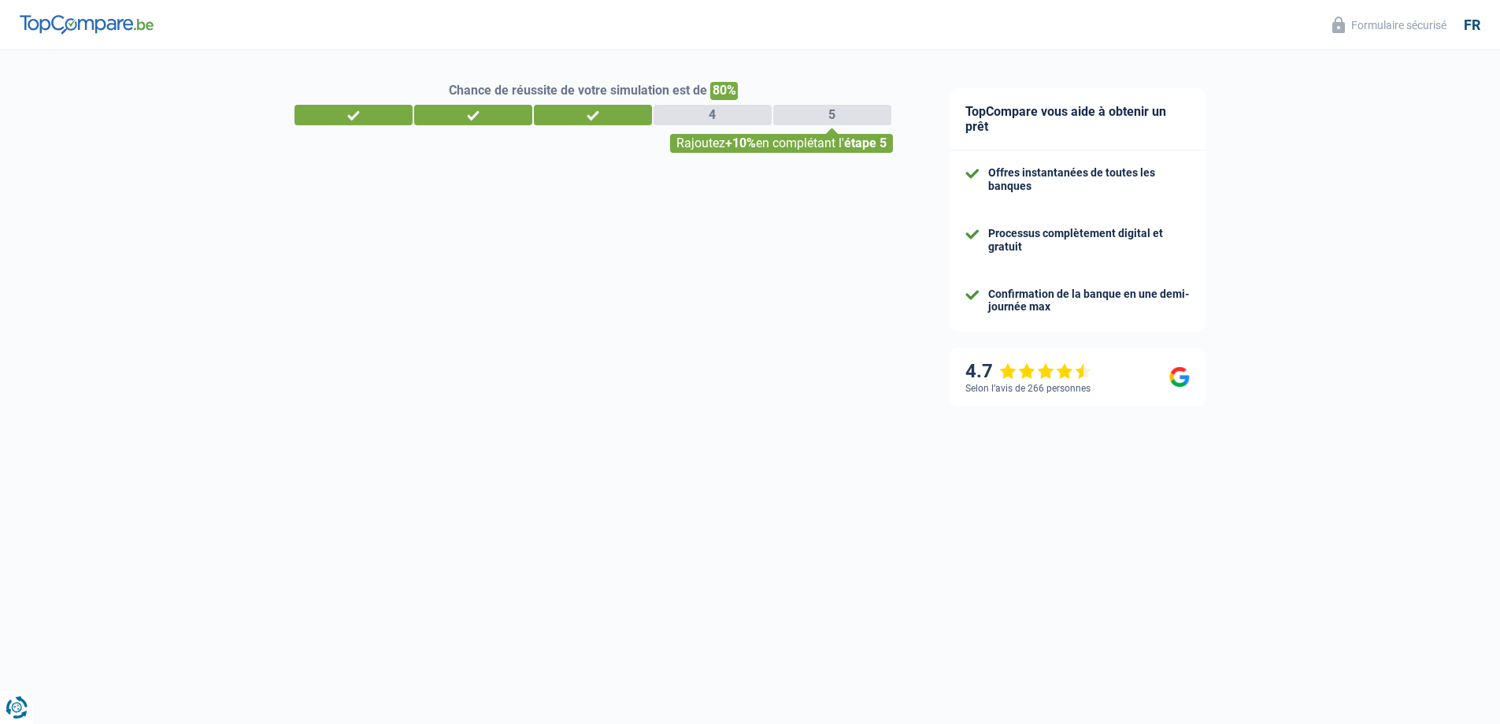
select select "privateEmployee"
select select "32"
